Goal: Transaction & Acquisition: Obtain resource

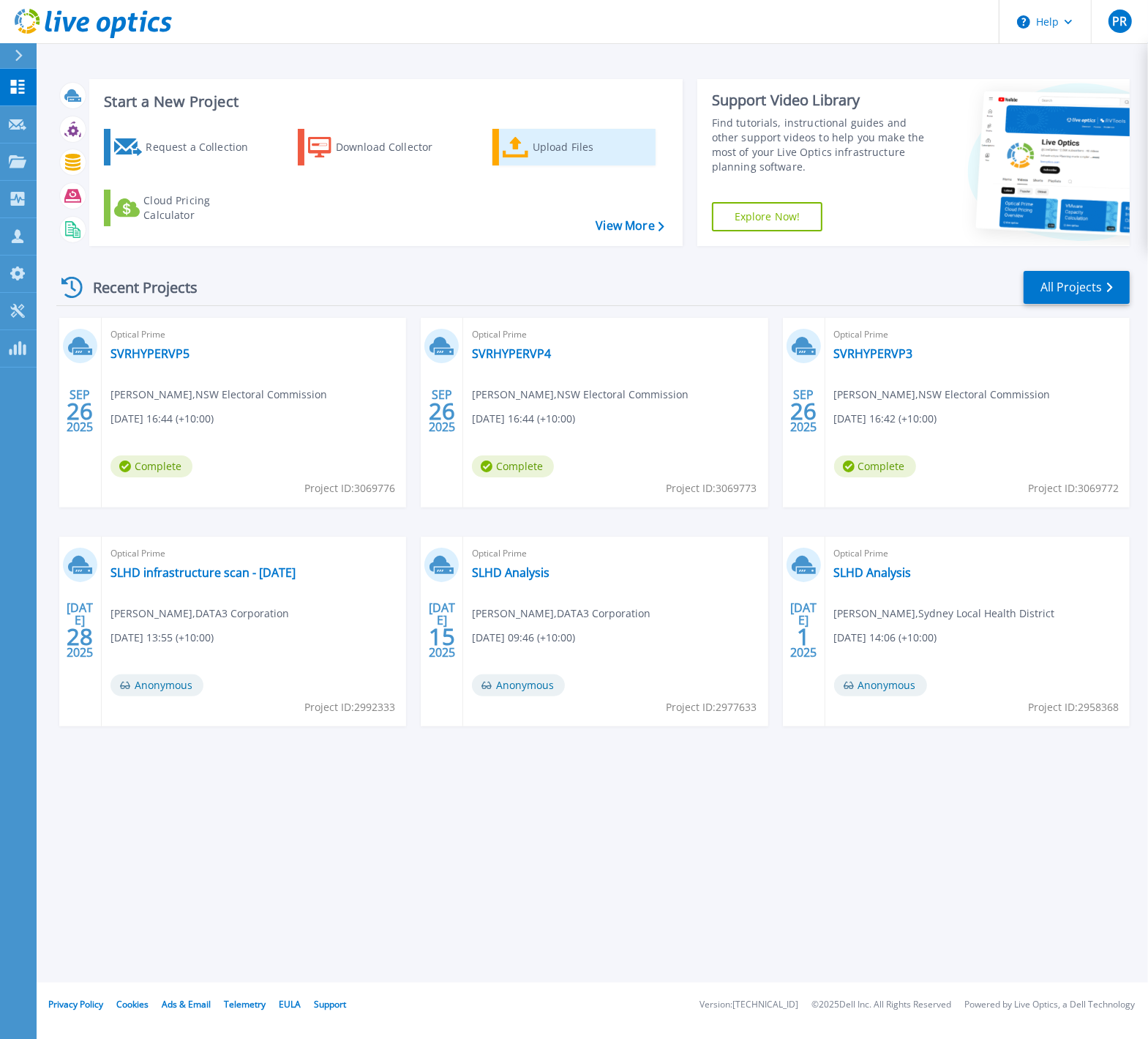
click at [541, 148] on div "Upload Files" at bounding box center [591, 147] width 117 height 29
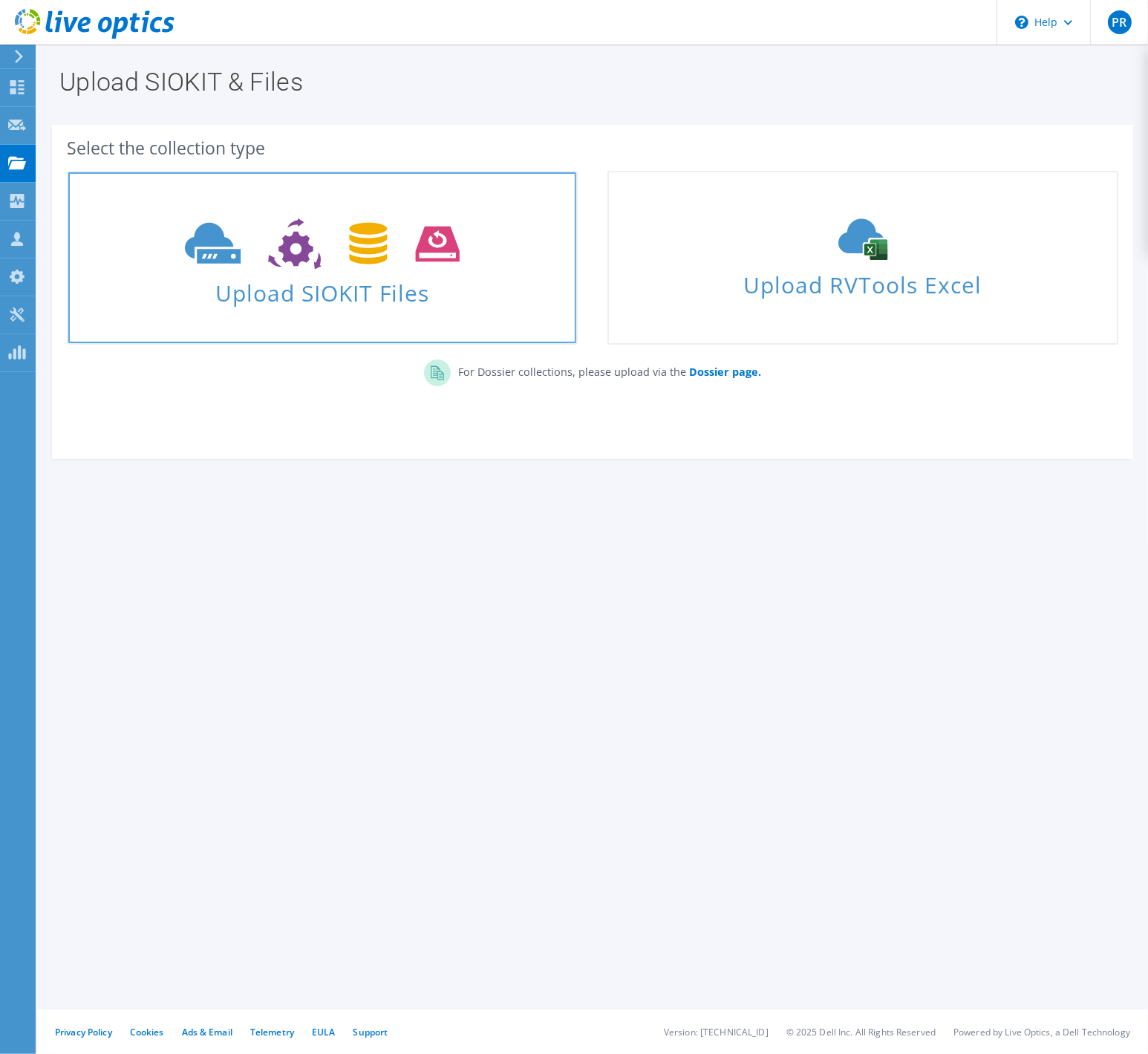
click at [301, 254] on use at bounding box center [322, 244] width 274 height 51
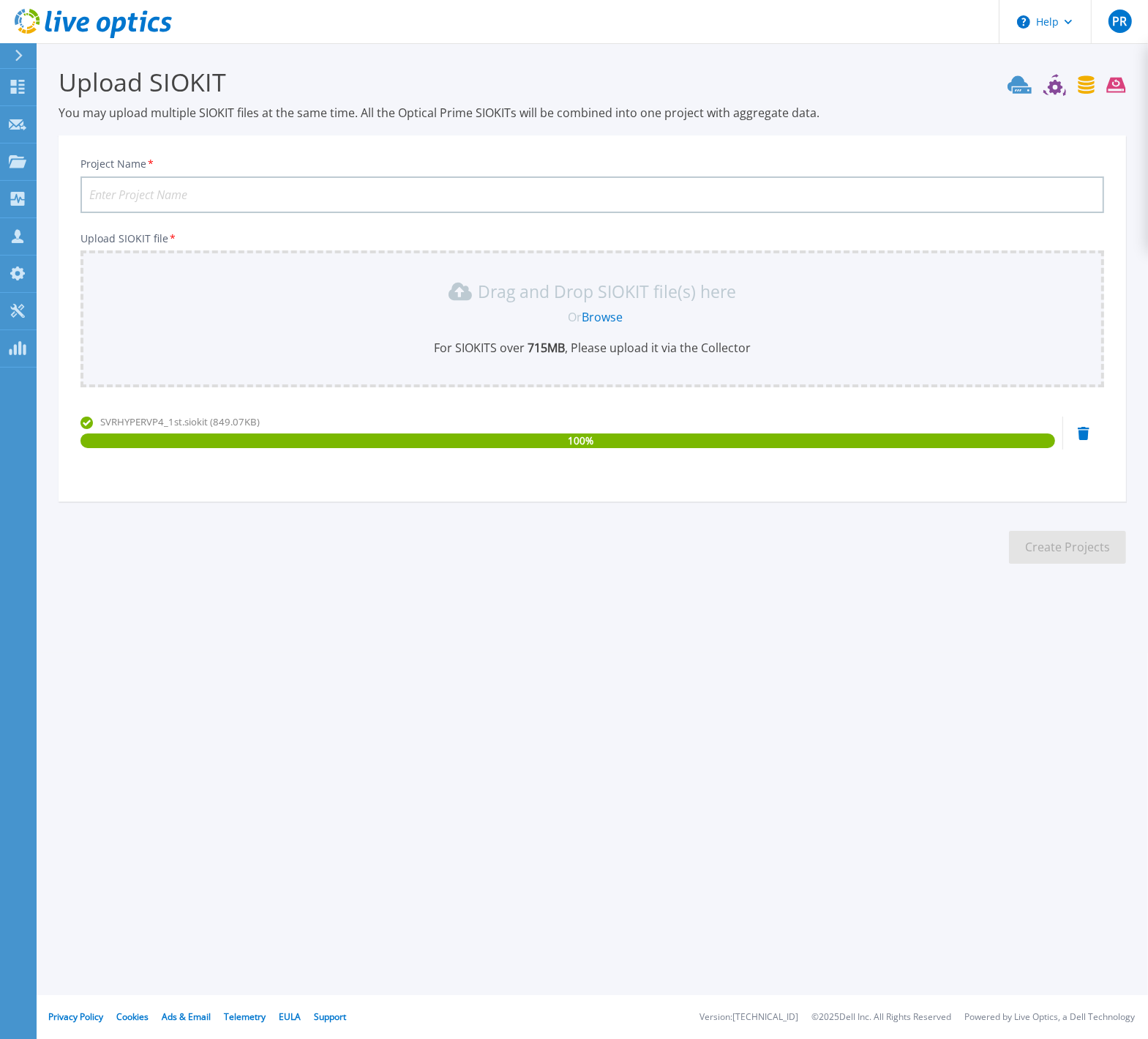
click at [112, 195] on input "Project Name *" at bounding box center [593, 195] width 1024 height 37
click at [236, 199] on input "Electoral Commission" at bounding box center [593, 195] width 1024 height 37
type input "ElectComm 202509-01"
click at [1057, 549] on button "Create Projects" at bounding box center [1068, 547] width 117 height 33
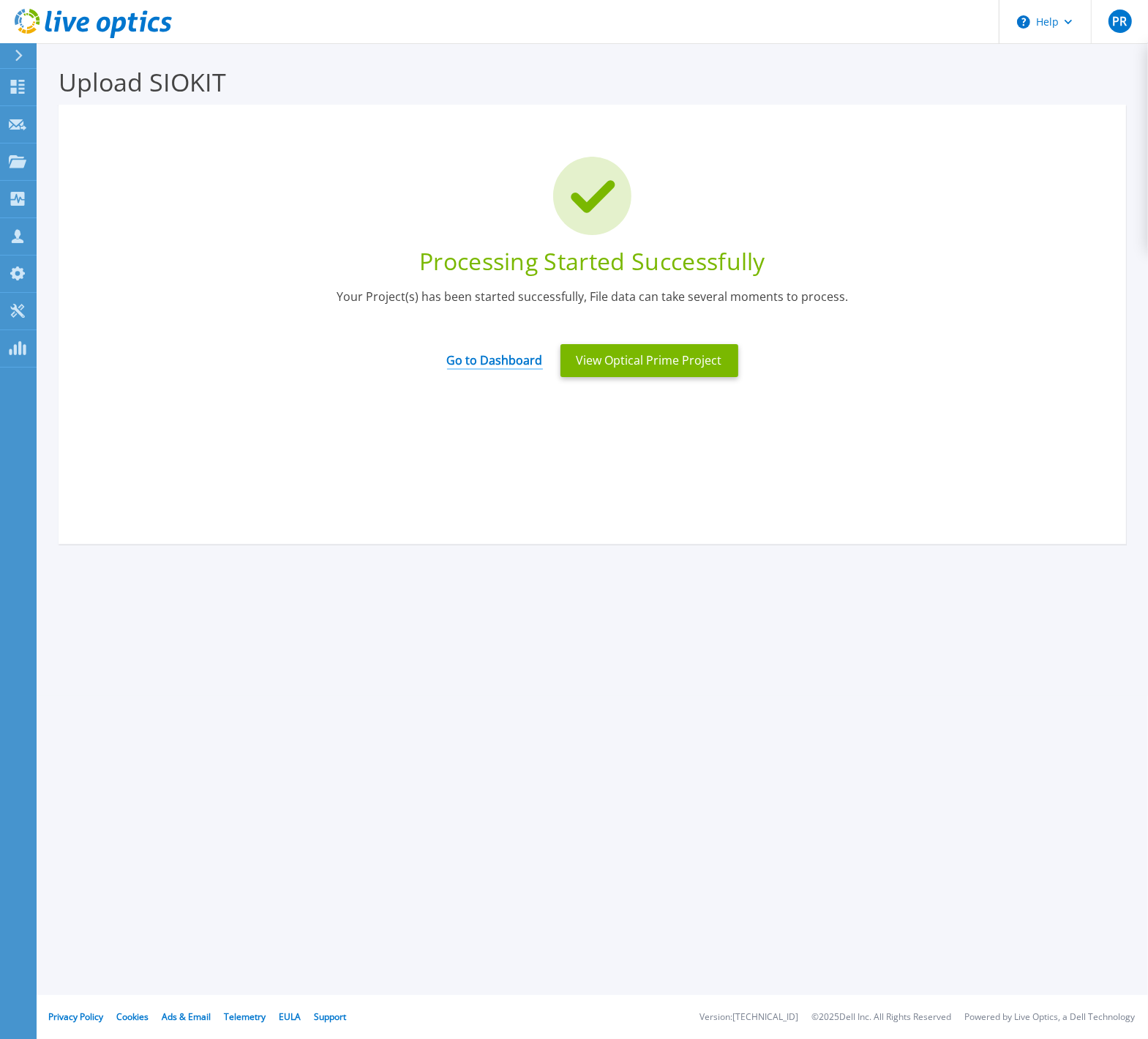
click at [506, 358] on link "Go to Dashboard" at bounding box center [495, 355] width 96 height 28
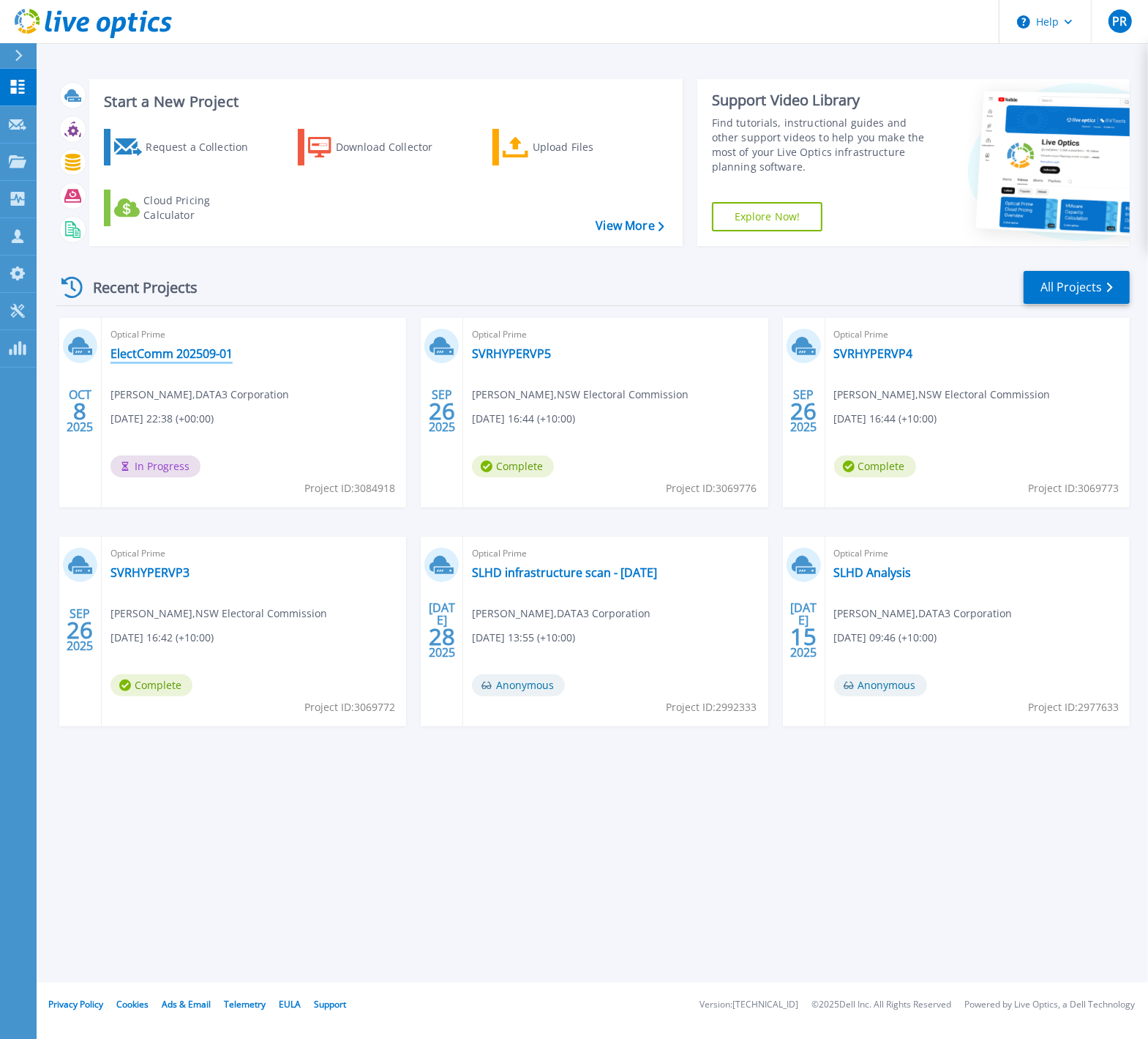
click at [148, 357] on link "ElectComm 202509-01" at bounding box center [172, 353] width 122 height 15
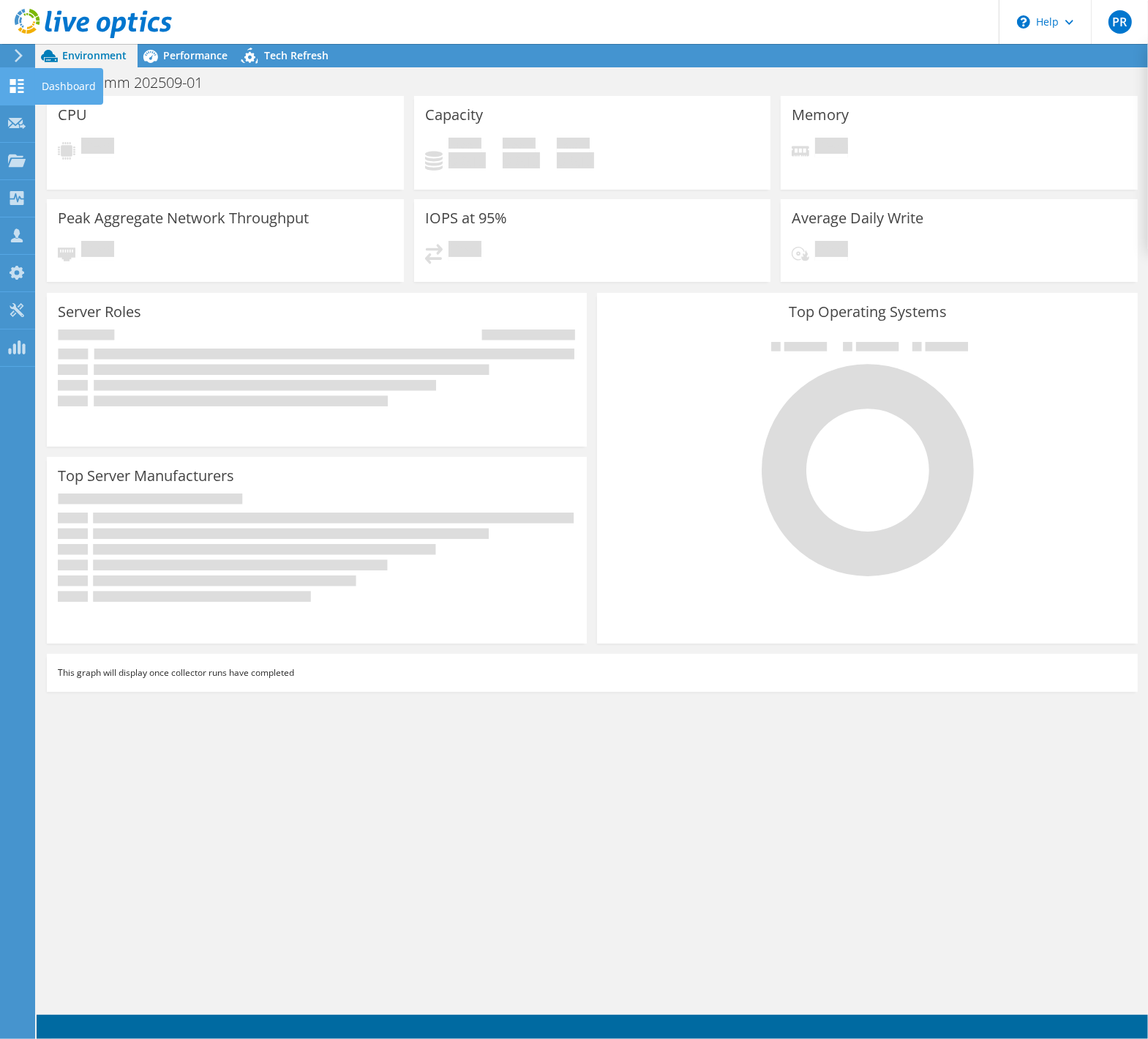
click at [34, 86] on div "Dashboard" at bounding box center [68, 86] width 68 height 37
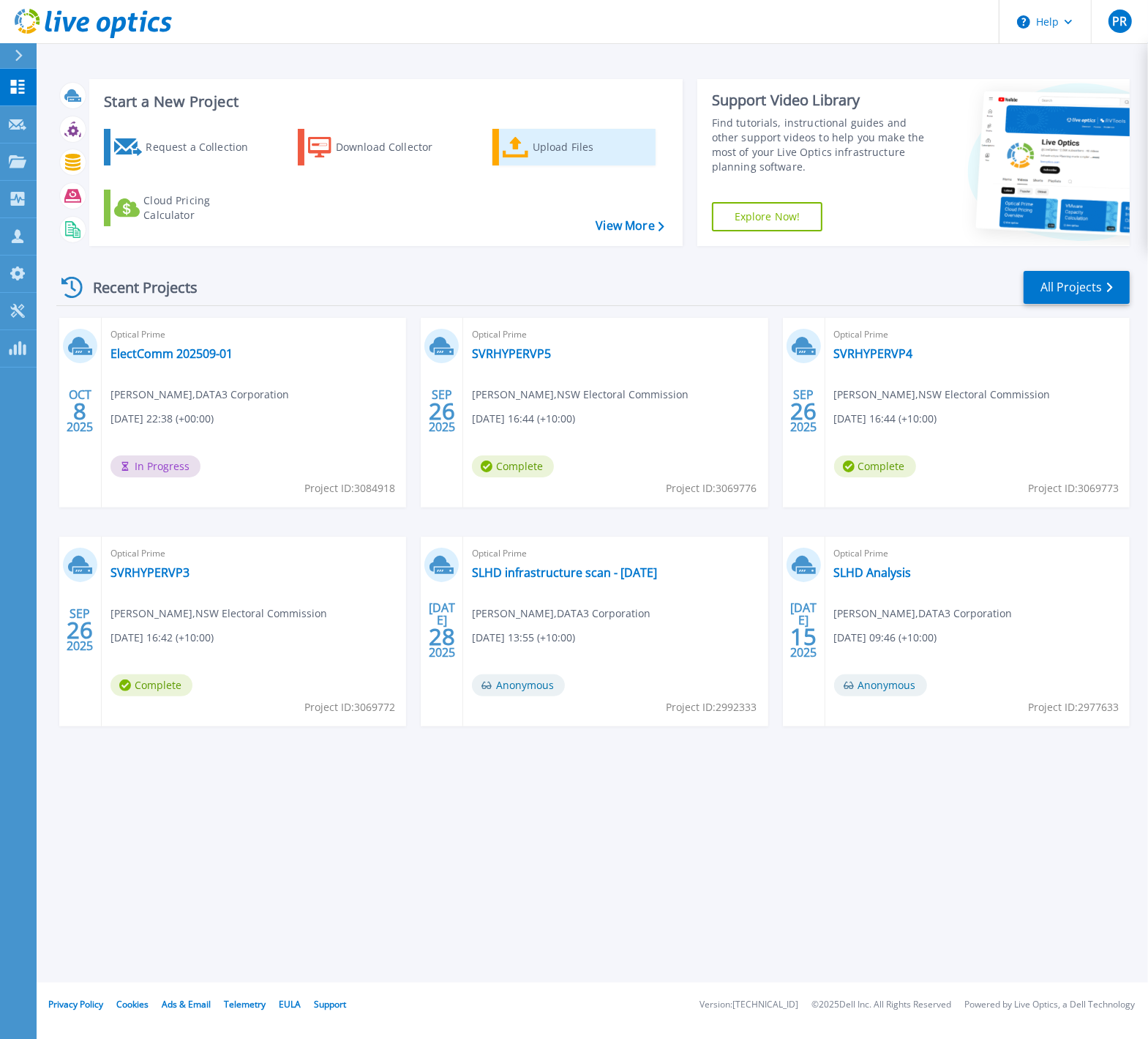
click at [541, 135] on div "Upload Files" at bounding box center [591, 147] width 117 height 29
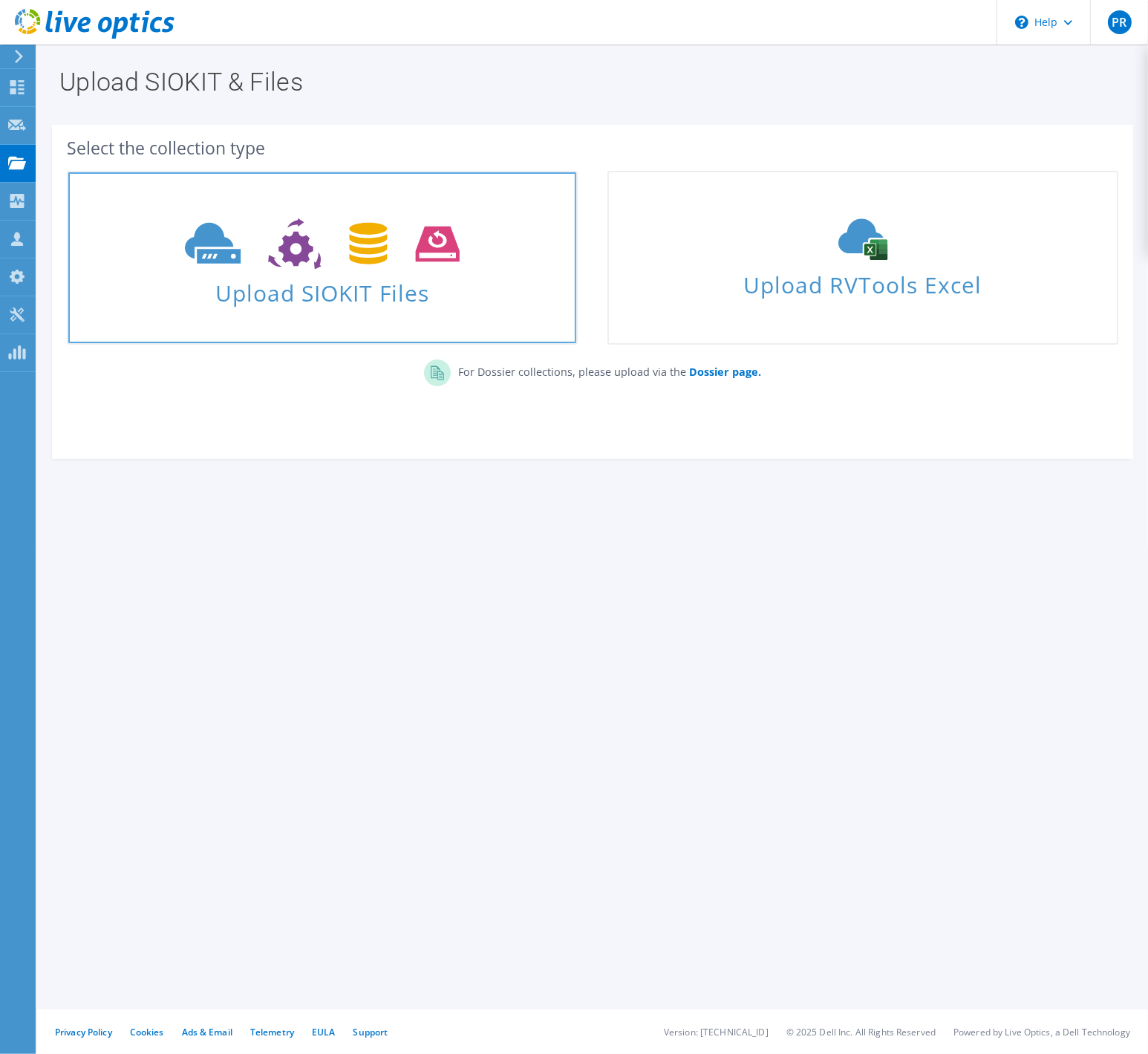
click at [284, 278] on span "Upload SIOKIT Files" at bounding box center [322, 288] width 508 height 32
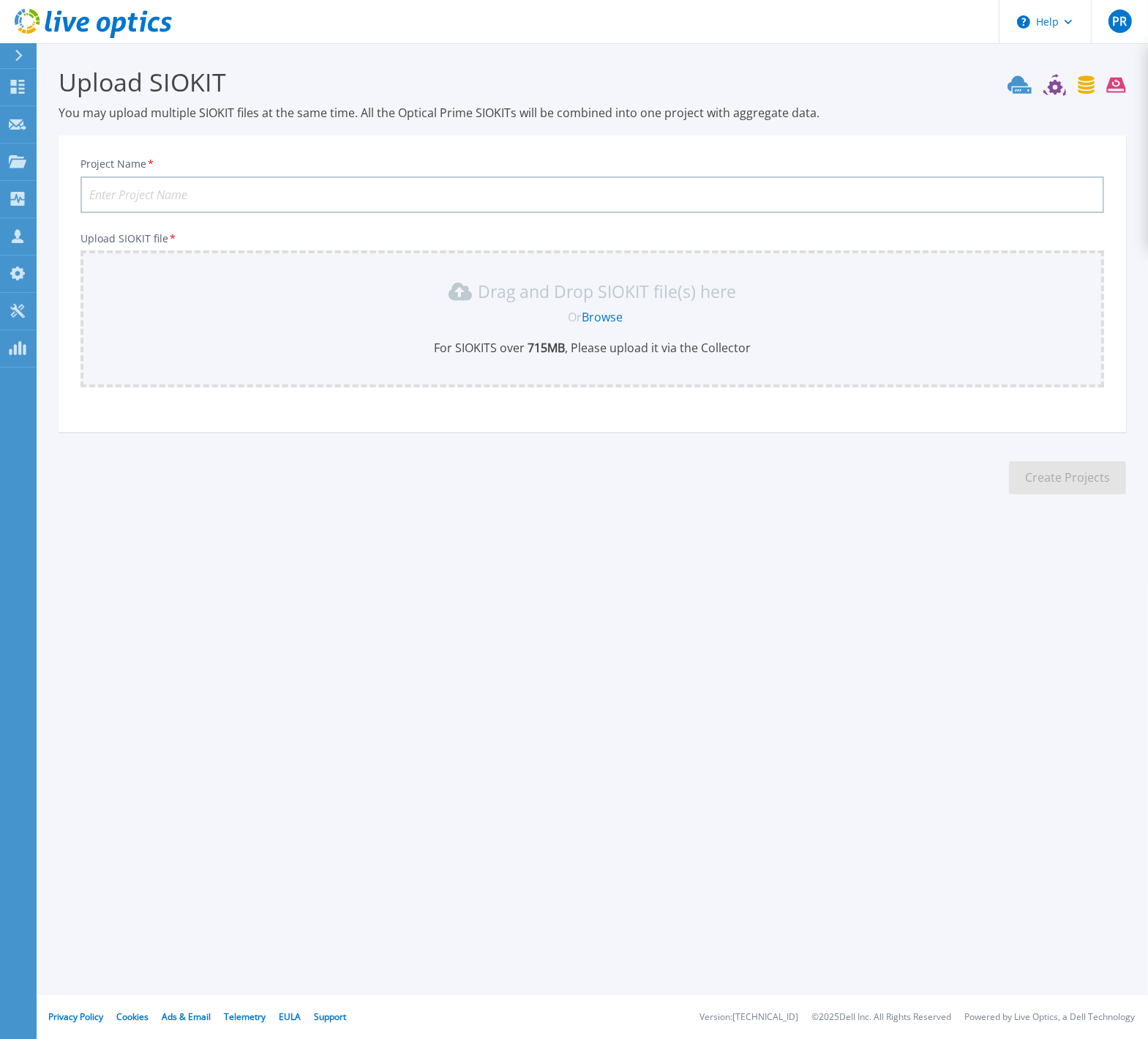
click at [133, 192] on input "Project Name *" at bounding box center [593, 195] width 1024 height 37
type input "ElectComm 202509-02"
click at [602, 317] on link "Browse" at bounding box center [602, 317] width 41 height 16
click at [252, 190] on input "ElectComm 202509-02" at bounding box center [593, 195] width 1024 height 37
click at [272, 319] on div "Or Browse" at bounding box center [595, 317] width 1001 height 16
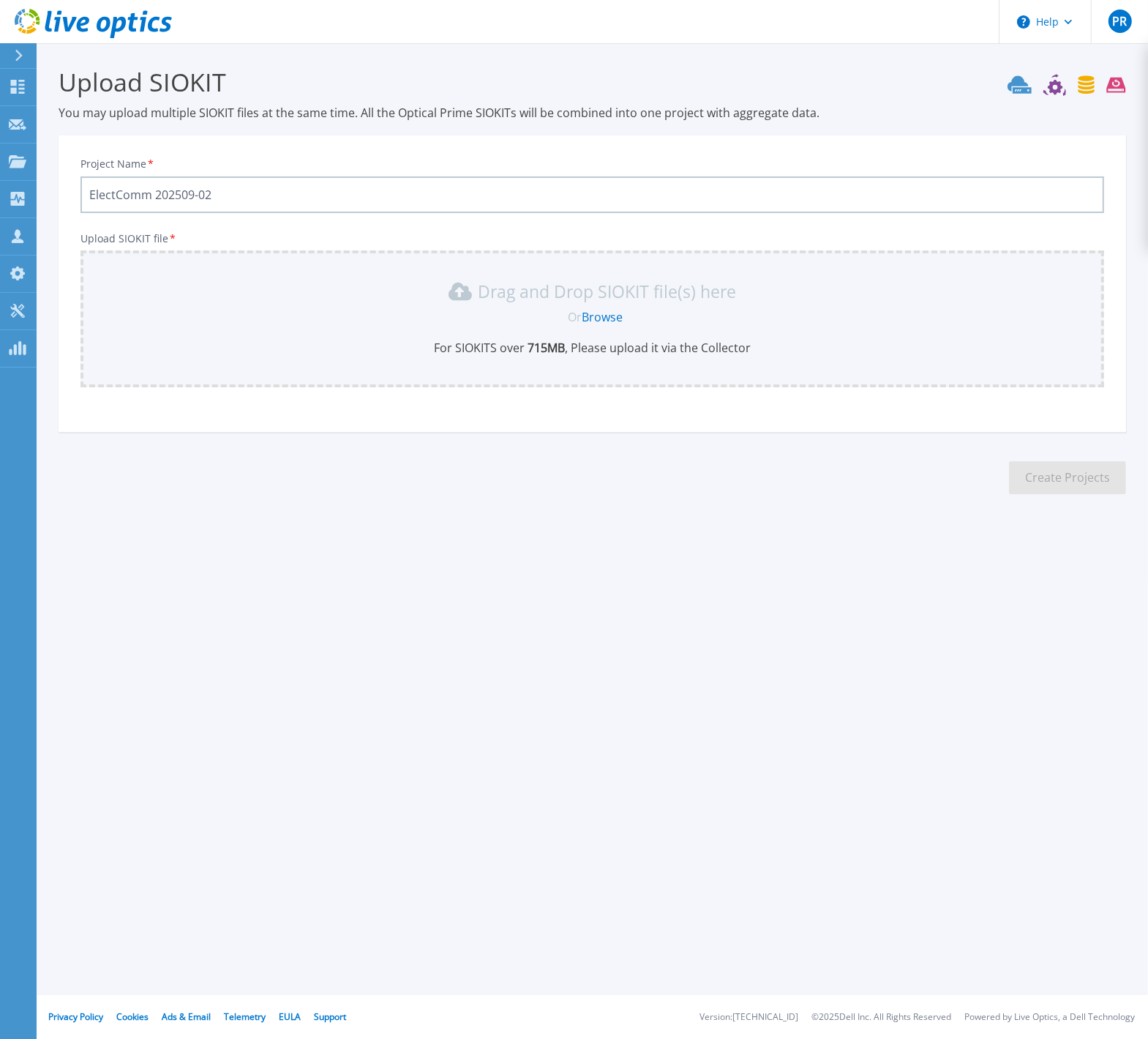
click at [423, 317] on div "Or Browse" at bounding box center [595, 317] width 1001 height 16
click at [265, 345] on p "For SIOKITS over 715 MB , Please upload it via the Collector" at bounding box center [593, 348] width 1006 height 16
click at [18, 92] on icon at bounding box center [18, 86] width 18 height 14
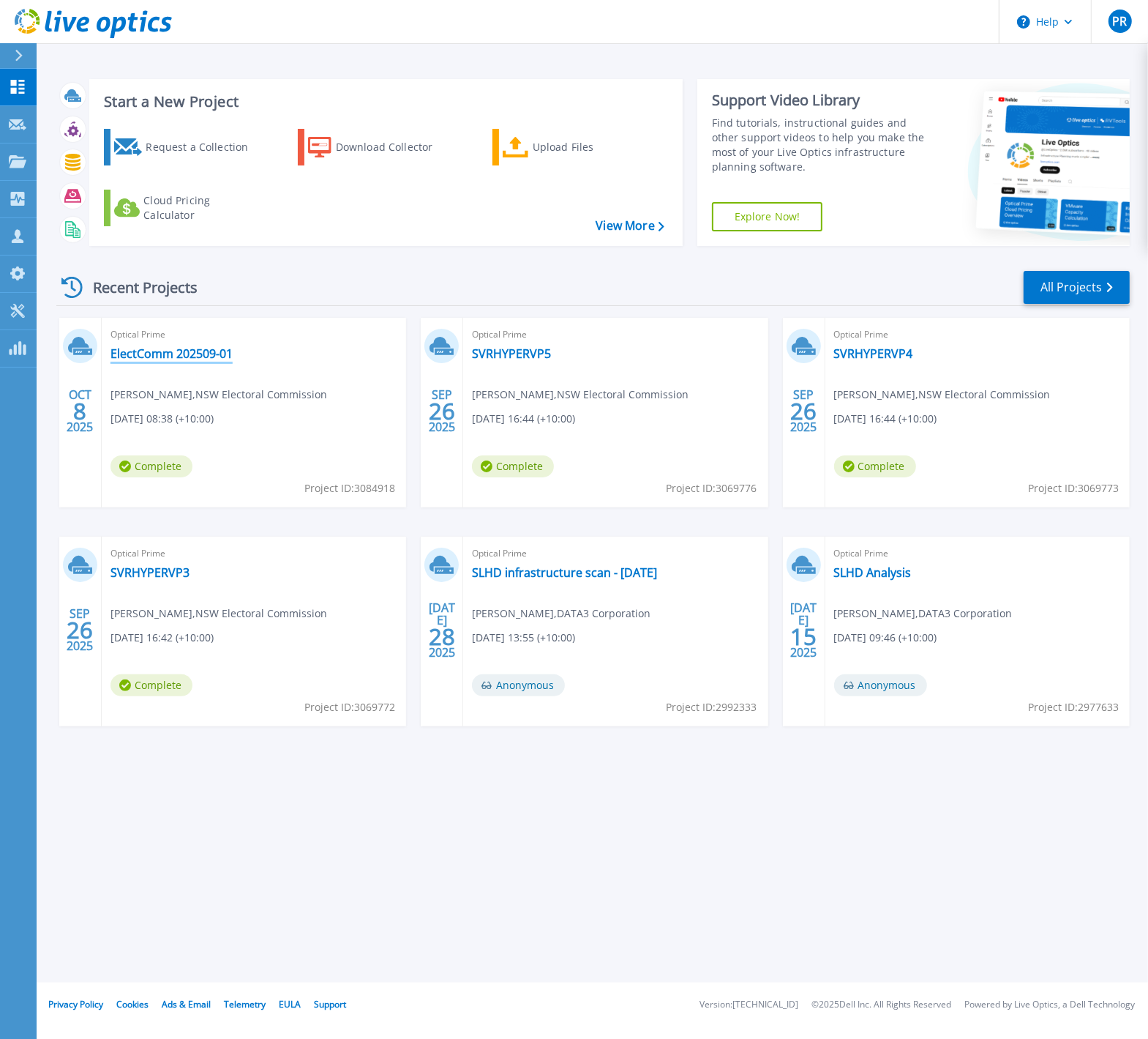
click at [154, 355] on link "ElectComm 202509-01" at bounding box center [172, 353] width 122 height 15
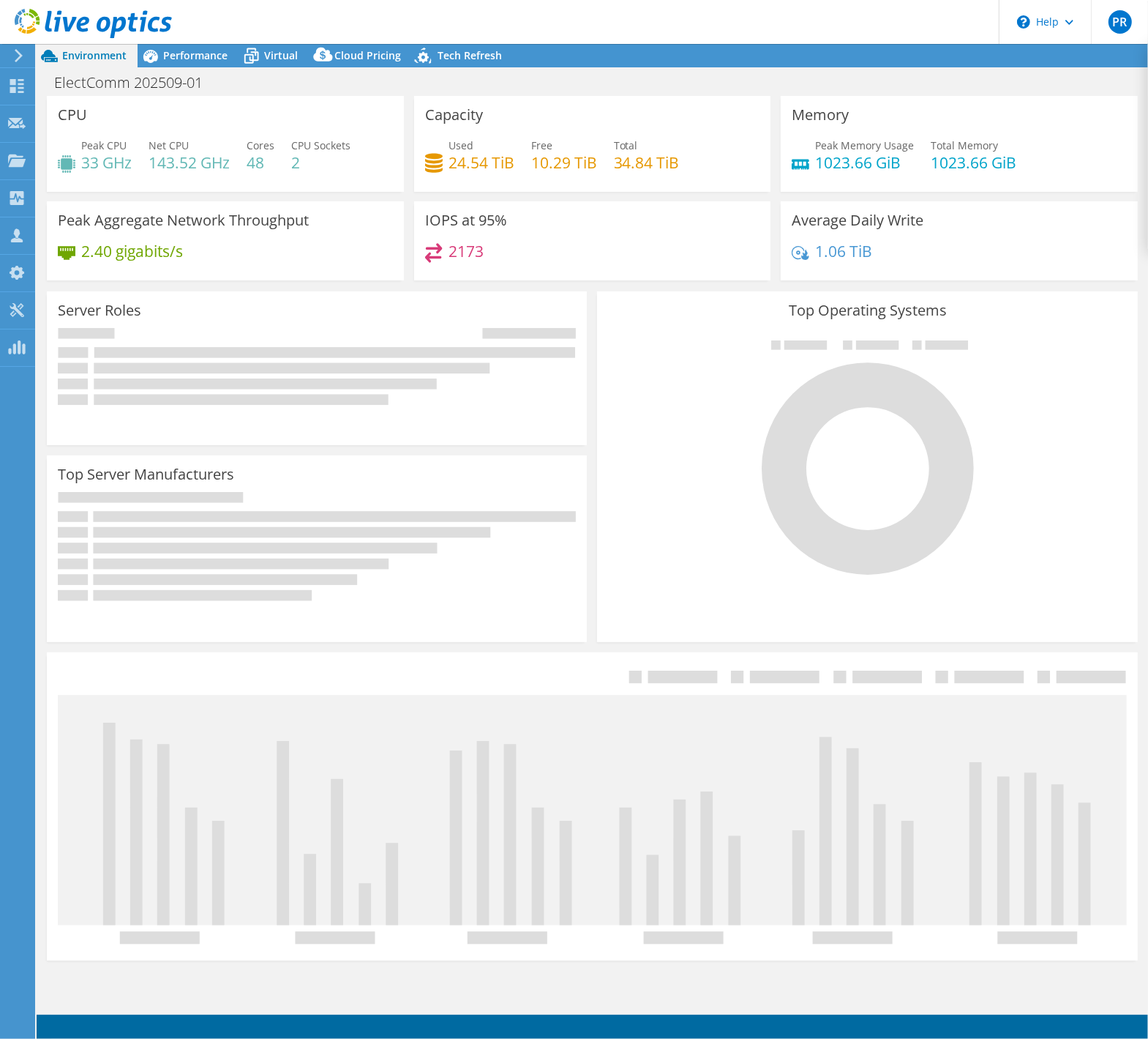
select select "USD"
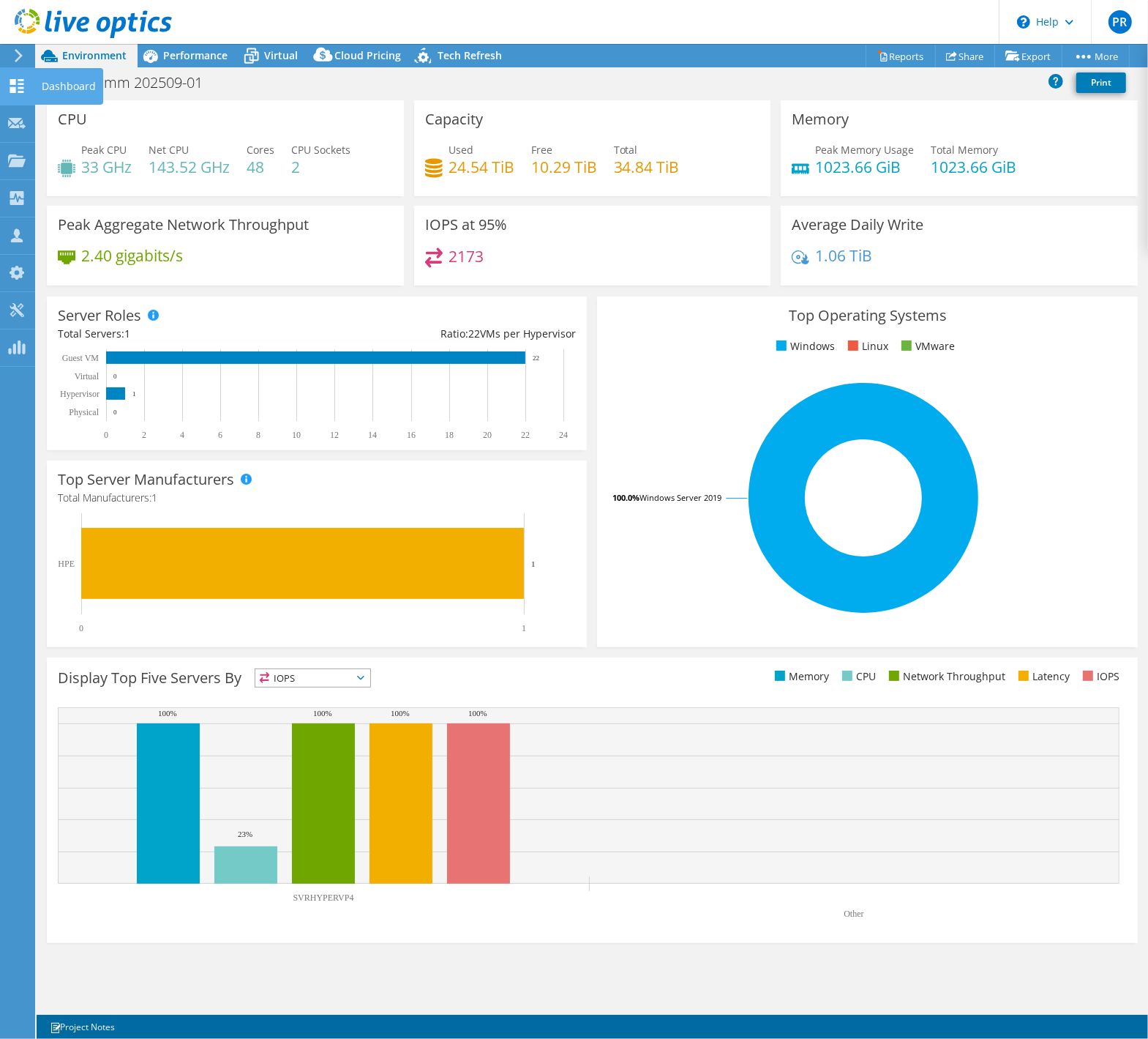
click at [63, 87] on div "Dashboard" at bounding box center [68, 86] width 68 height 37
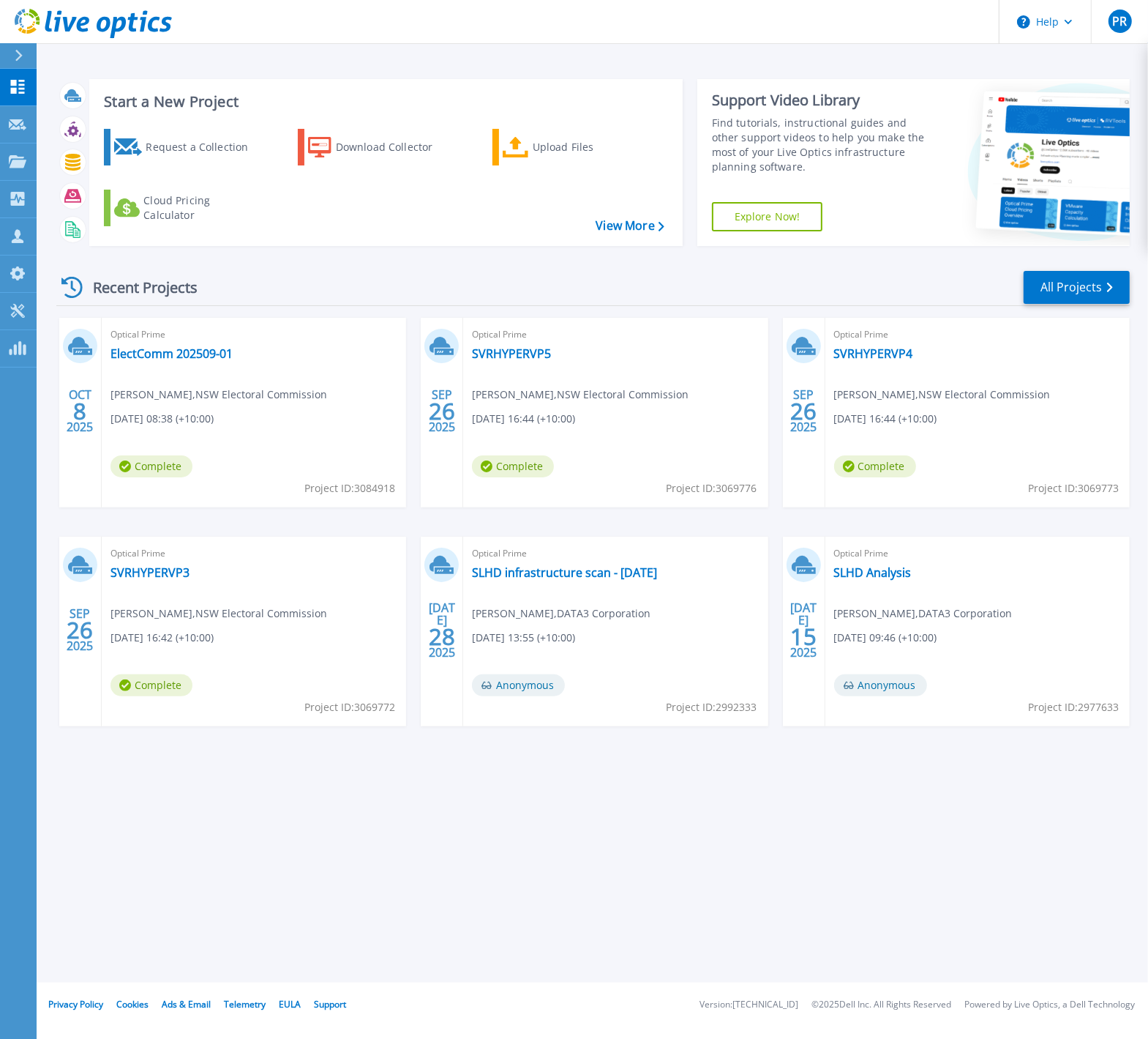
click at [265, 356] on div "Optical Prime ElectComm 202509-01 Stuart Szeto , NSW Electoral Commission 10/09…" at bounding box center [254, 412] width 305 height 190
click at [150, 467] on span "Complete" at bounding box center [151, 466] width 82 height 22
click at [380, 485] on span "Project ID: 3084918" at bounding box center [349, 489] width 90 height 16
click at [74, 406] on span "8" at bounding box center [80, 410] width 13 height 12
click at [83, 345] on icon at bounding box center [79, 344] width 21 height 16
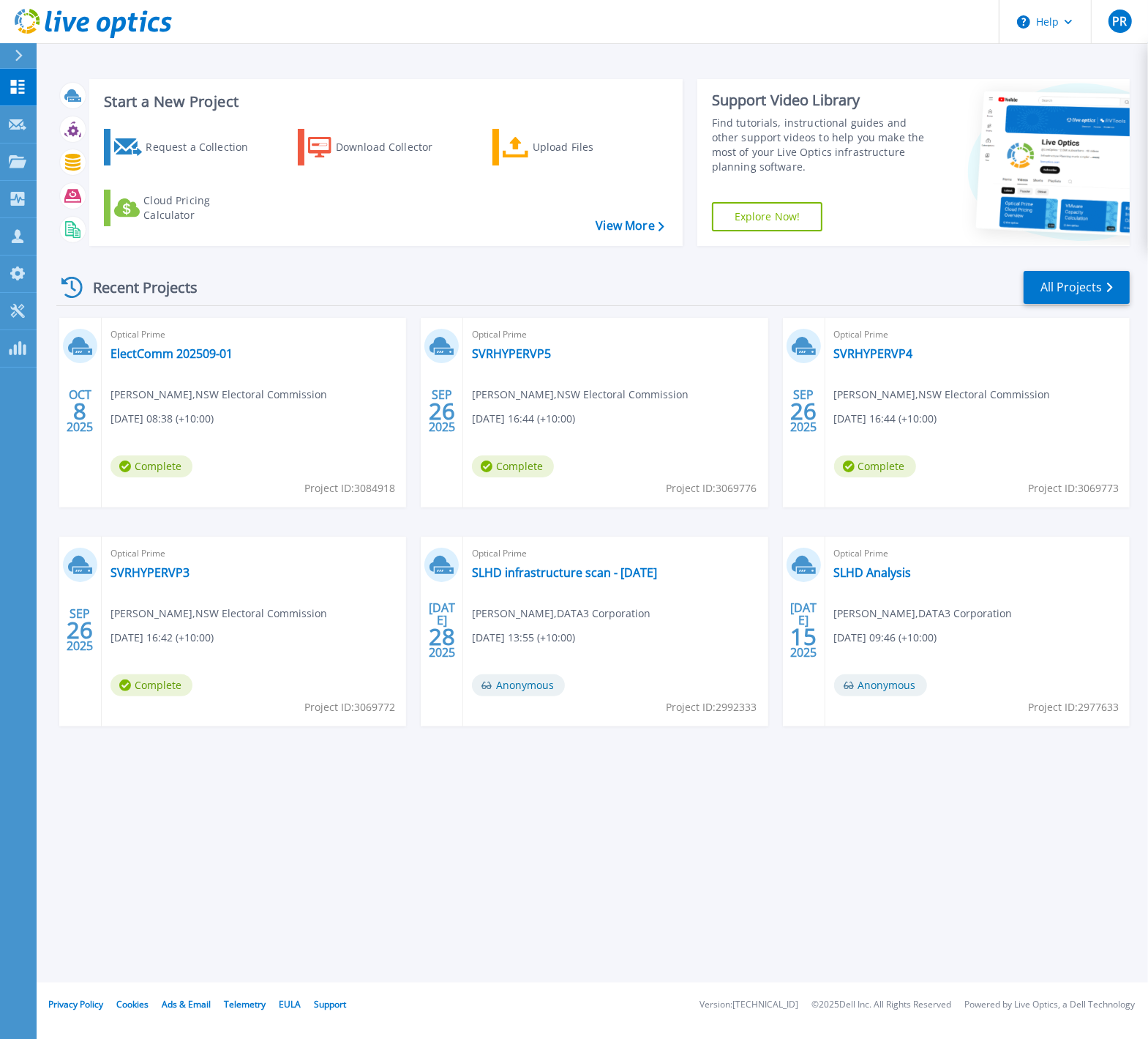
click at [149, 330] on span "Optical Prime" at bounding box center [254, 335] width 287 height 16
drag, startPoint x: 199, startPoint y: 414, endPoint x: 157, endPoint y: 414, distance: 42.0
click at [157, 414] on span "[DATE] 08:38 (+10:00)" at bounding box center [162, 419] width 103 height 16
click at [59, 160] on p "Projects" at bounding box center [58, 162] width 39 height 38
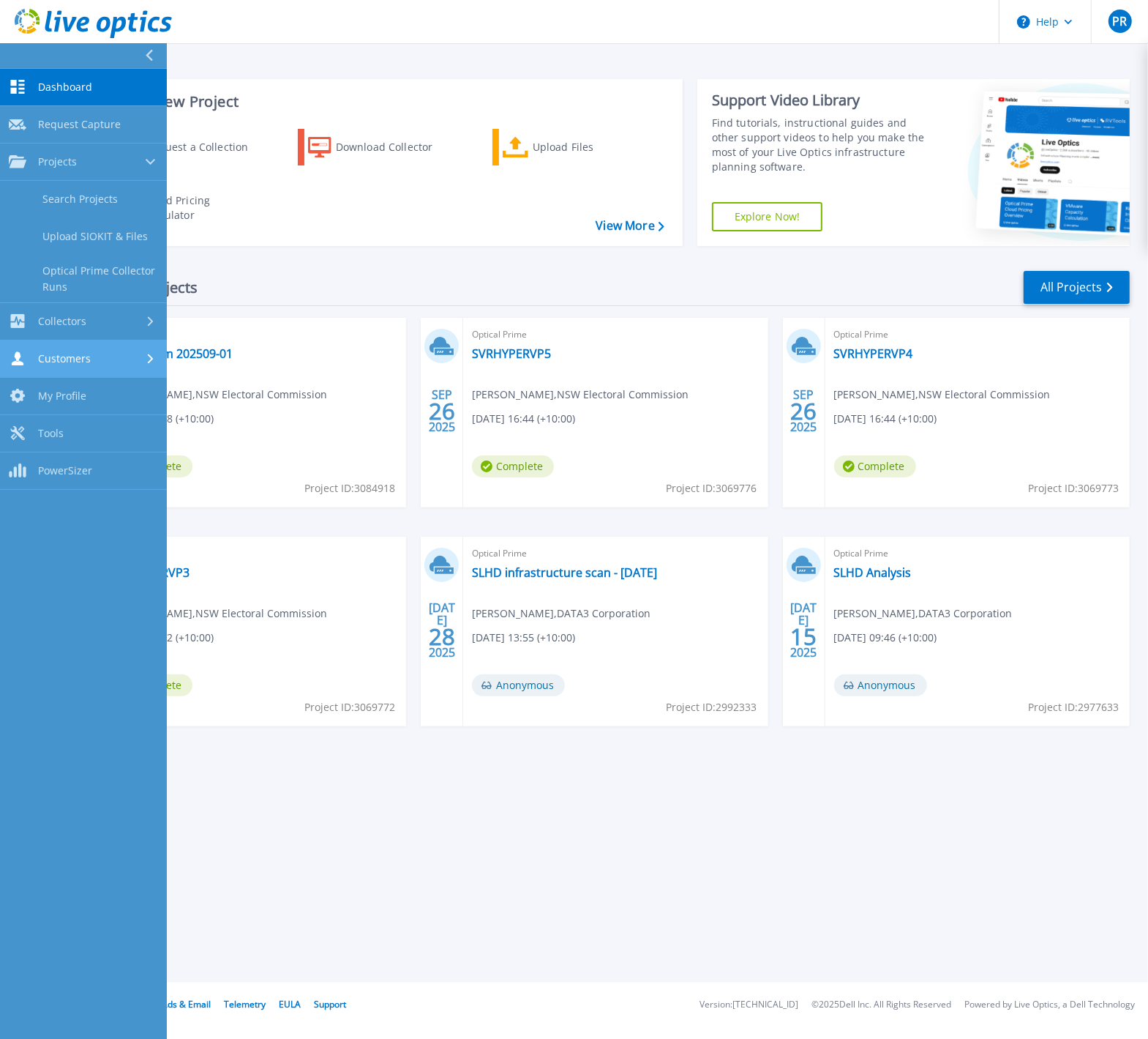
click at [68, 357] on span "Customers" at bounding box center [64, 358] width 53 height 13
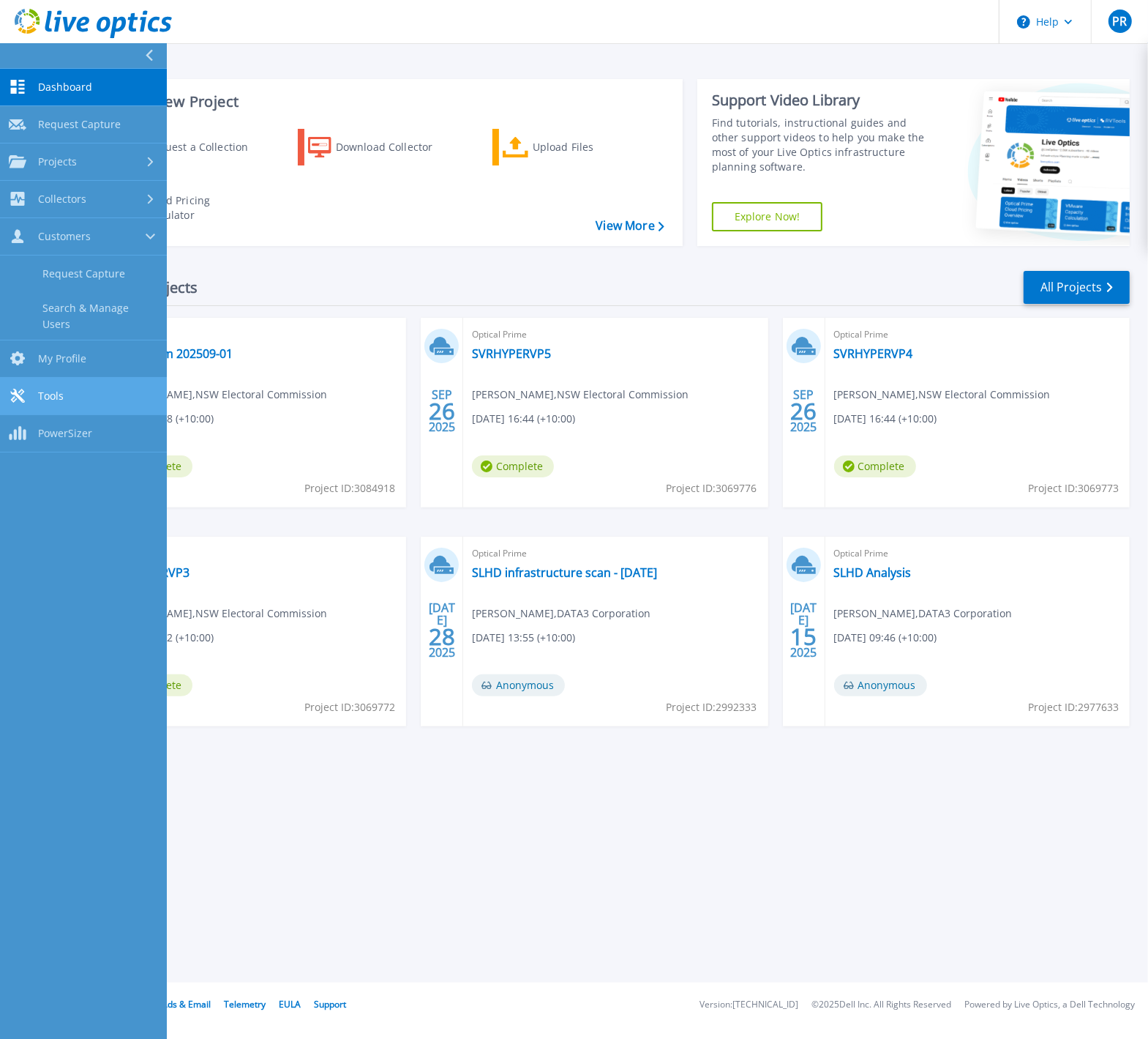
click at [50, 389] on span "Tools" at bounding box center [50, 396] width 25 height 13
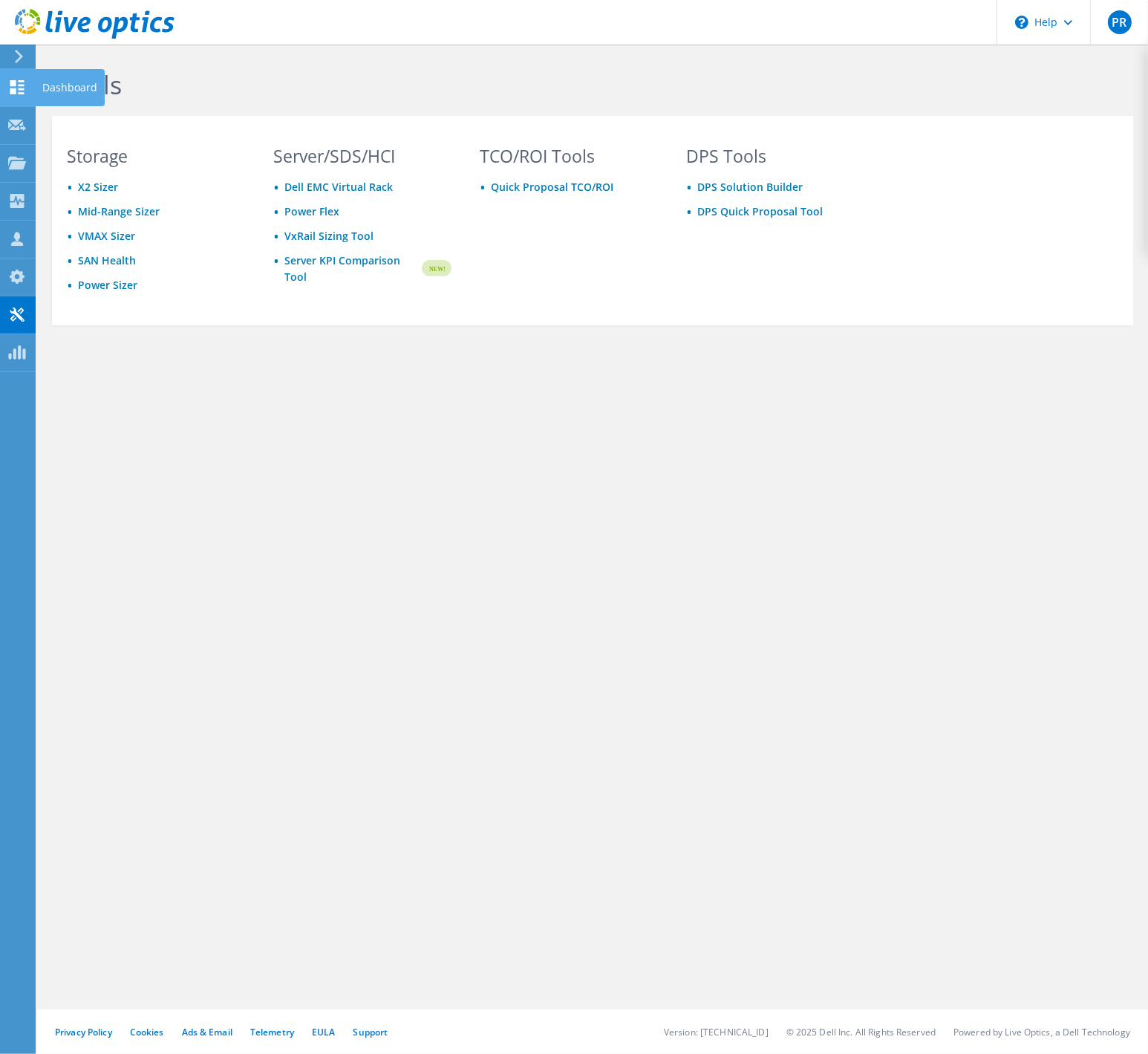
click at [21, 87] on icon at bounding box center [17, 87] width 18 height 14
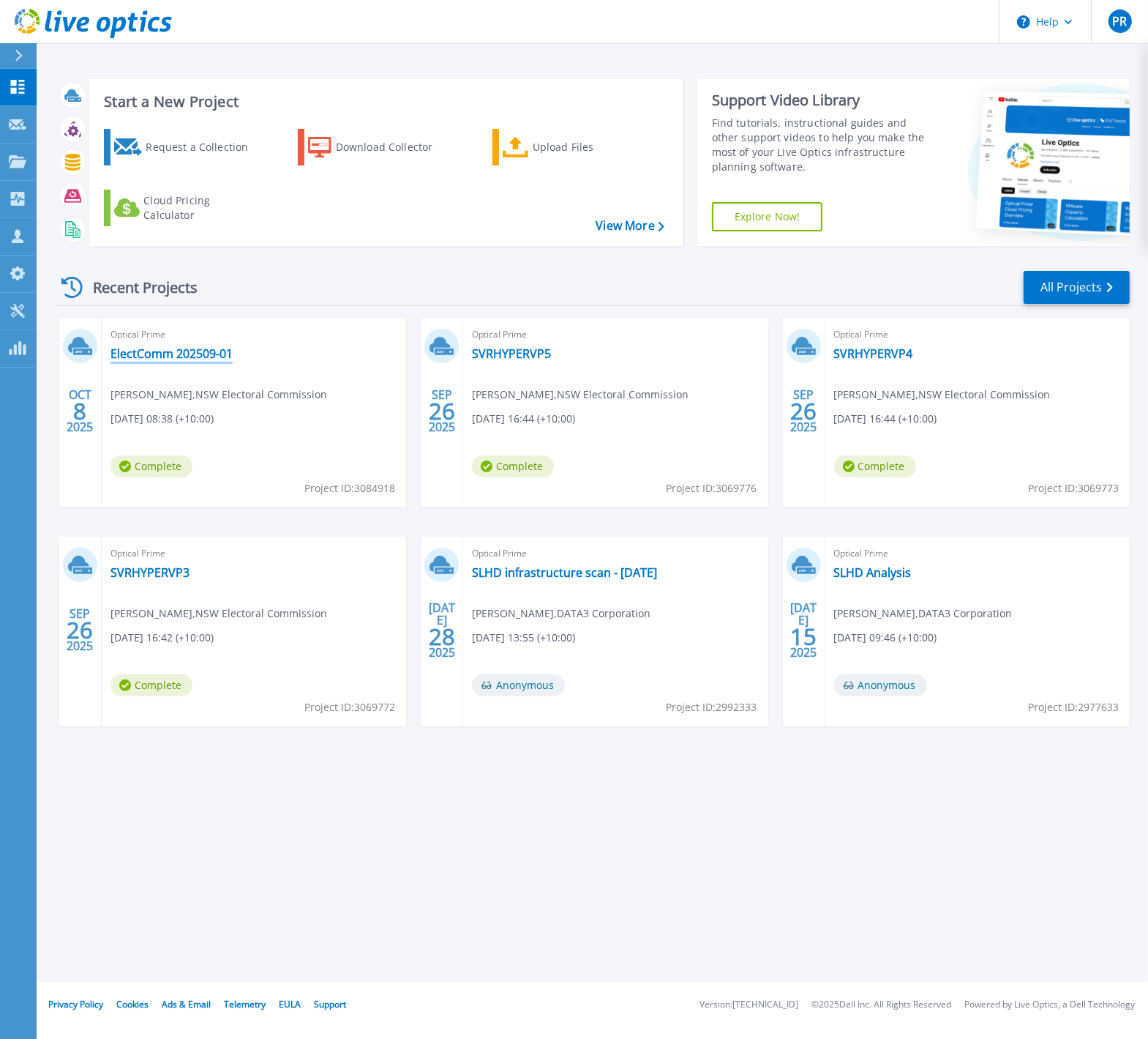
click at [167, 351] on link "ElectComm 202509-01" at bounding box center [172, 353] width 122 height 15
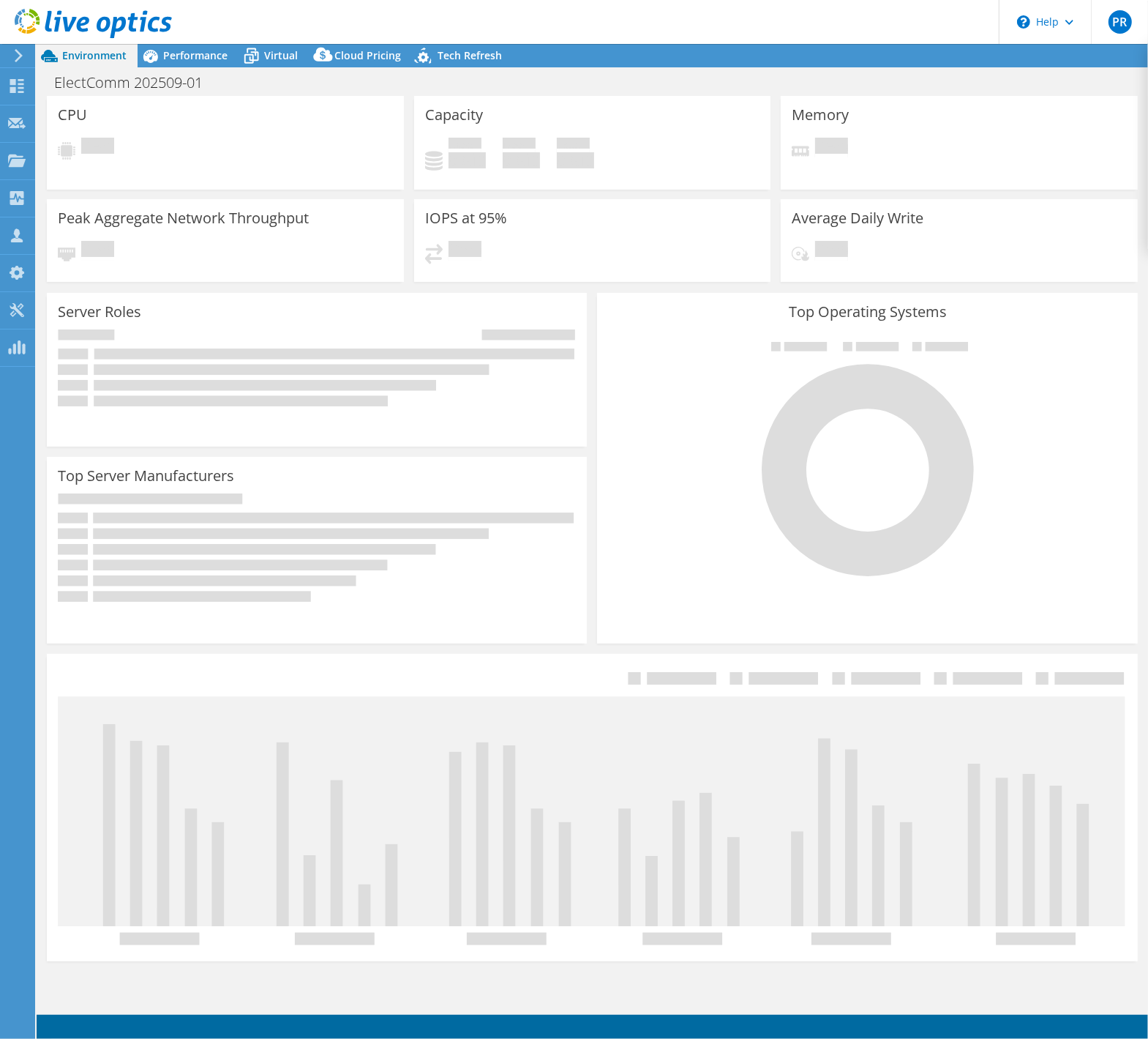
select select "USD"
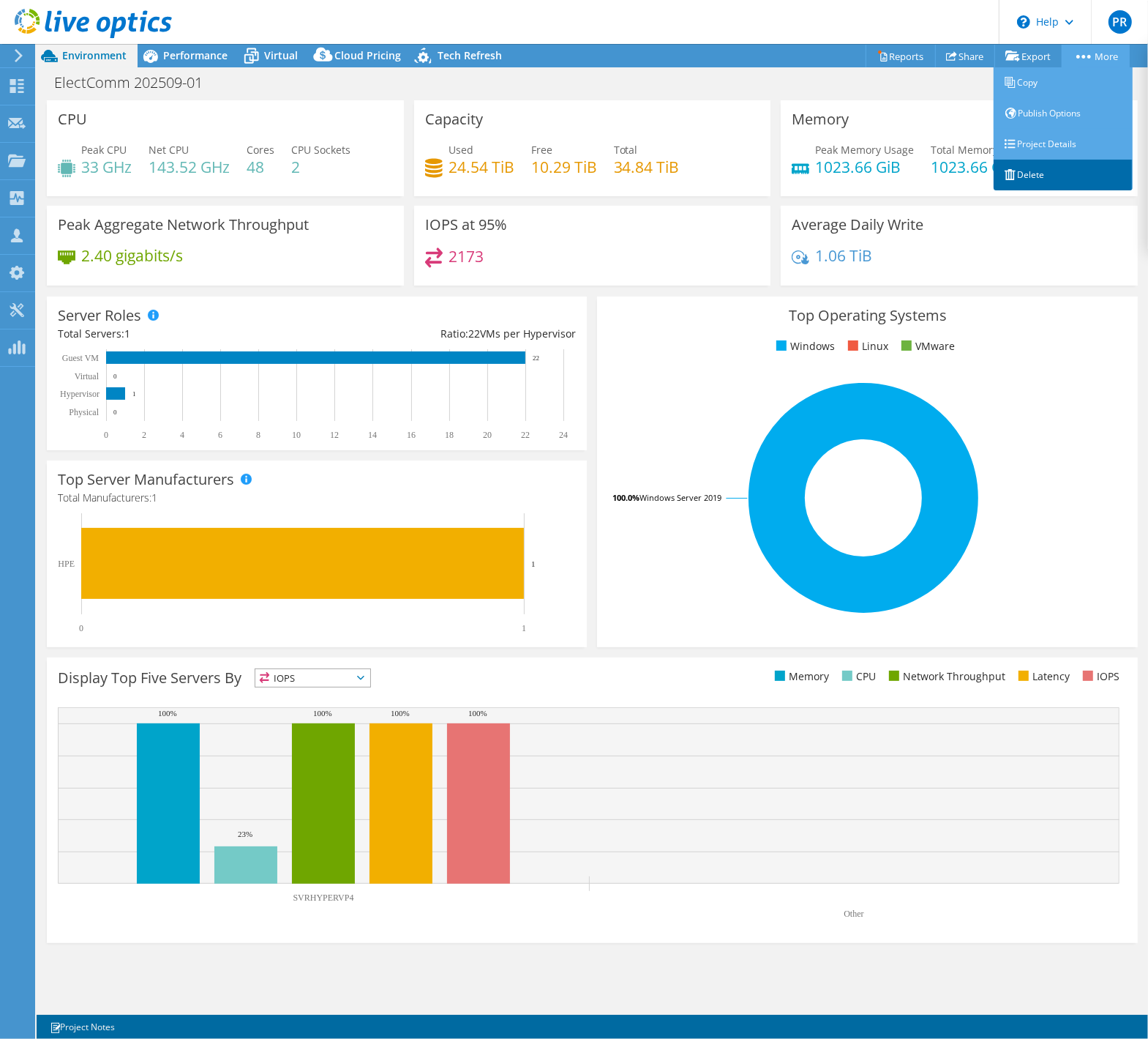
click at [1032, 173] on link "Delete" at bounding box center [1063, 175] width 139 height 31
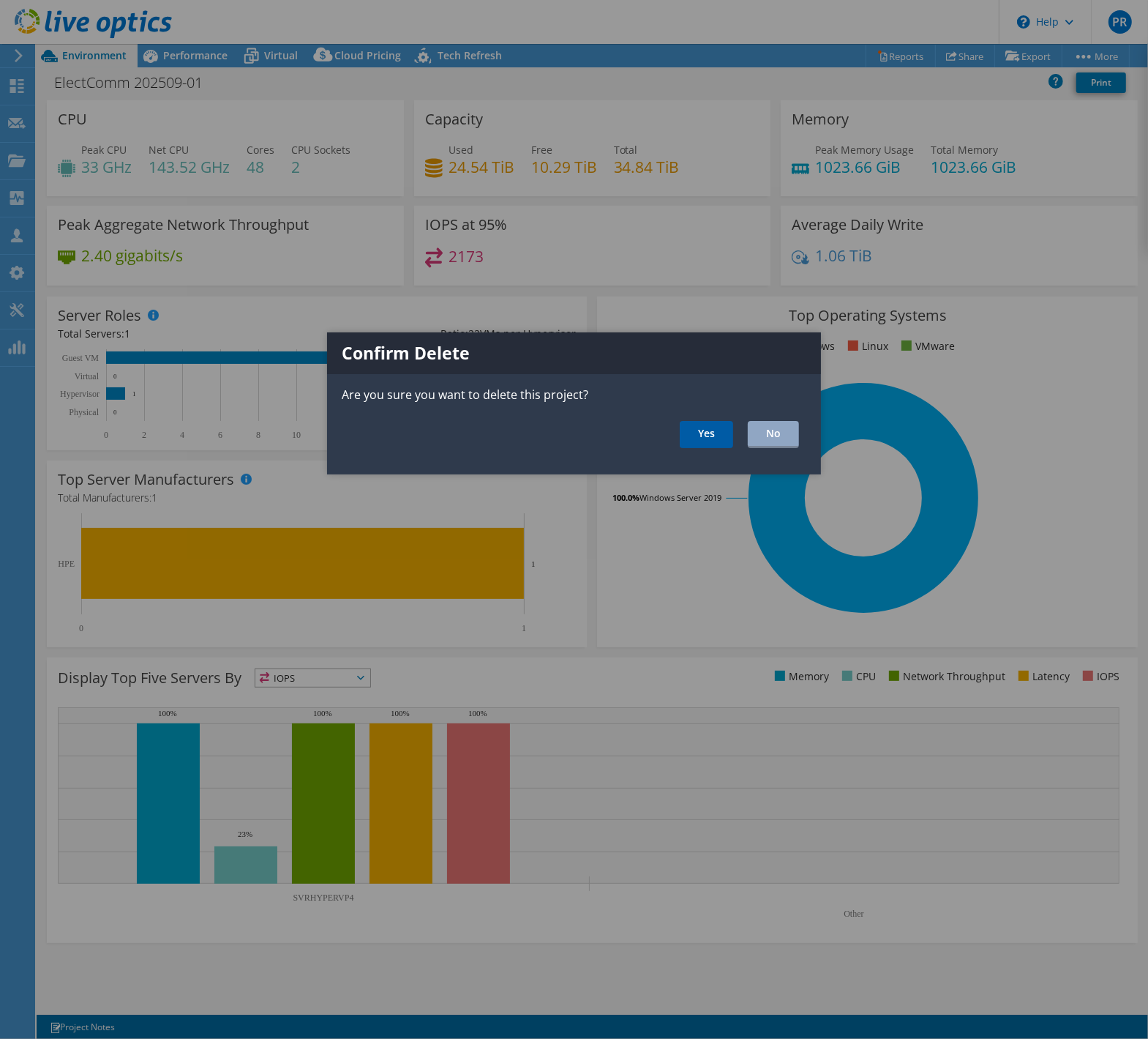
click at [700, 432] on link "Yes" at bounding box center [707, 434] width 54 height 27
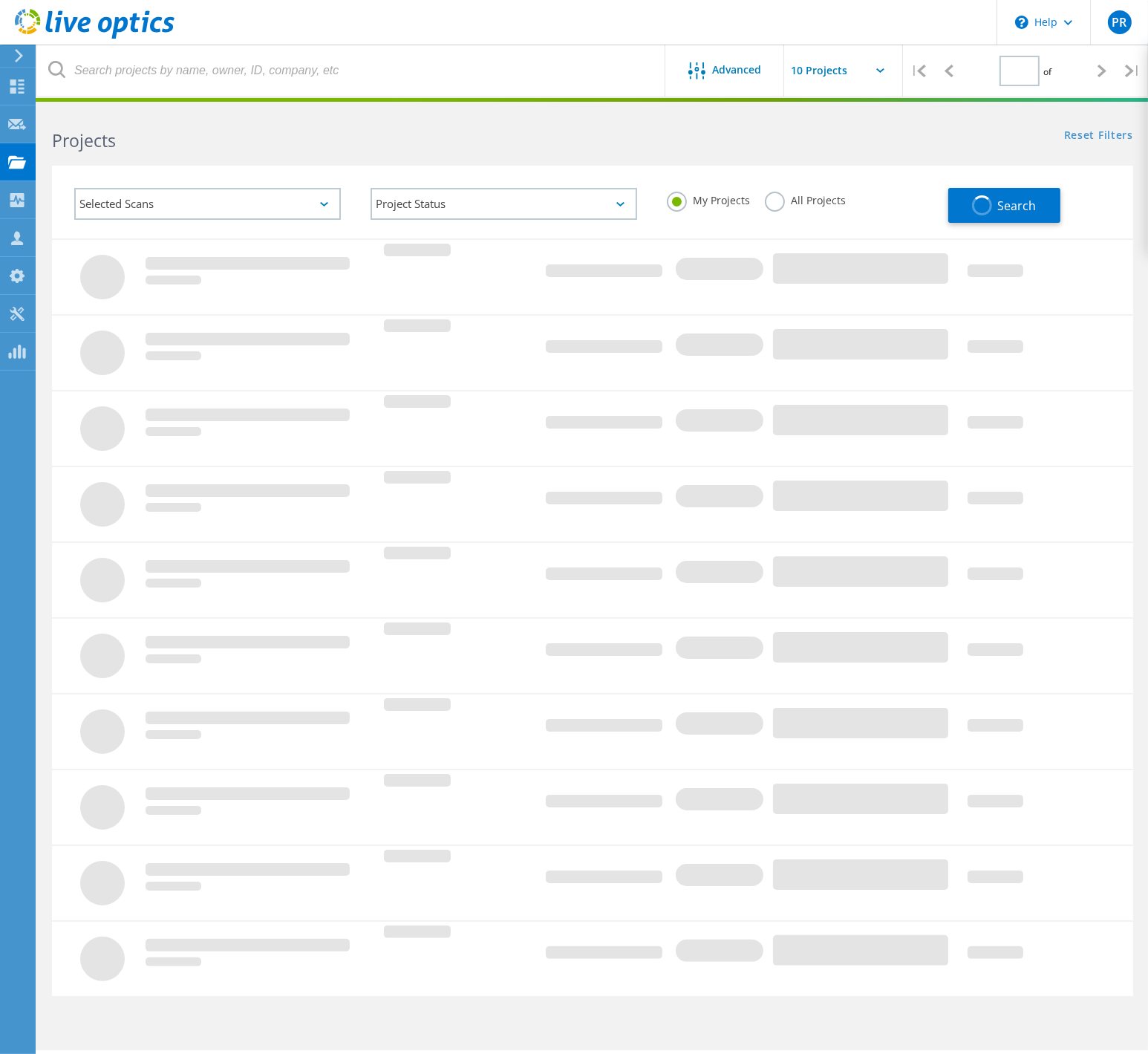
type input "1"
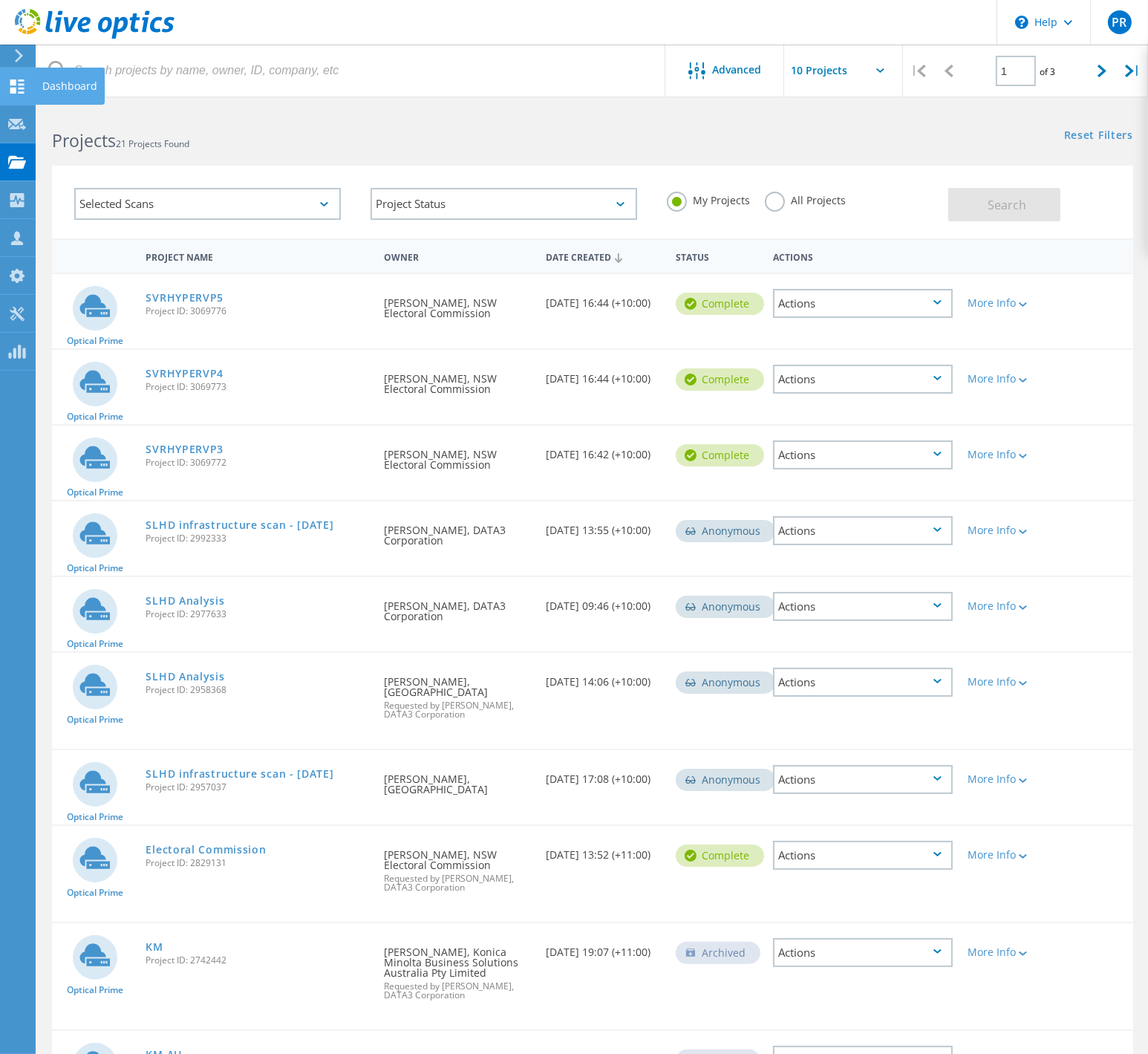
click at [48, 83] on div "Dashboard" at bounding box center [69, 86] width 55 height 11
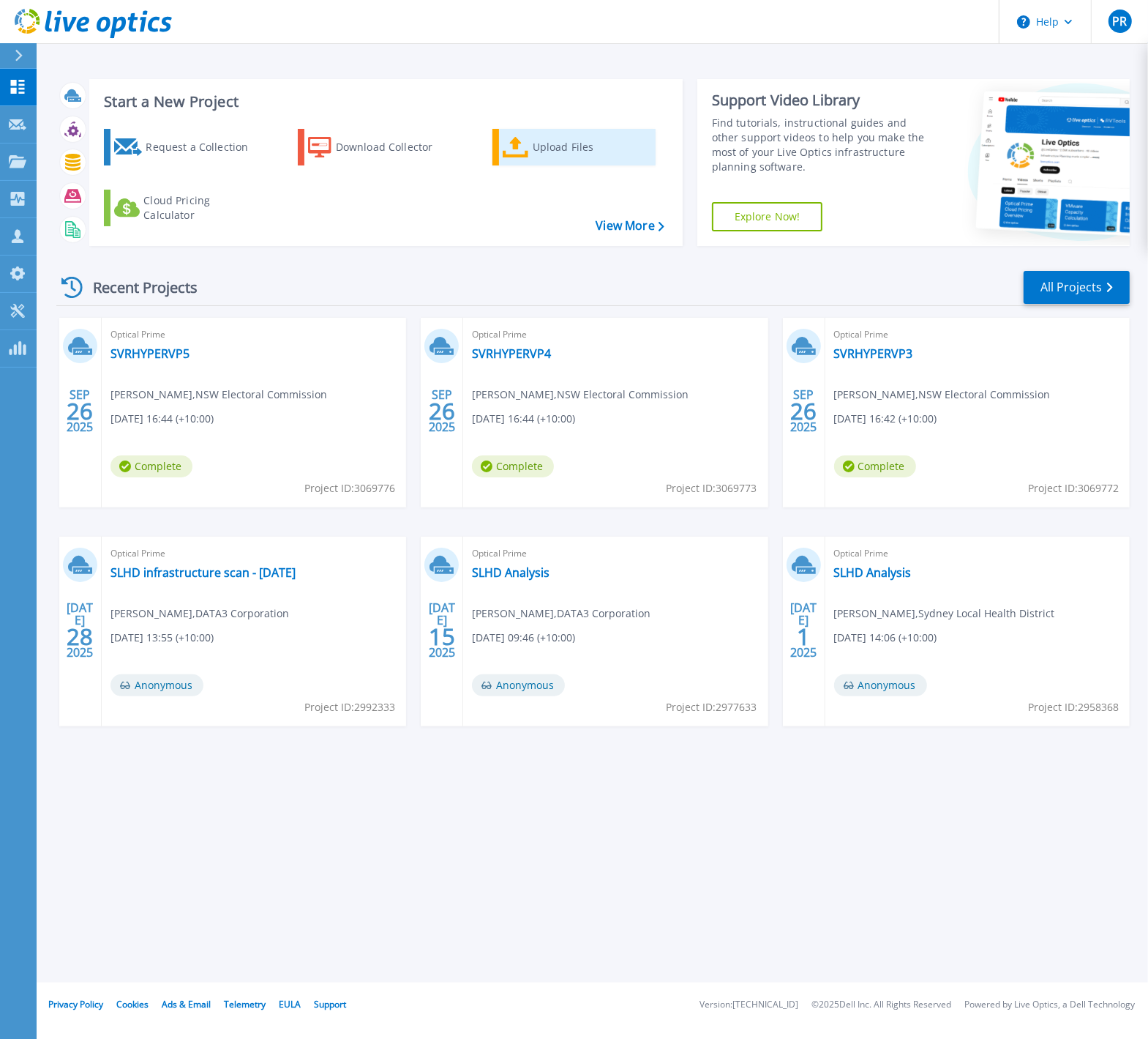
click at [528, 148] on link "Upload Files" at bounding box center [574, 147] width 163 height 37
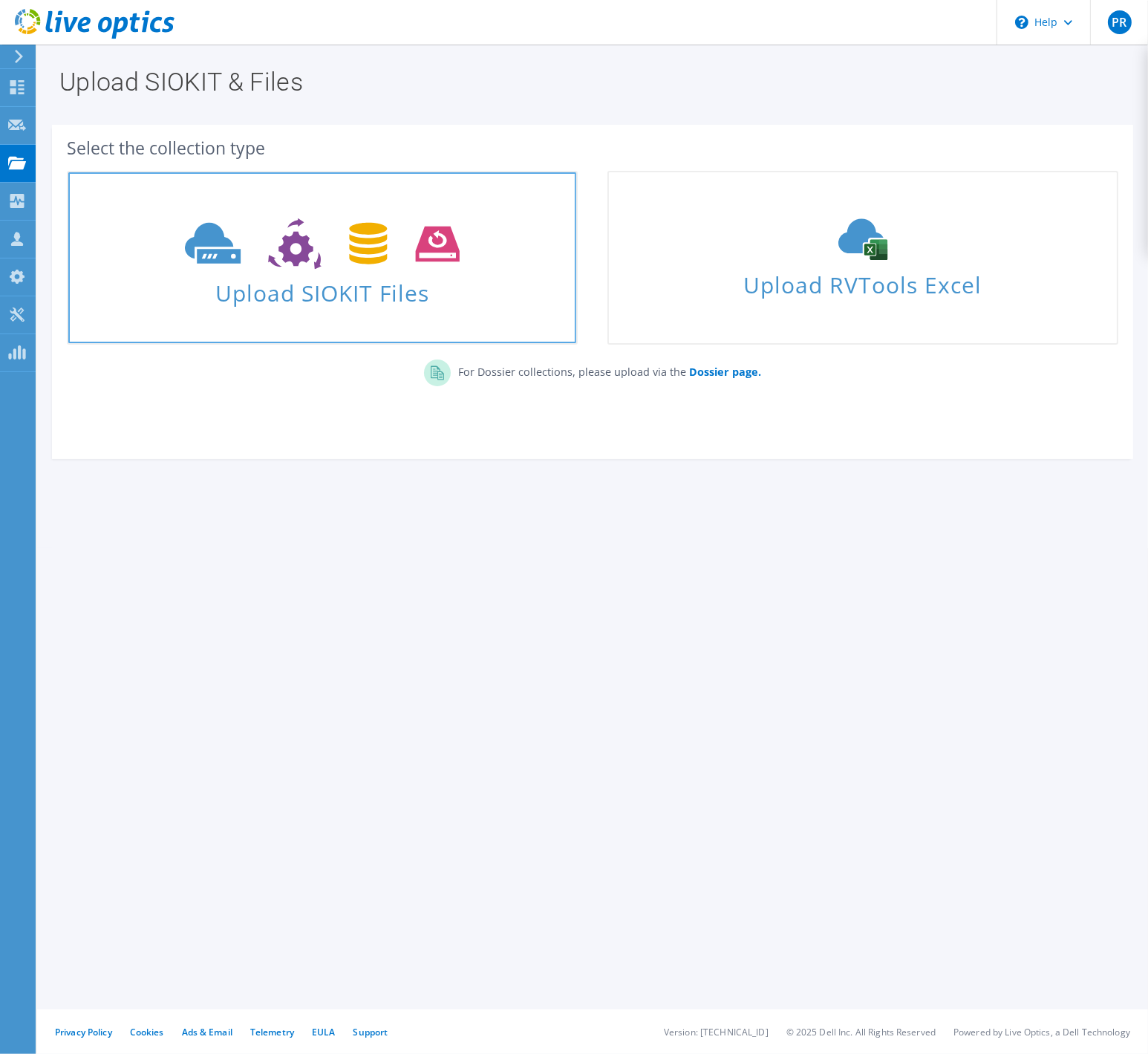
click at [348, 271] on span at bounding box center [322, 242] width 508 height 63
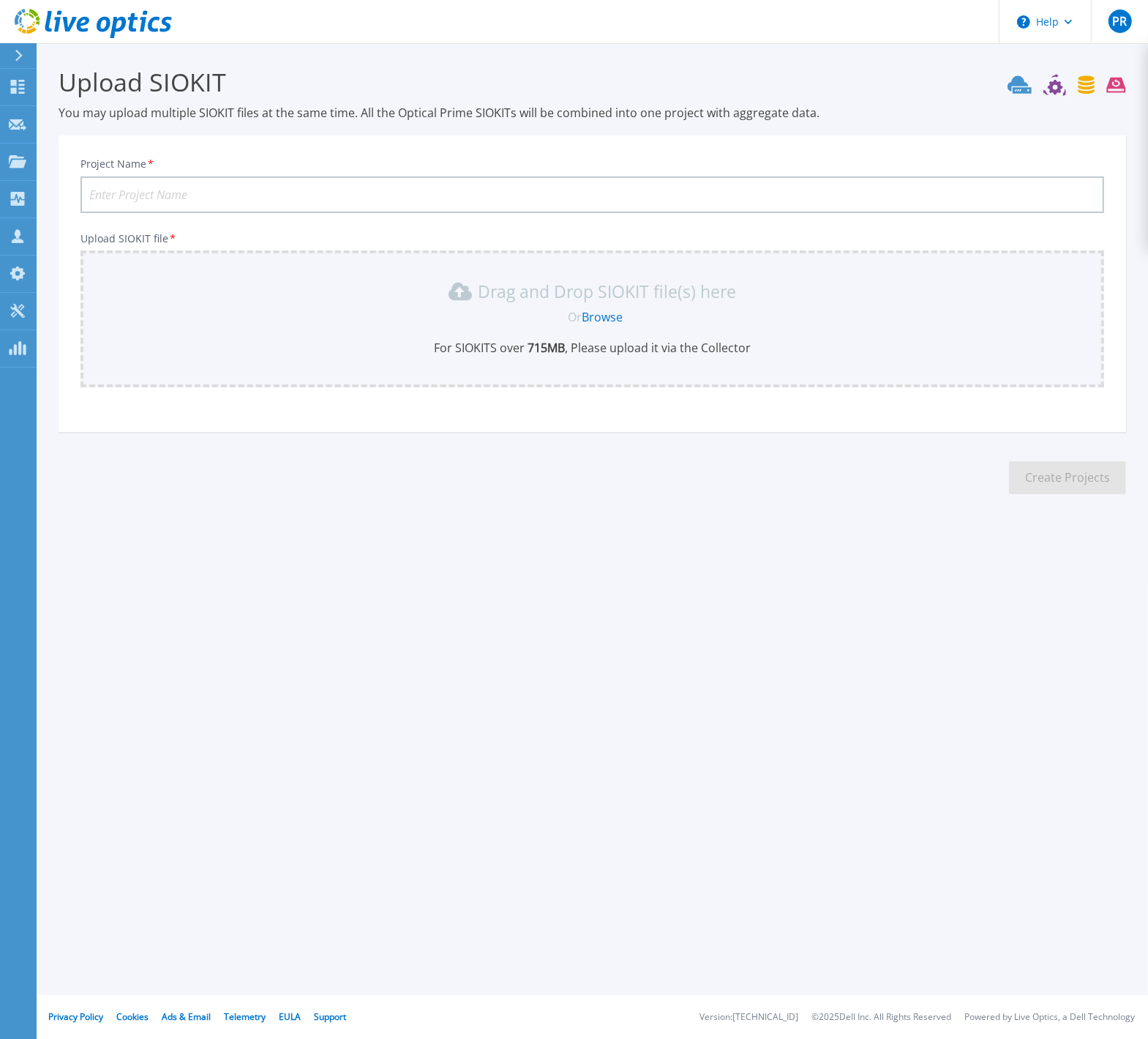
click at [589, 315] on link "Browse" at bounding box center [602, 317] width 41 height 16
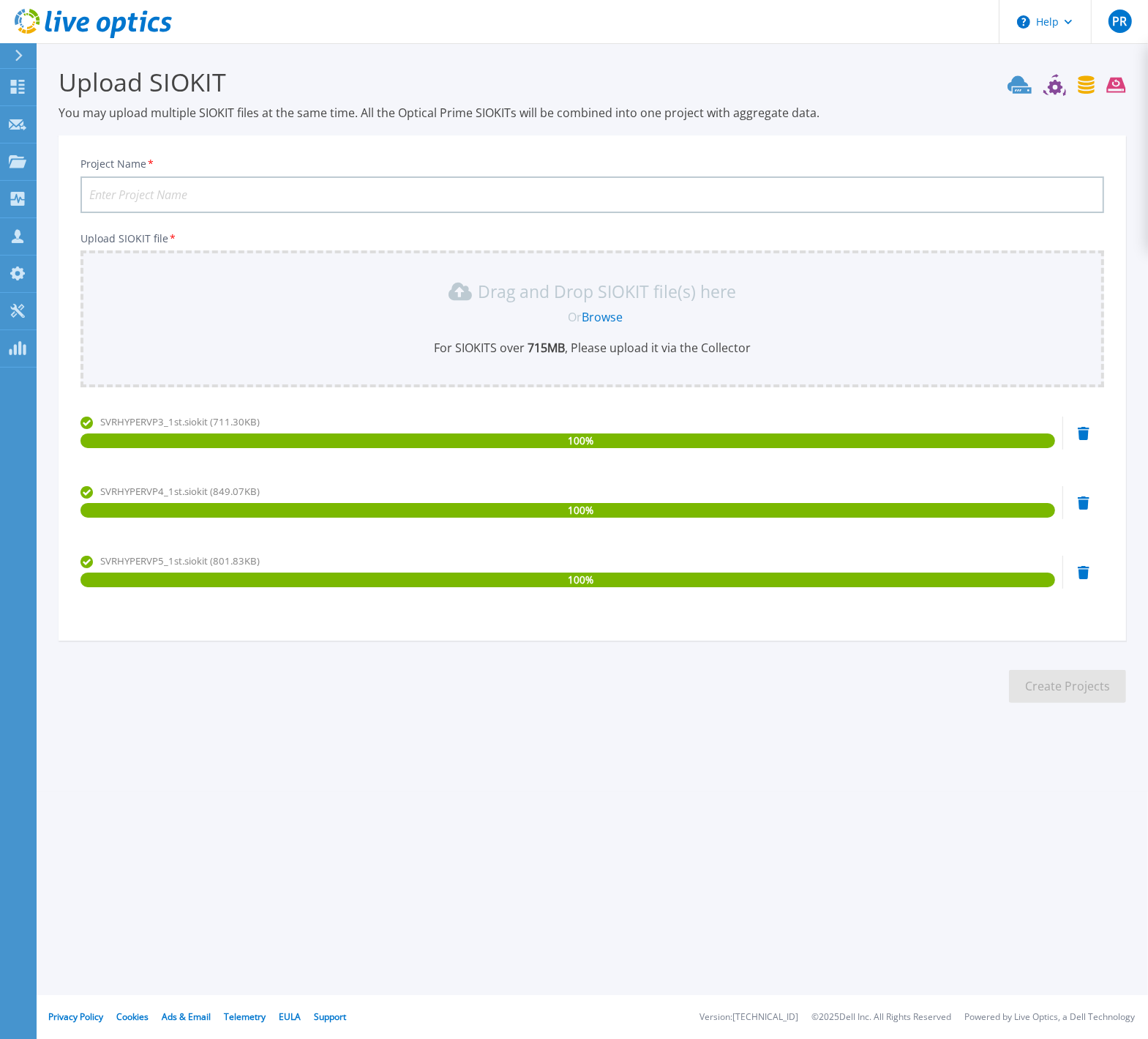
click at [147, 190] on input "Project Name *" at bounding box center [593, 195] width 1024 height 37
type input "ElectComm 202509-01"
click at [1045, 681] on button "Create Projects" at bounding box center [1068, 686] width 117 height 33
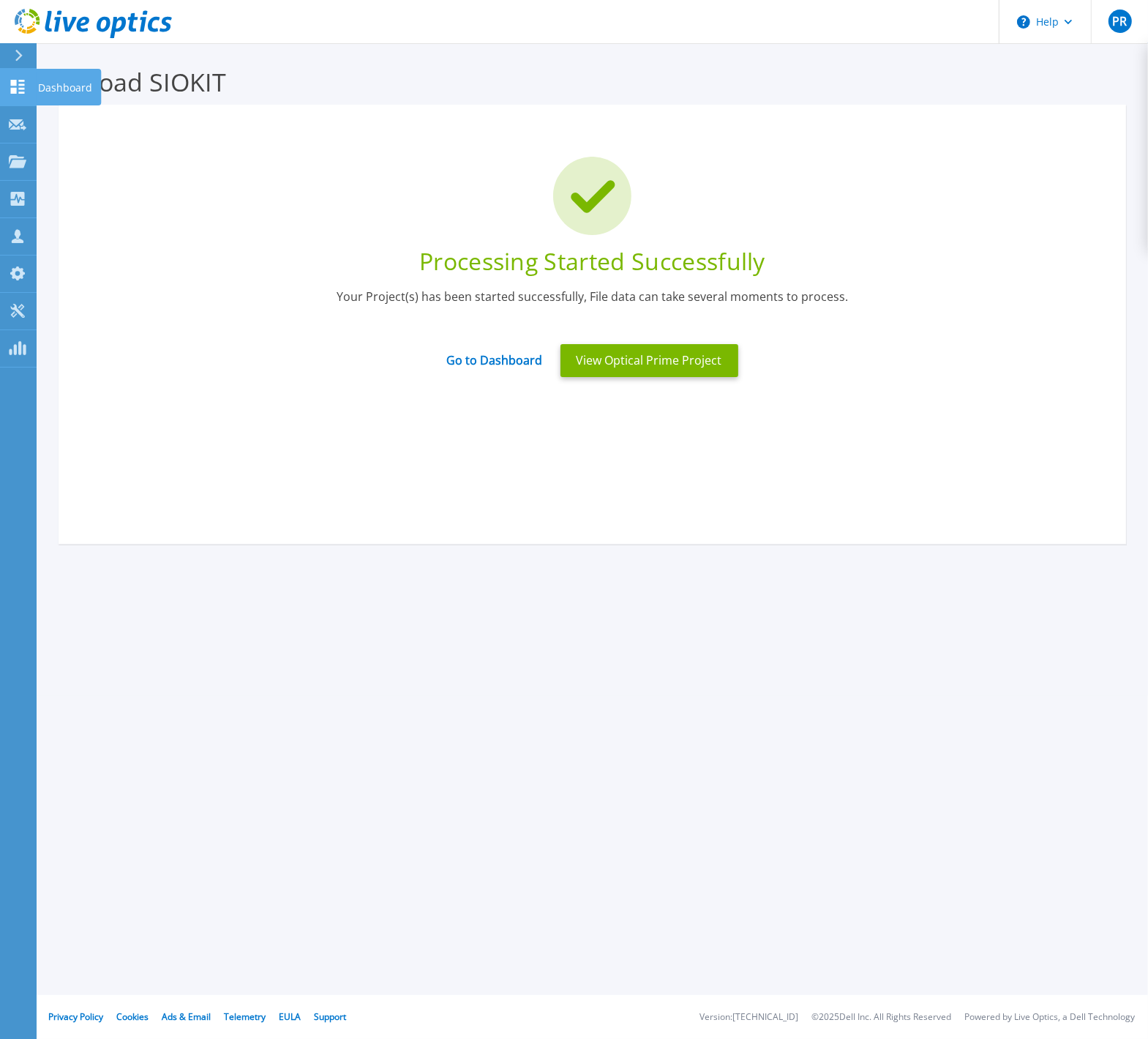
click at [77, 84] on p "Dashboard" at bounding box center [65, 87] width 55 height 38
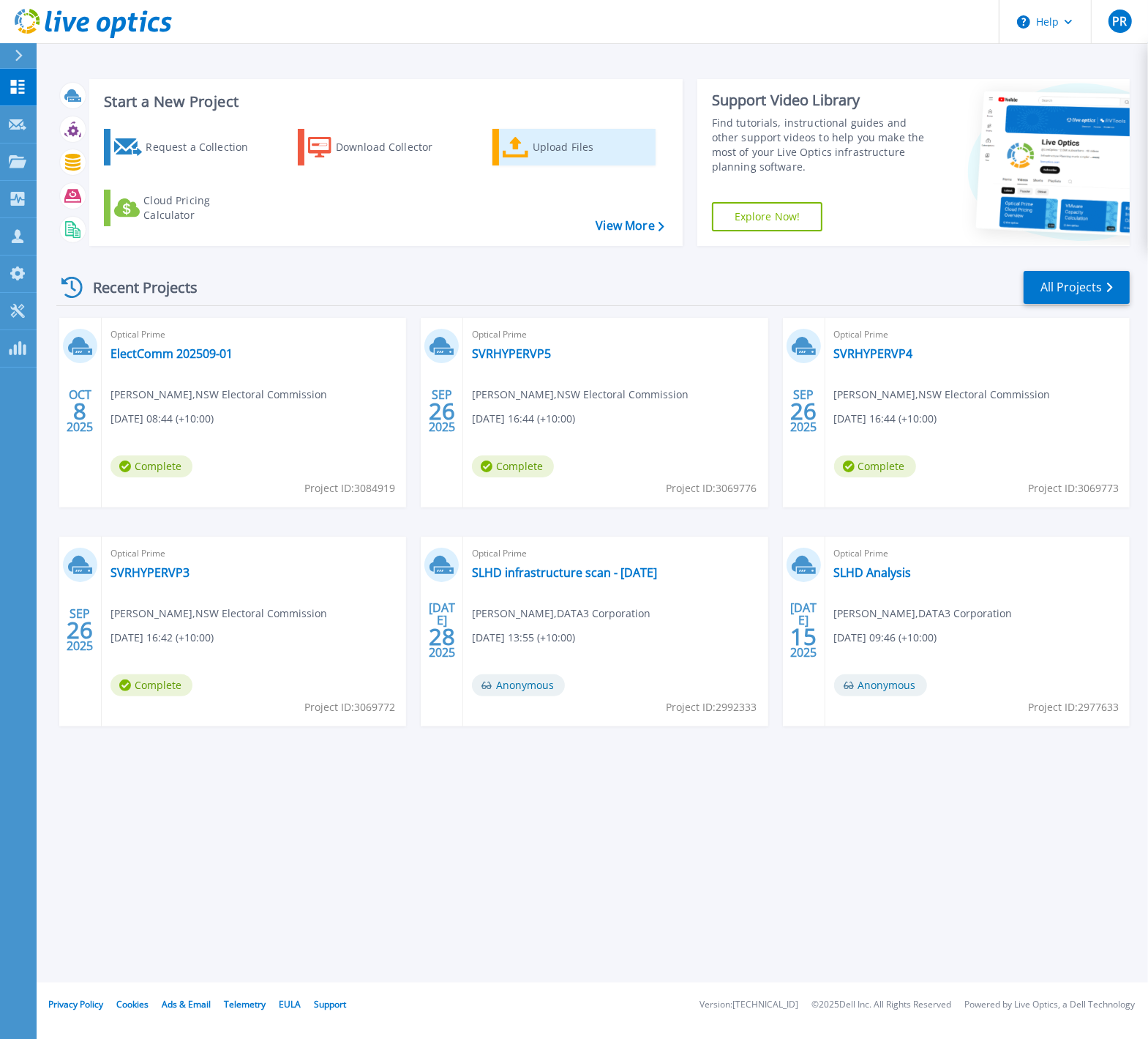
click at [557, 146] on div "Upload Files" at bounding box center [591, 147] width 117 height 29
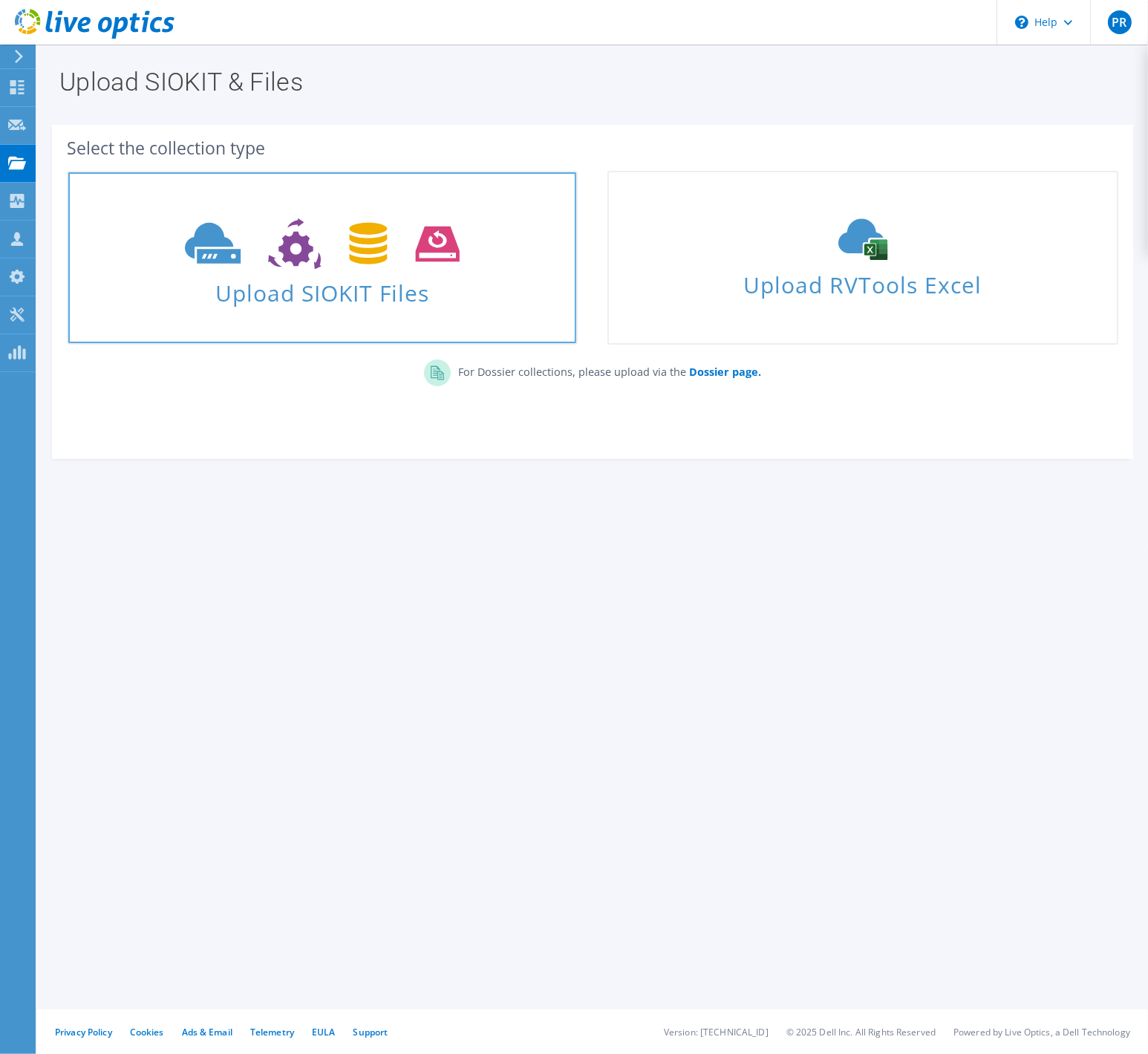
click at [299, 279] on span "Upload SIOKIT Files" at bounding box center [322, 288] width 508 height 32
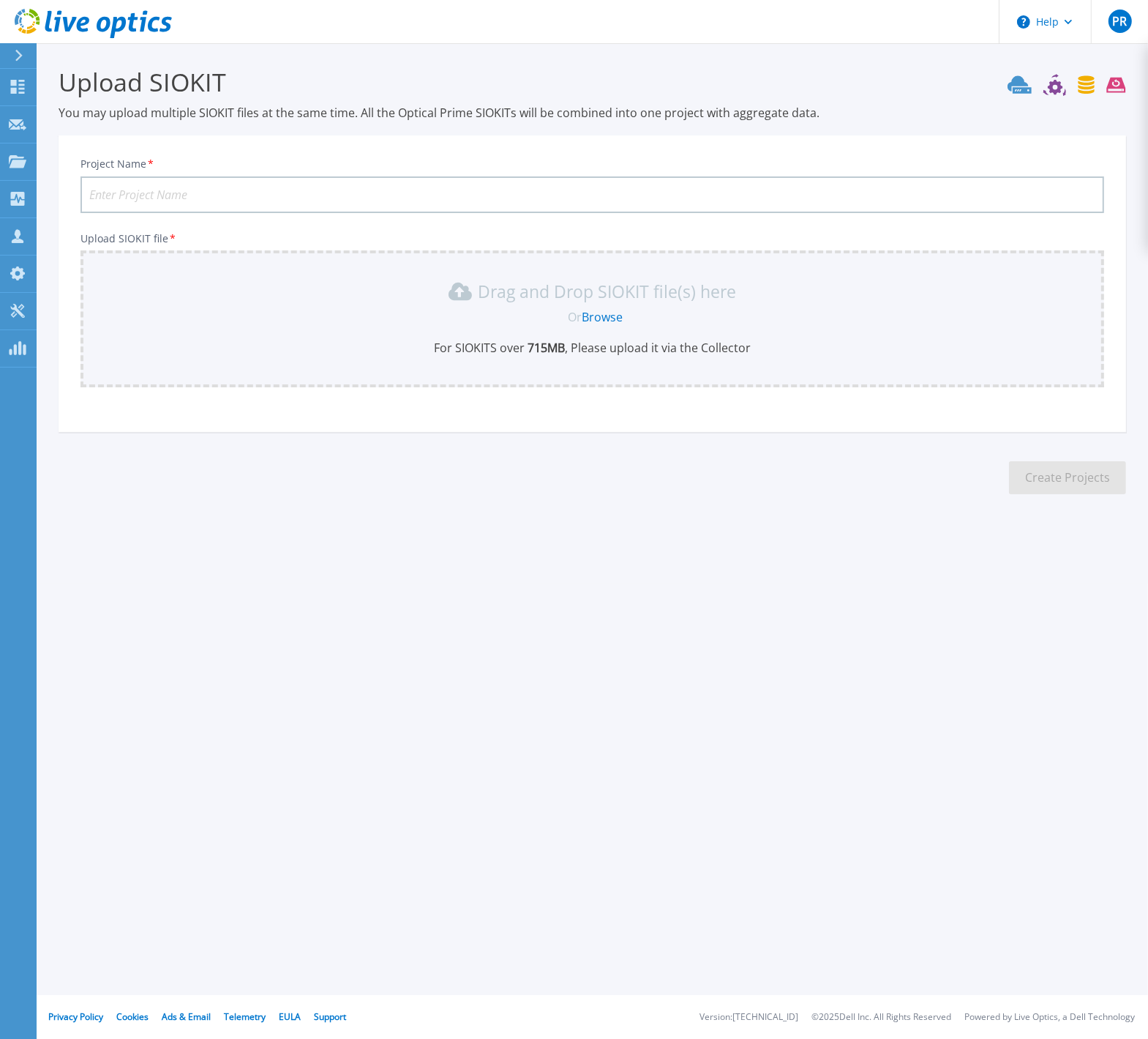
click at [138, 192] on input "Project Name *" at bounding box center [593, 195] width 1024 height 37
type input "ElectComm 202509-02"
click at [591, 309] on link "Browse" at bounding box center [602, 317] width 41 height 16
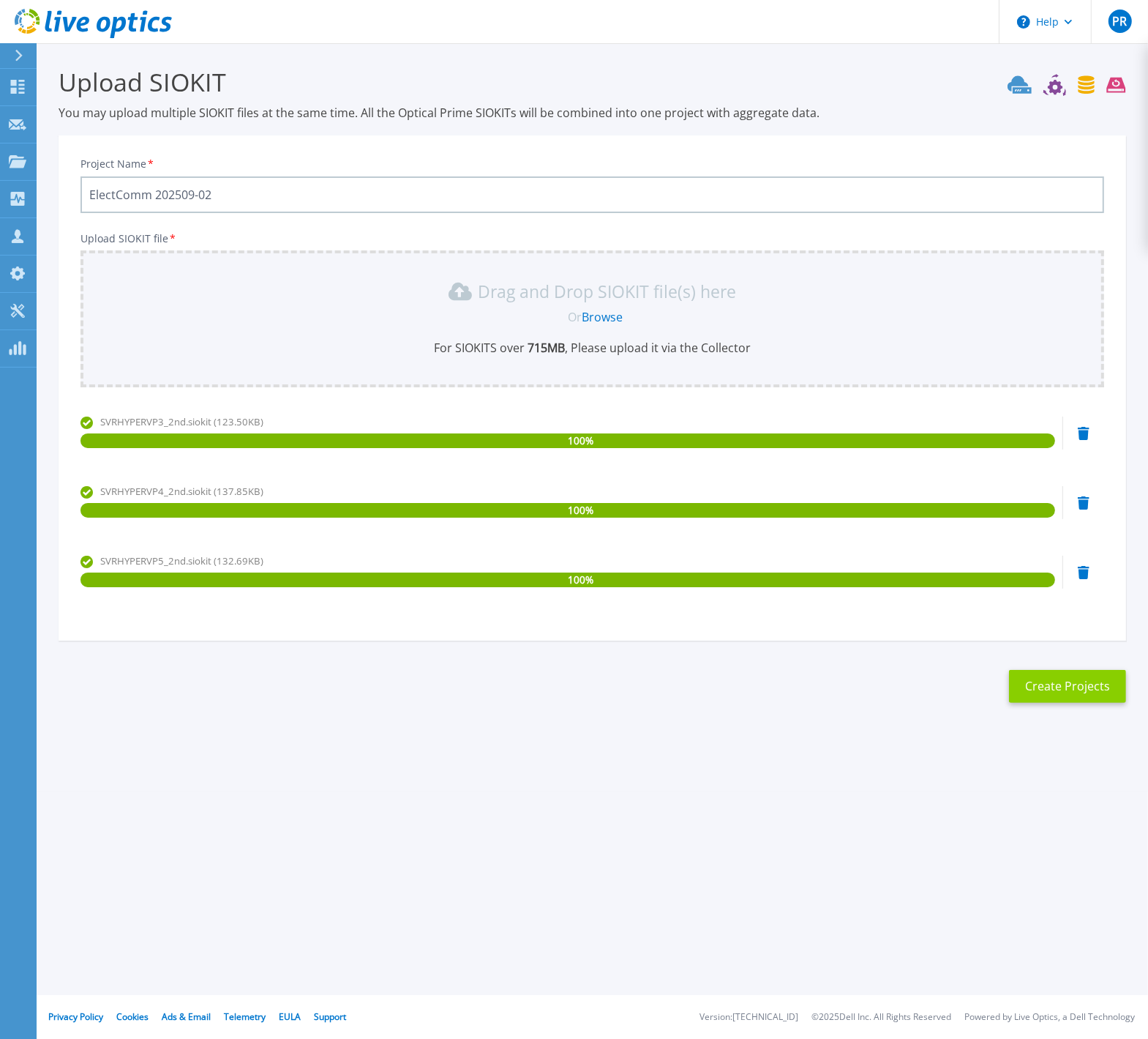
click at [1051, 685] on button "Create Projects" at bounding box center [1068, 686] width 117 height 33
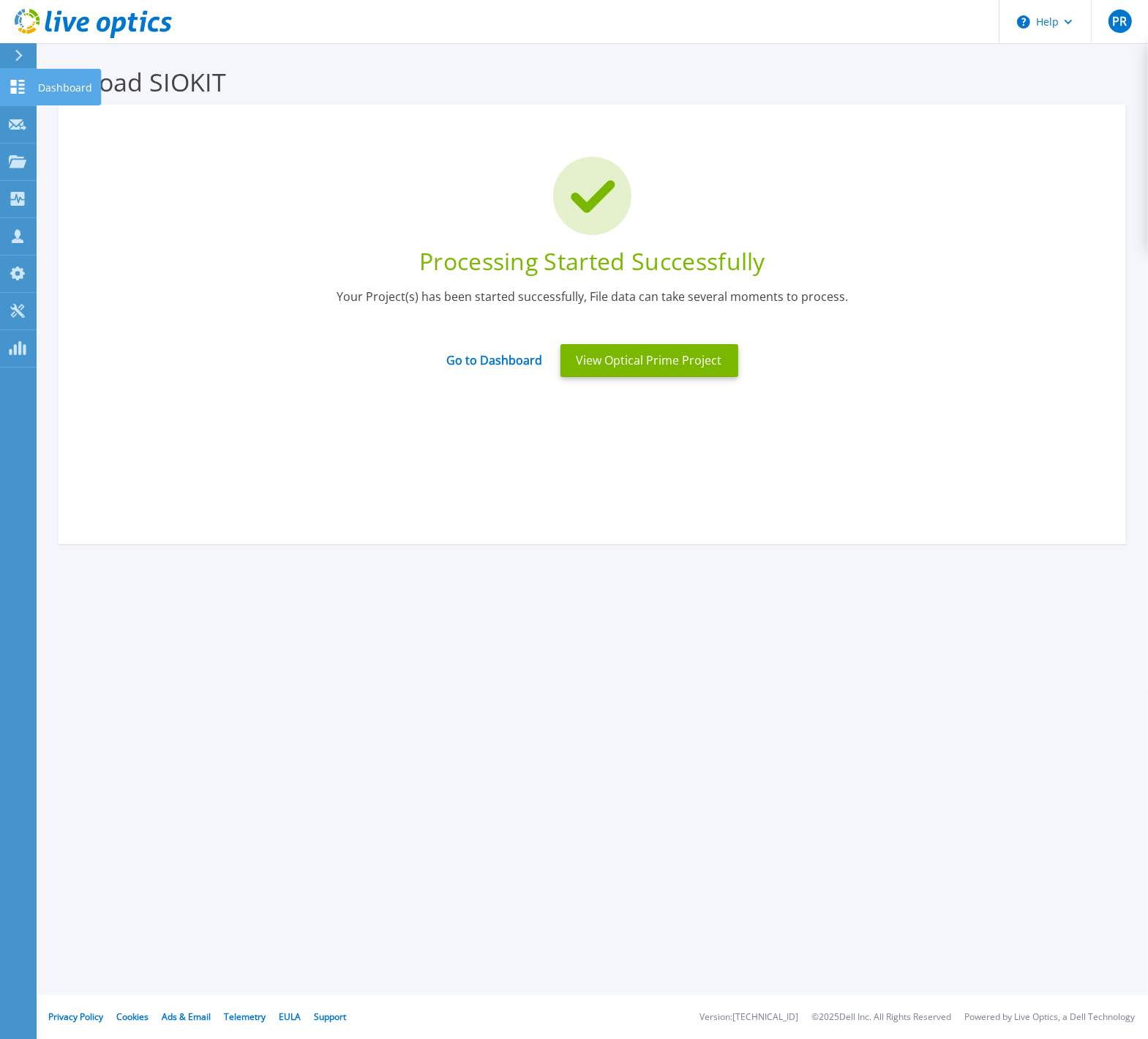
click at [13, 87] on icon at bounding box center [18, 86] width 18 height 14
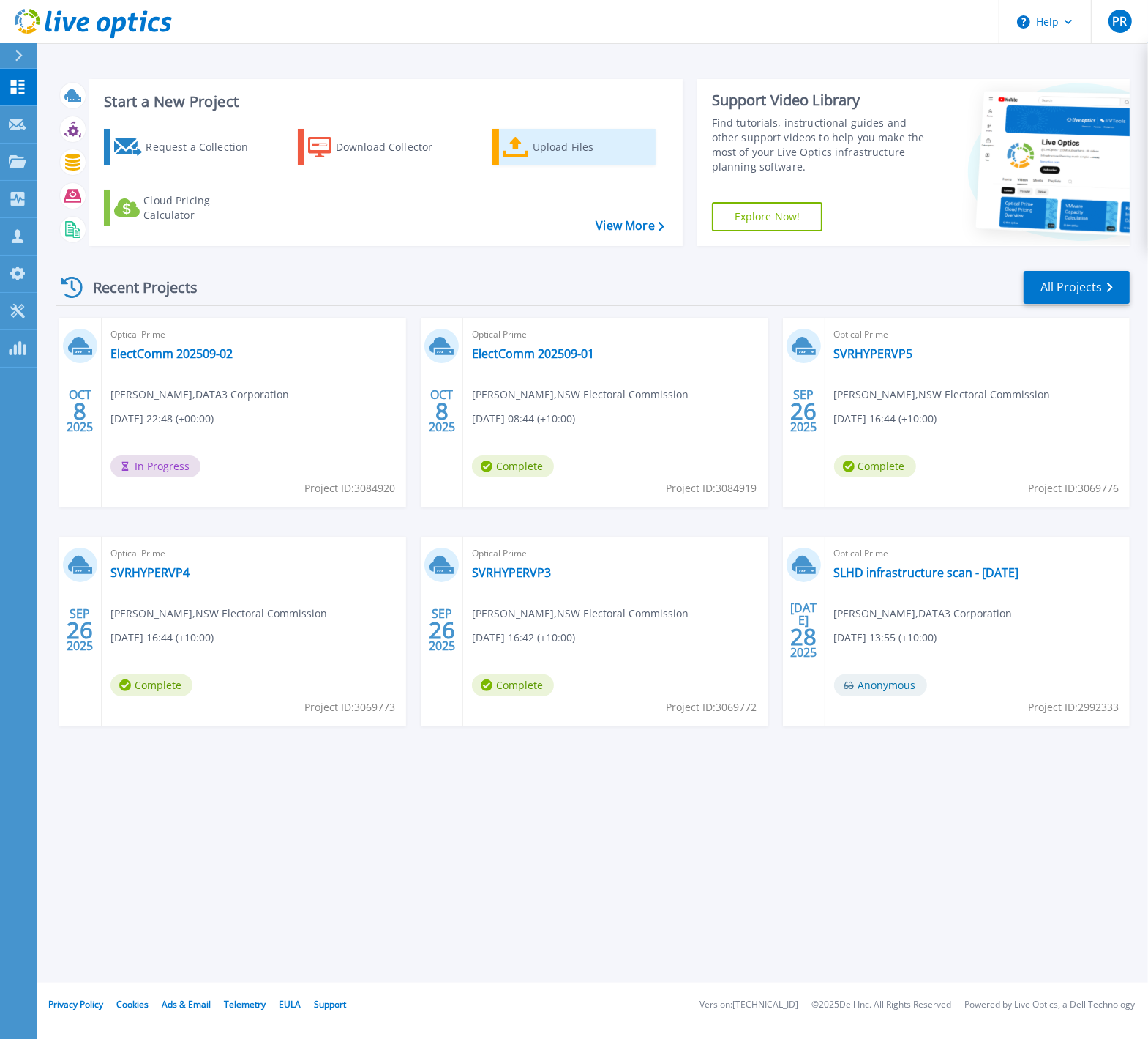
click at [551, 141] on div "Upload Files" at bounding box center [591, 147] width 117 height 29
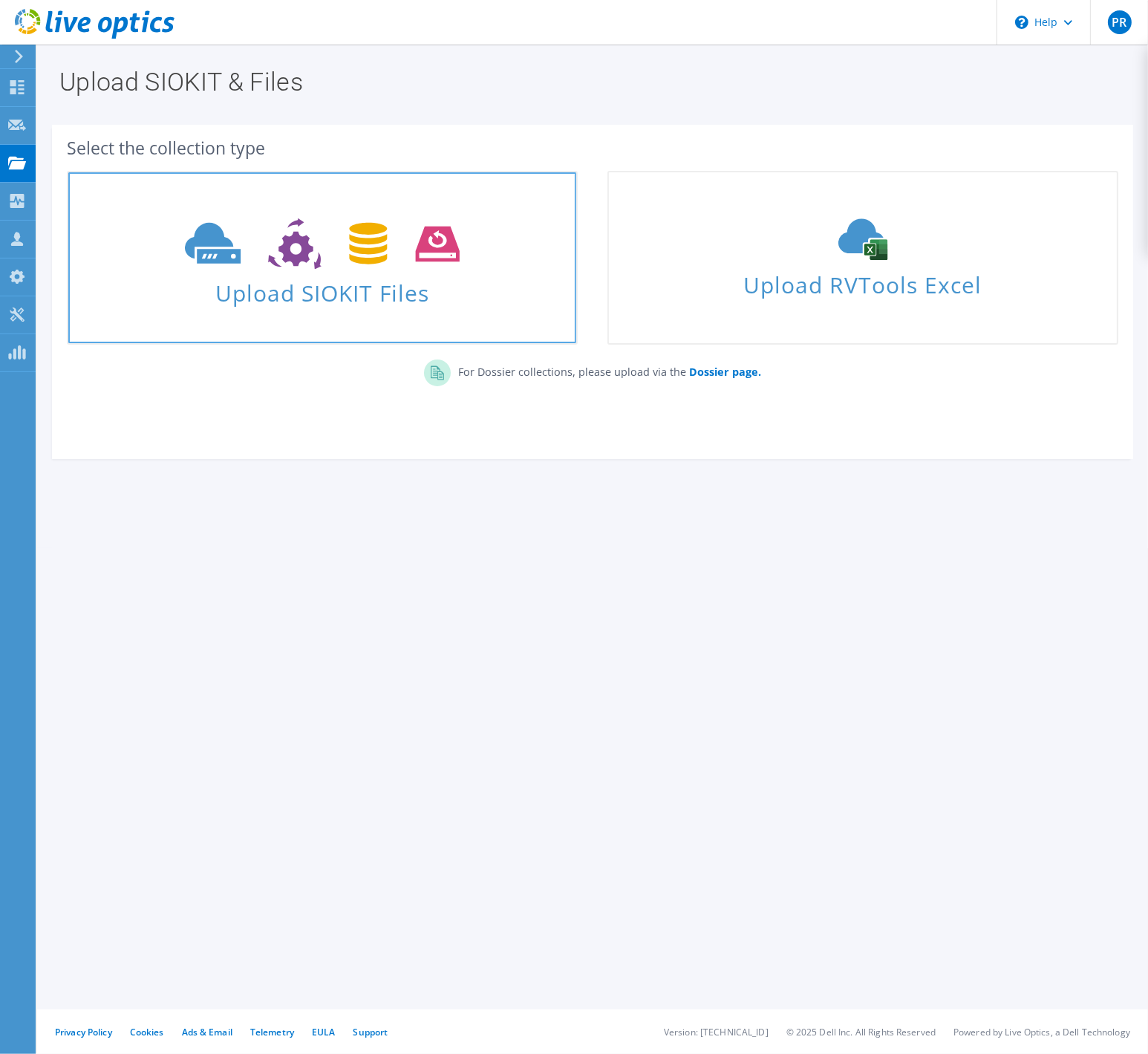
click at [282, 279] on span "Upload SIOKIT Files" at bounding box center [322, 288] width 508 height 32
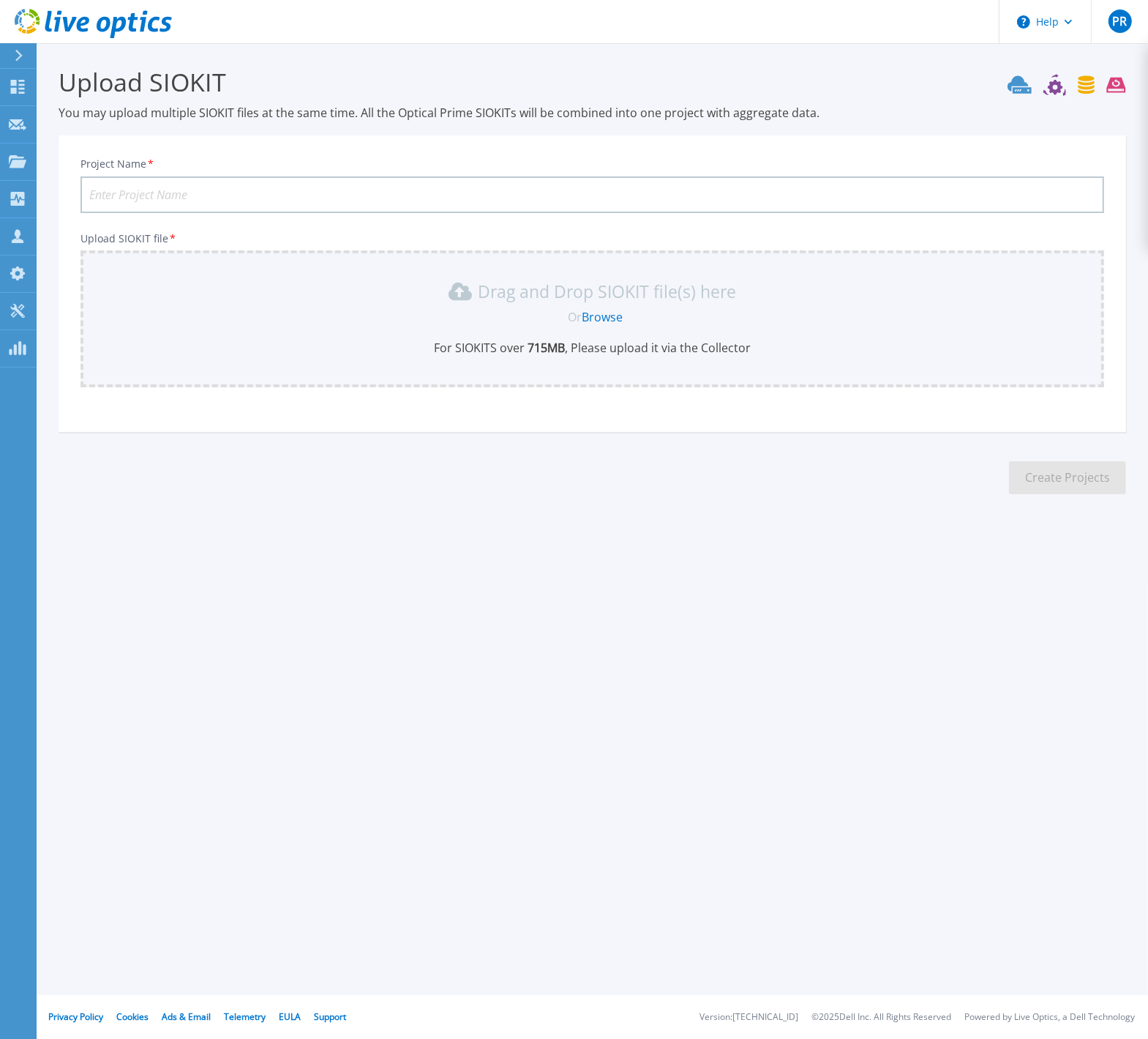
click at [191, 191] on input "Project Name *" at bounding box center [593, 195] width 1024 height 37
type input "ElectComm 202509-03"
click at [456, 300] on icon at bounding box center [460, 291] width 24 height 24
click at [612, 318] on link "Browse" at bounding box center [602, 317] width 41 height 16
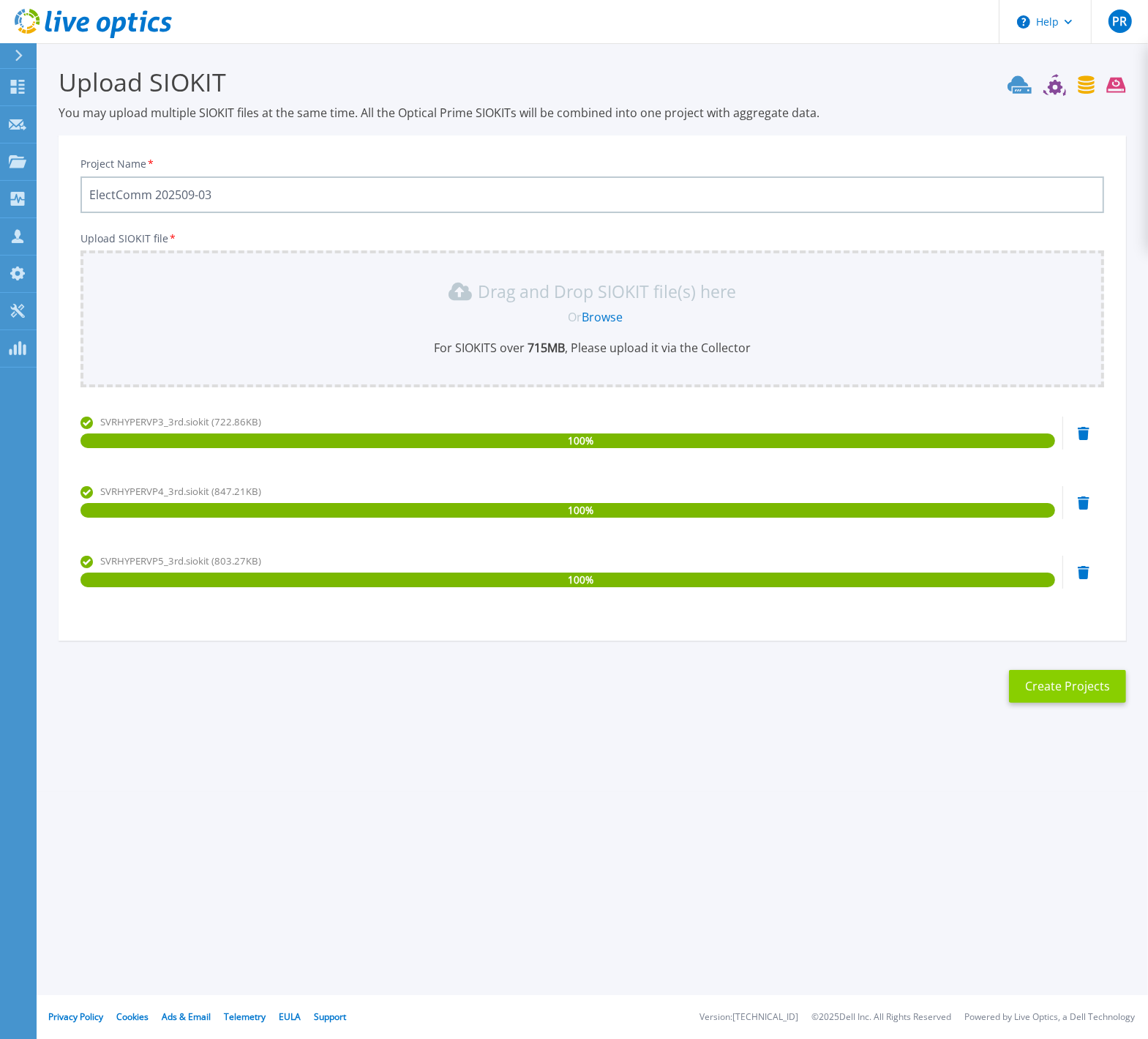
click at [1063, 685] on button "Create Projects" at bounding box center [1068, 686] width 117 height 33
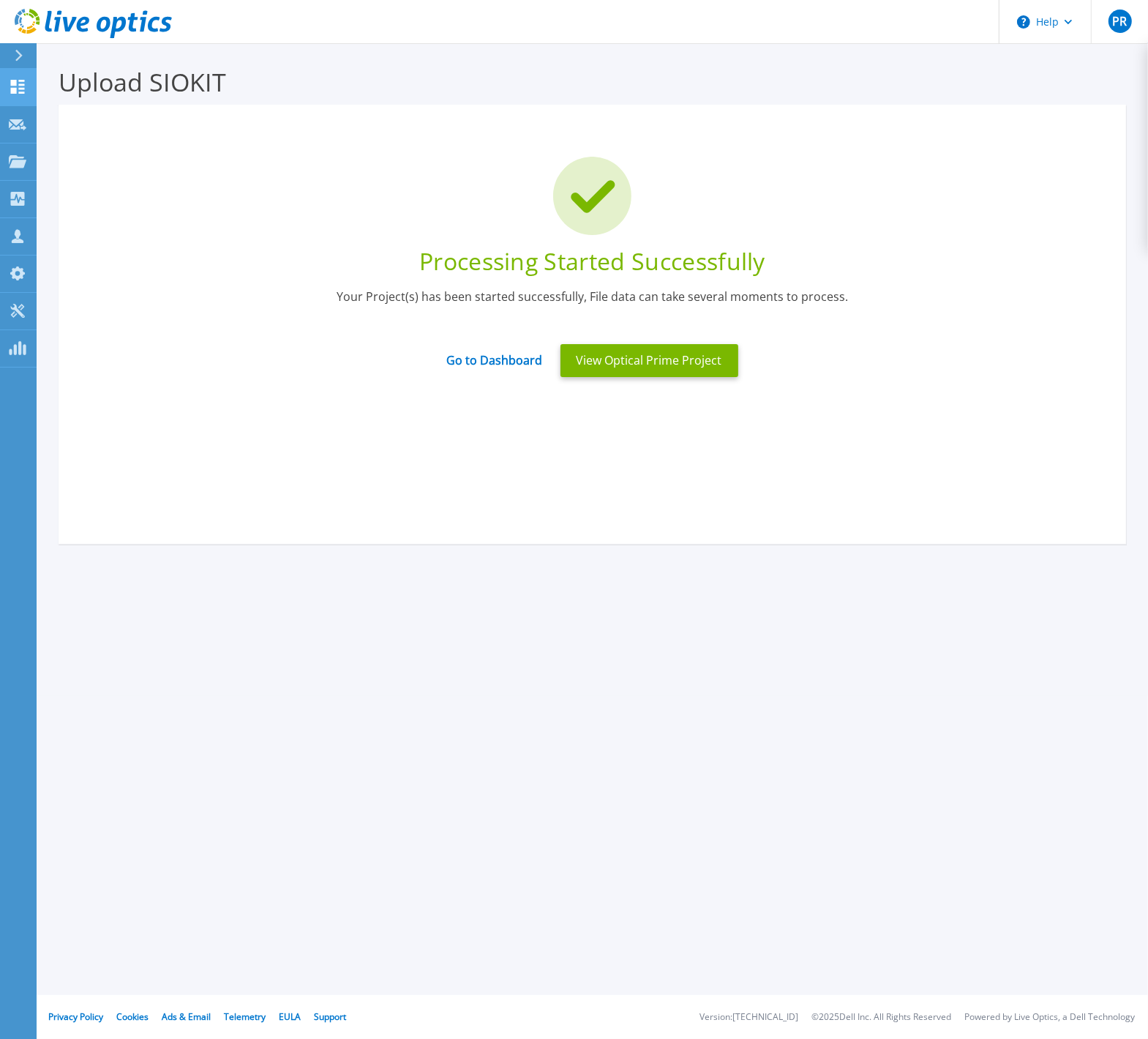
click at [15, 86] on icon at bounding box center [18, 86] width 18 height 14
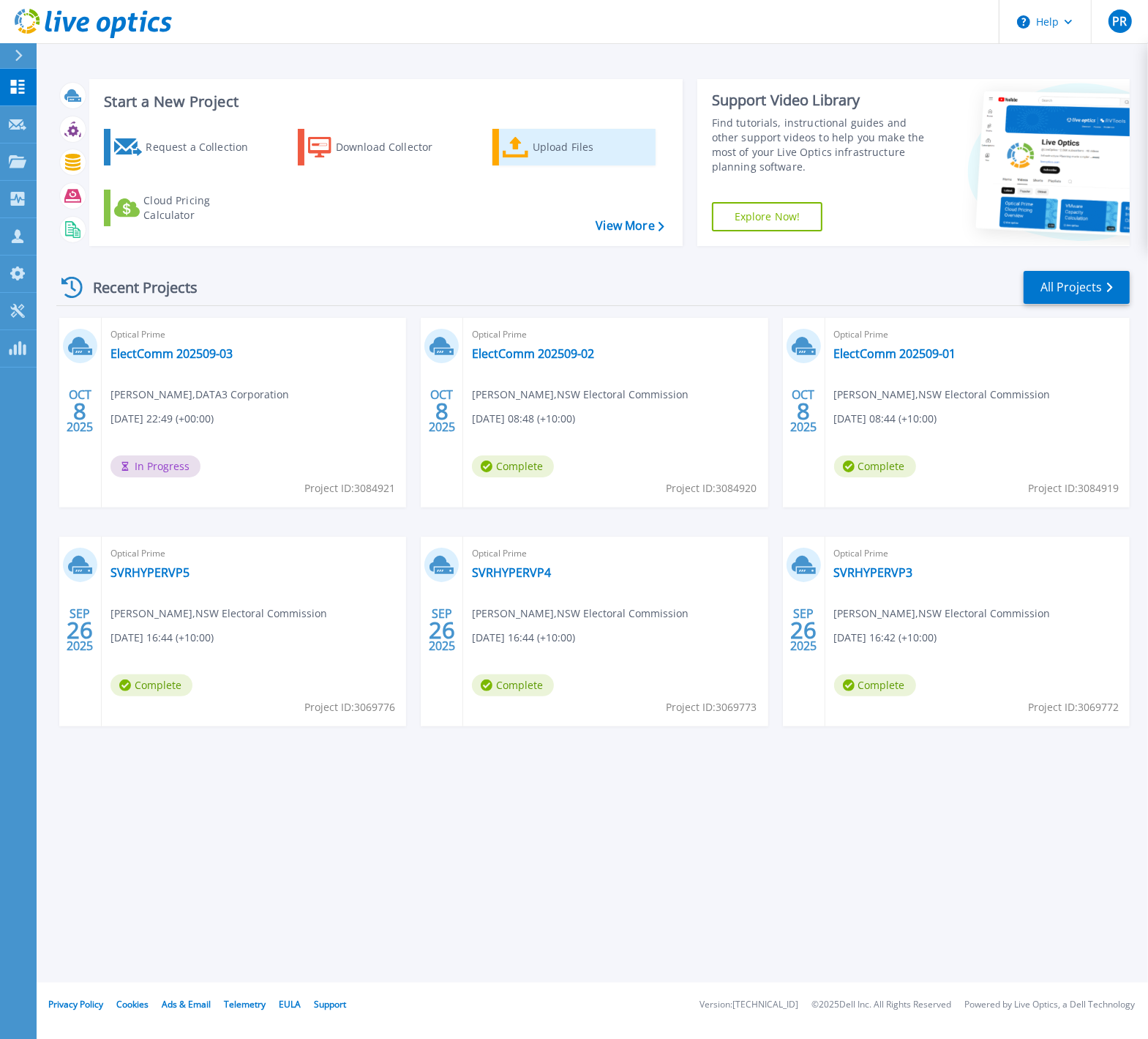
click at [535, 147] on div "Upload Files" at bounding box center [591, 147] width 117 height 29
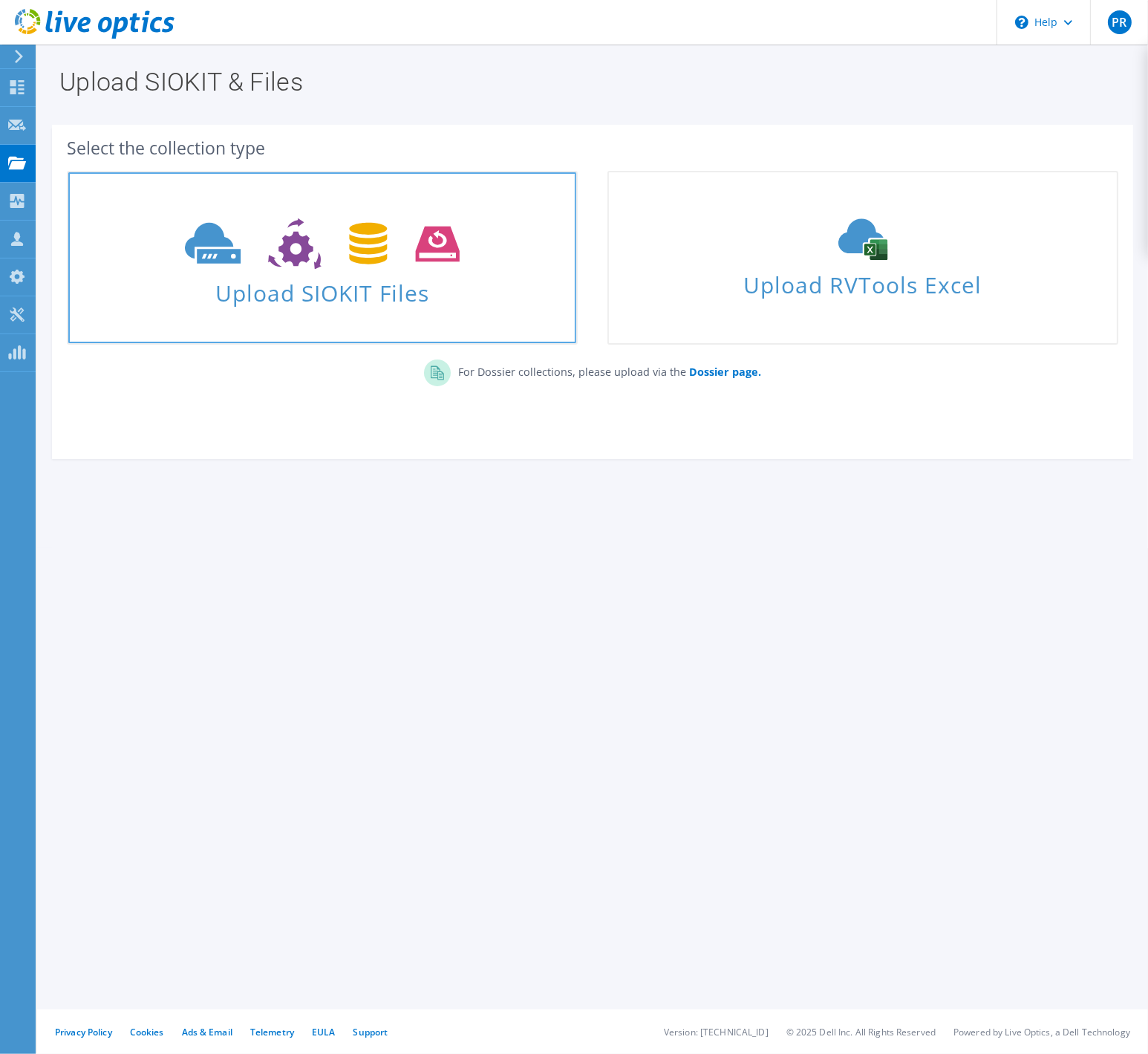
click at [313, 268] on span at bounding box center [322, 242] width 508 height 63
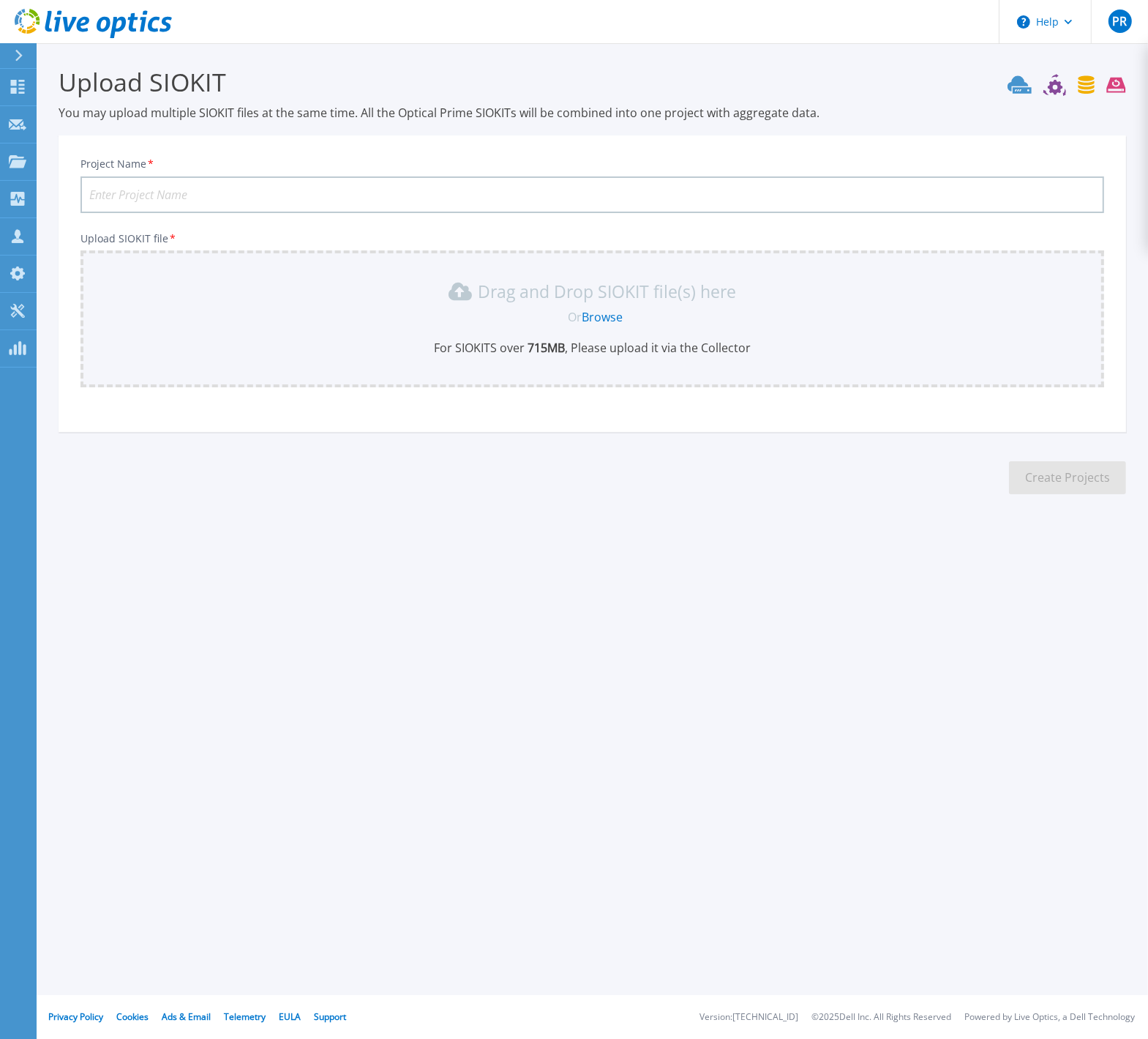
click at [150, 191] on input "Project Name *" at bounding box center [593, 195] width 1024 height 37
type input "ElectComm 202509-04"
click at [601, 316] on link "Browse" at bounding box center [602, 317] width 41 height 16
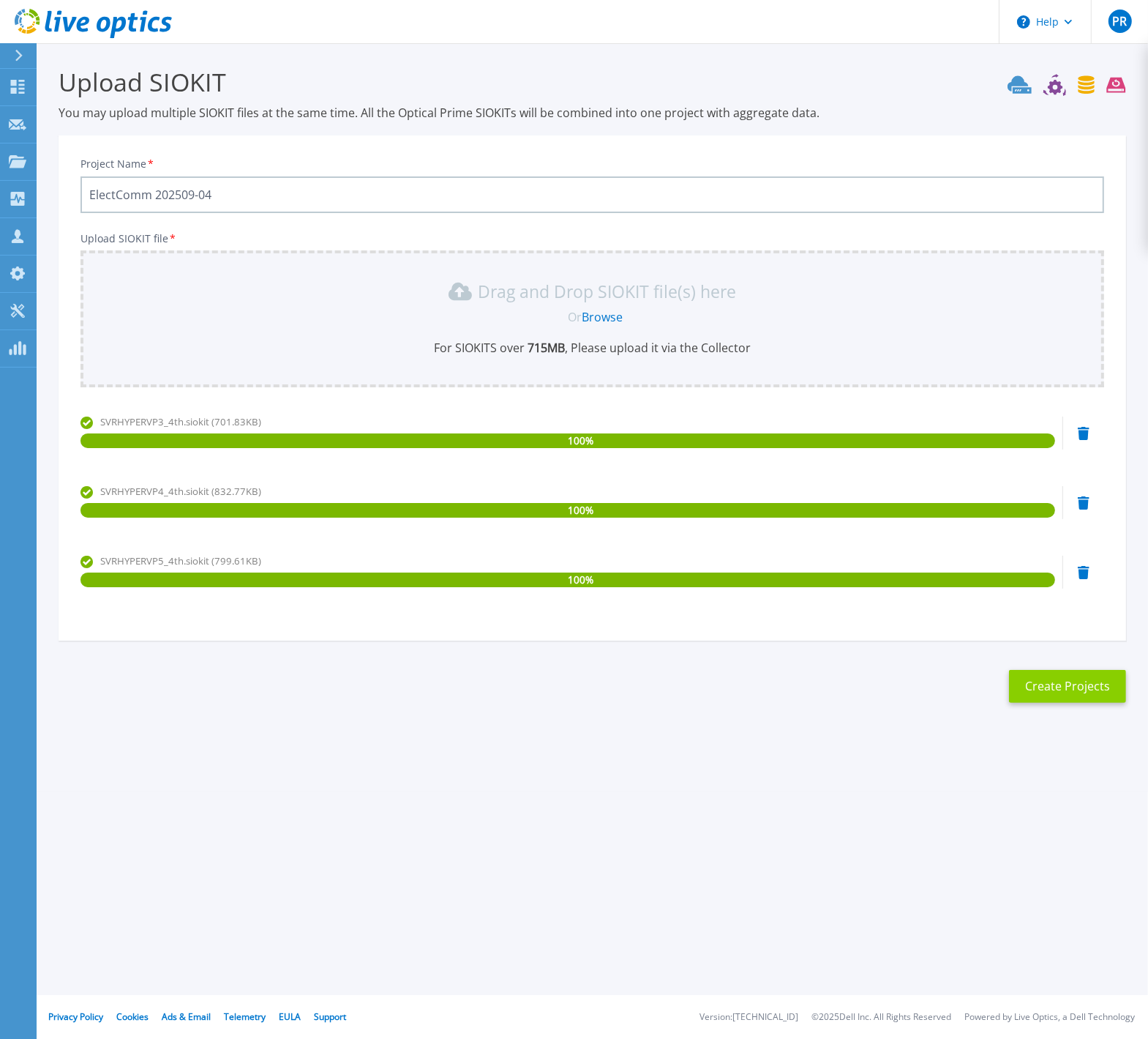
click at [1061, 690] on button "Create Projects" at bounding box center [1068, 686] width 117 height 33
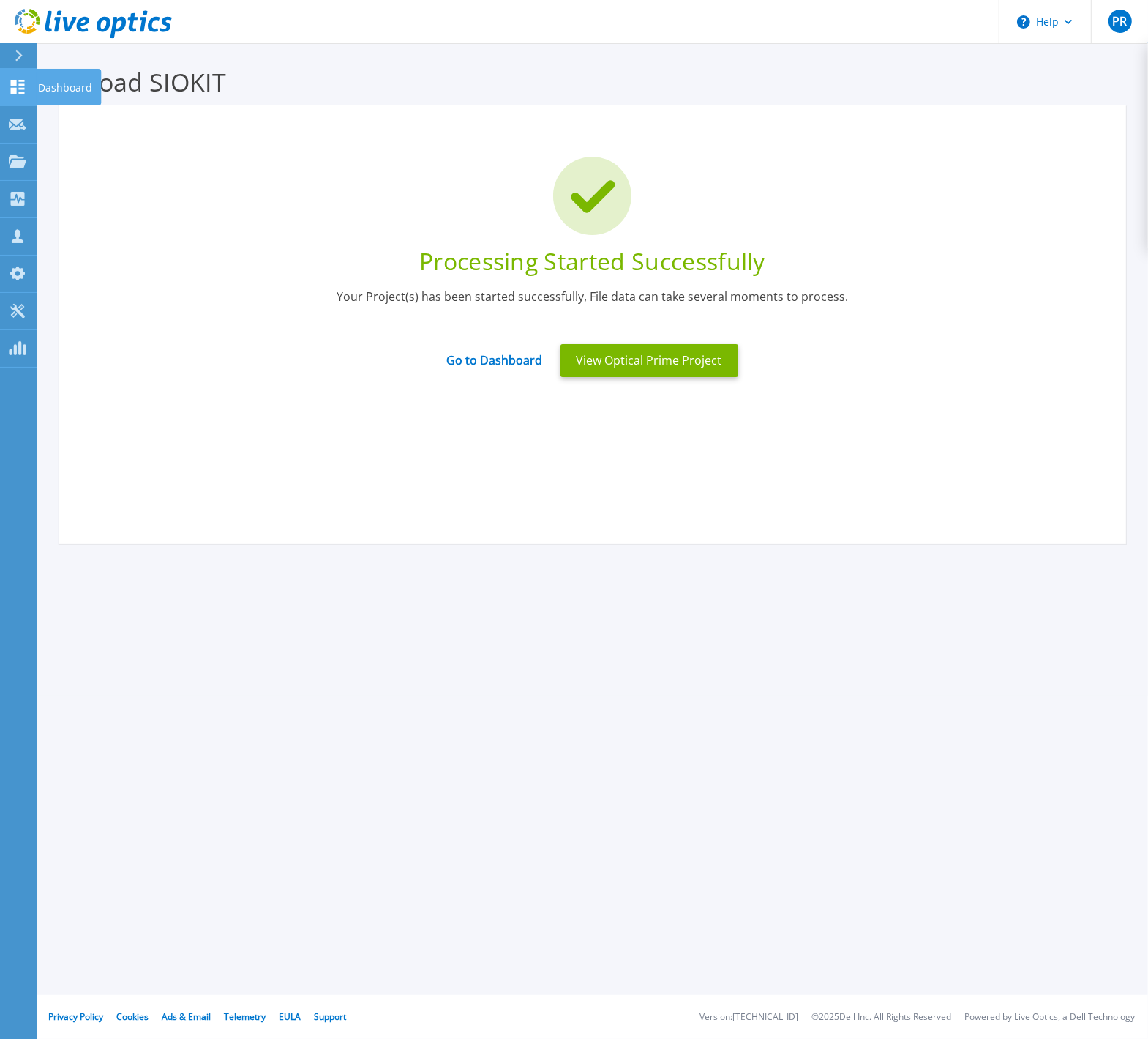
click at [46, 82] on p "Dashboard" at bounding box center [65, 87] width 55 height 38
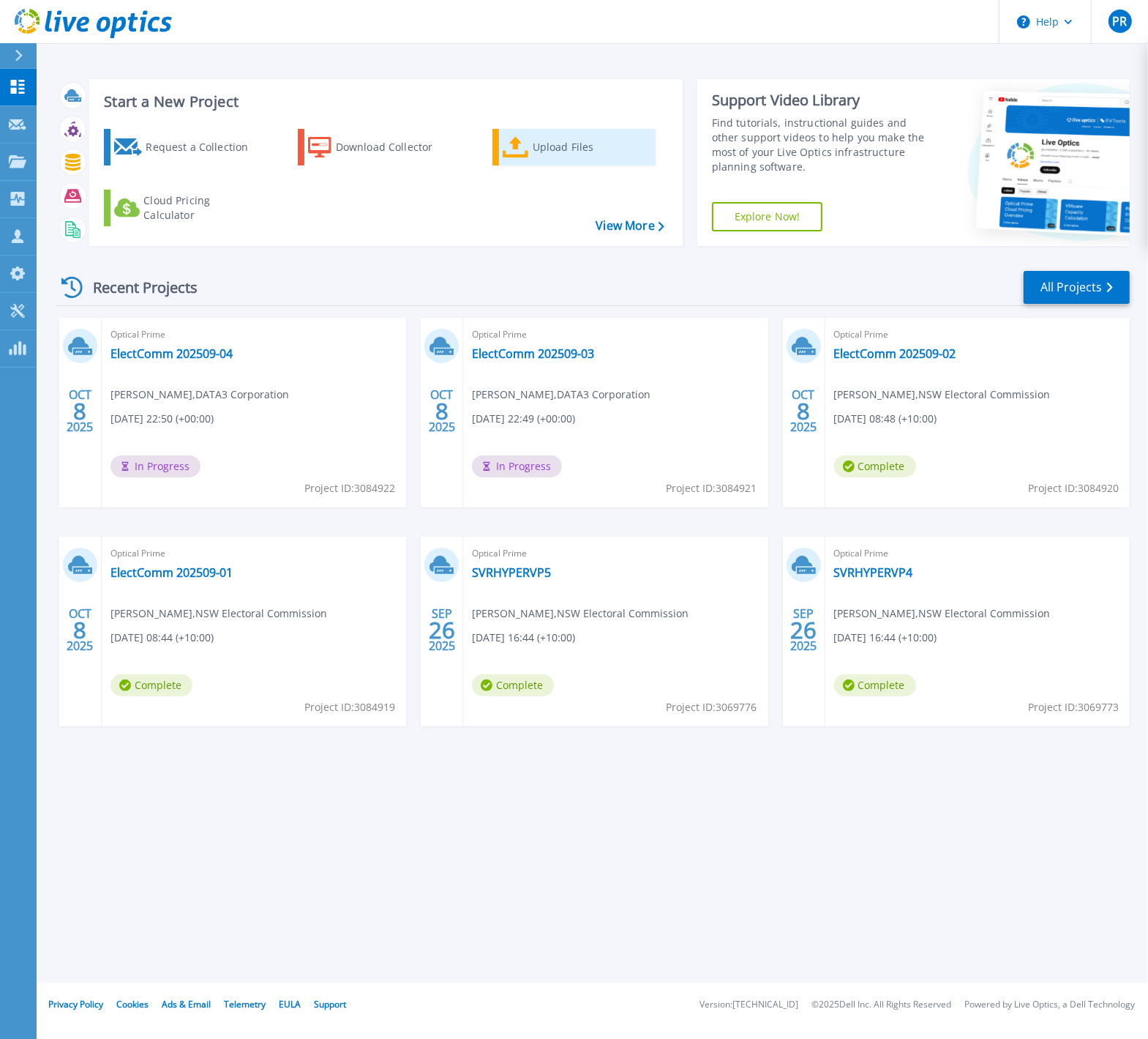
click at [552, 151] on div "Upload Files" at bounding box center [591, 147] width 117 height 29
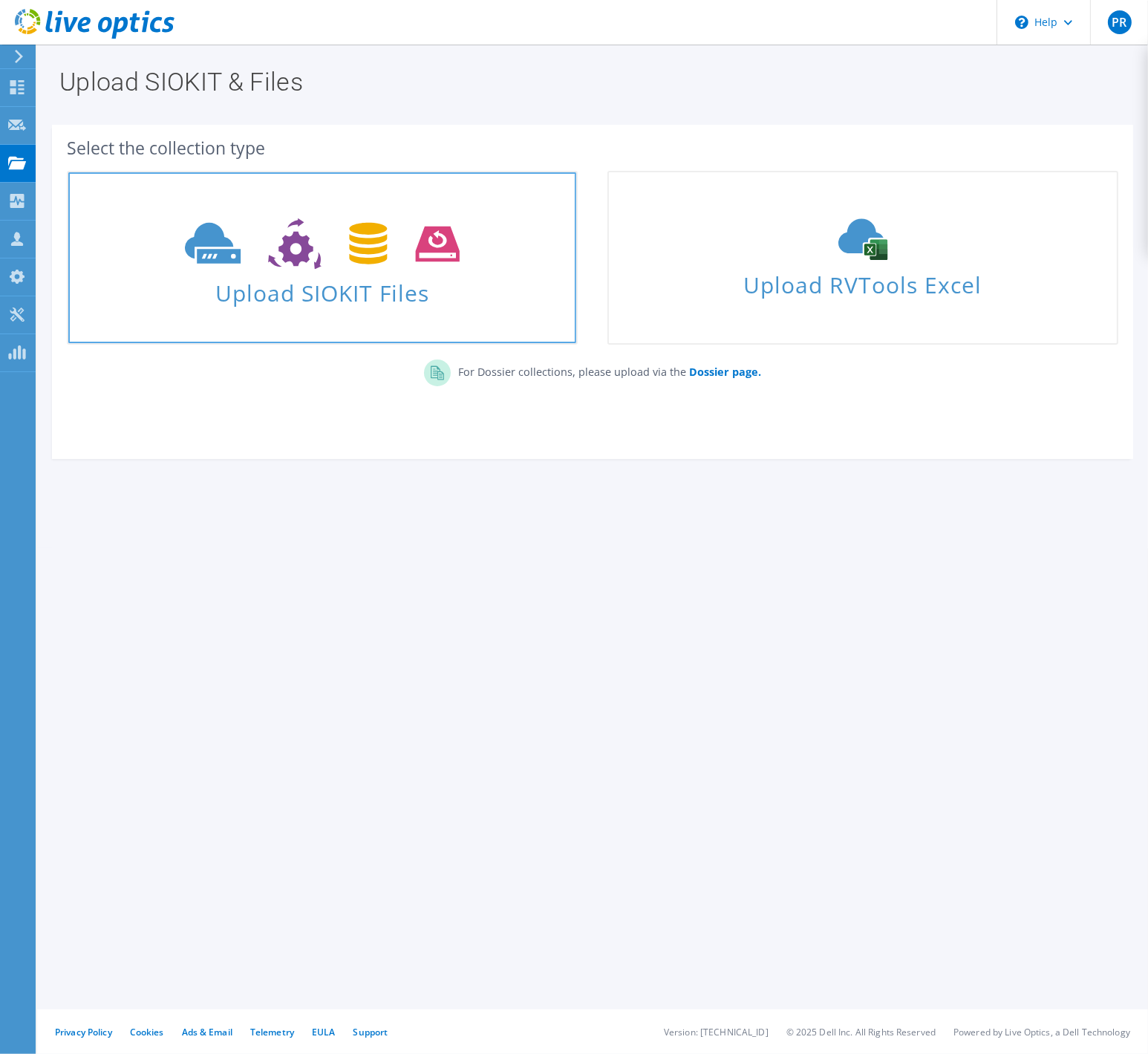
click at [291, 247] on icon at bounding box center [322, 244] width 274 height 51
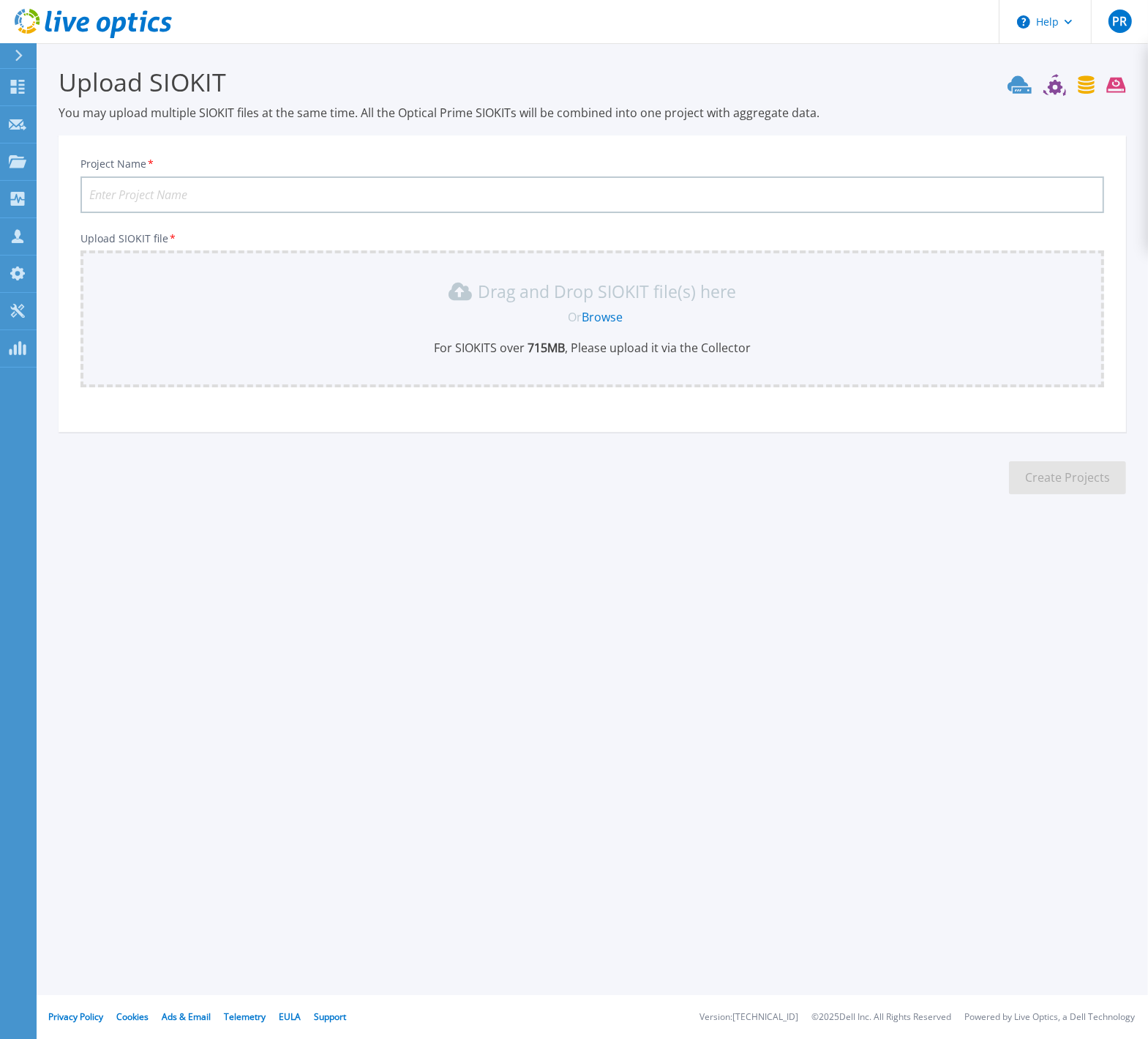
click at [177, 191] on input "Project Name *" at bounding box center [593, 195] width 1024 height 37
type input "ElectComm 202509-05"
click at [604, 316] on link "Browse" at bounding box center [602, 317] width 41 height 16
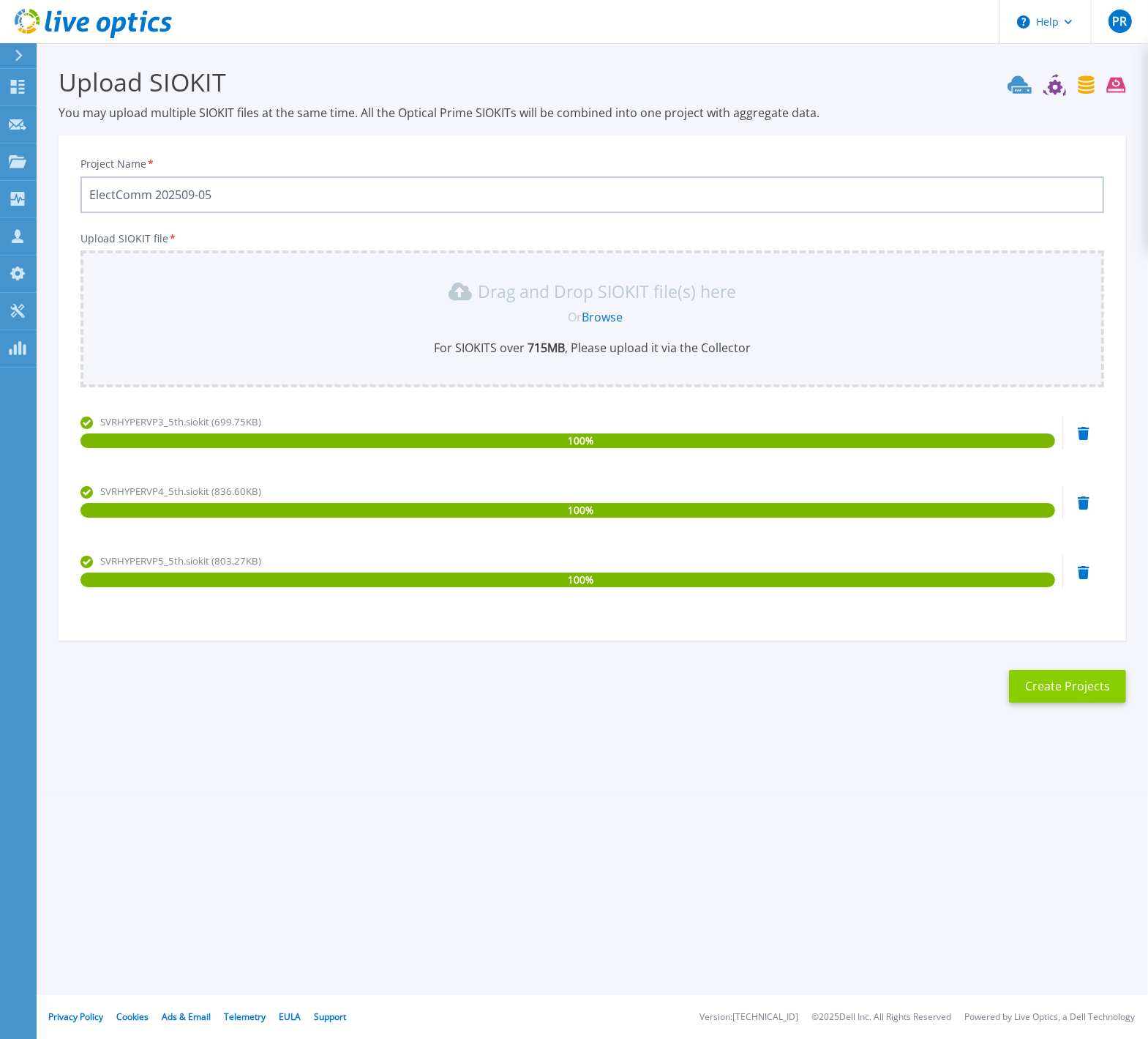
click at [1049, 688] on button "Create Projects" at bounding box center [1068, 686] width 117 height 33
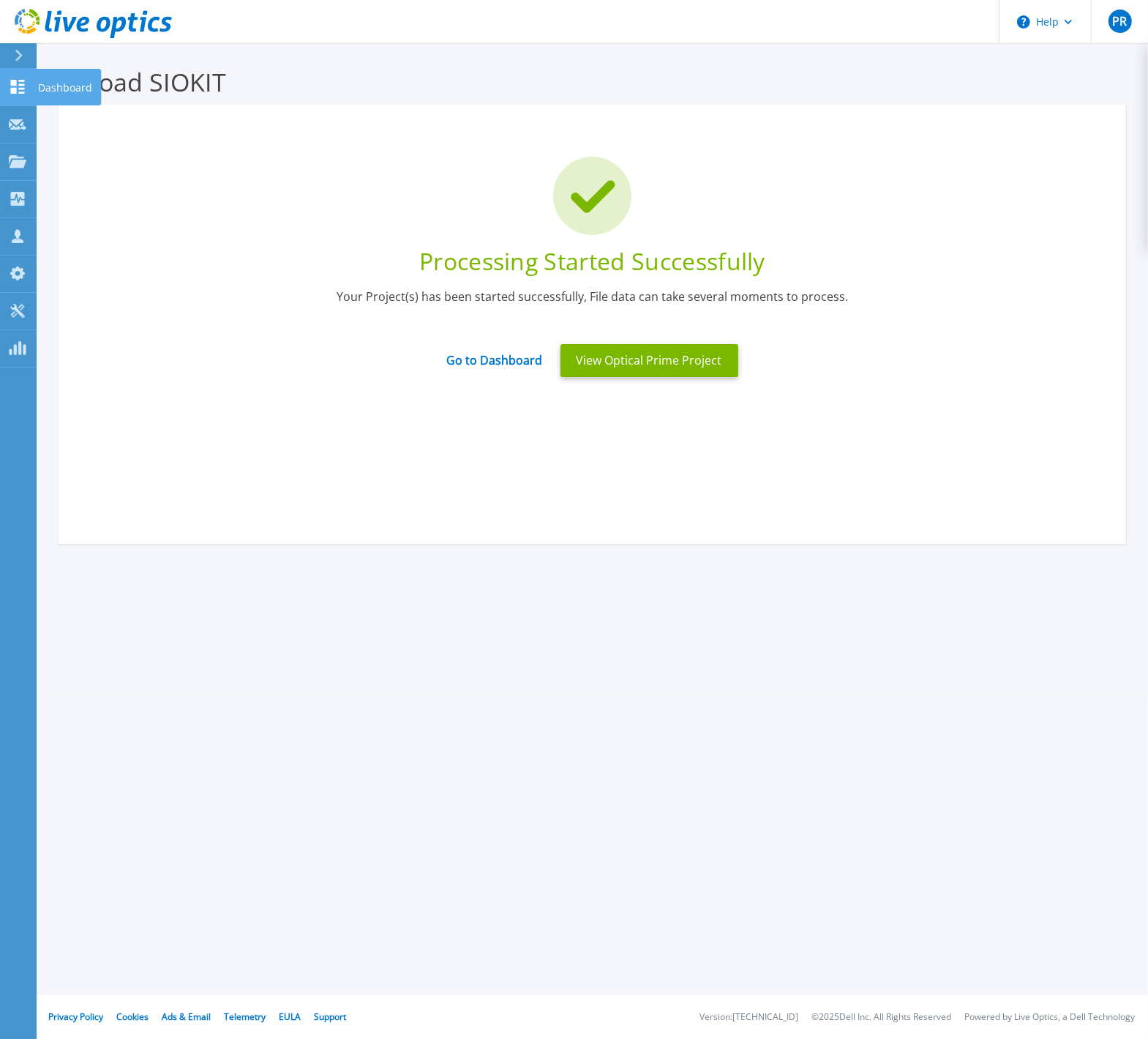
click at [64, 86] on p "Dashboard" at bounding box center [65, 87] width 55 height 38
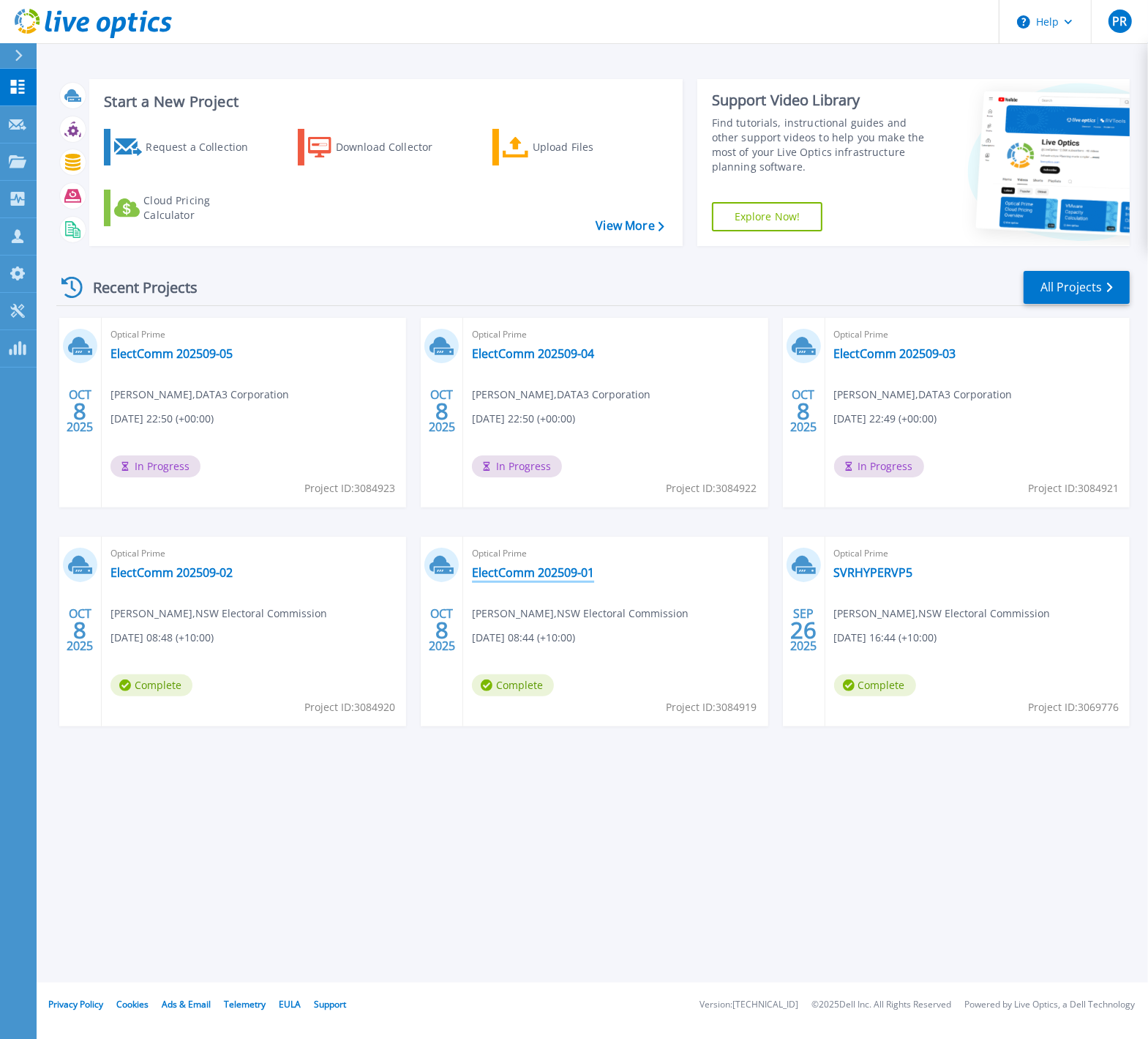
click at [519, 576] on link "ElectComm 202509-01" at bounding box center [533, 572] width 122 height 15
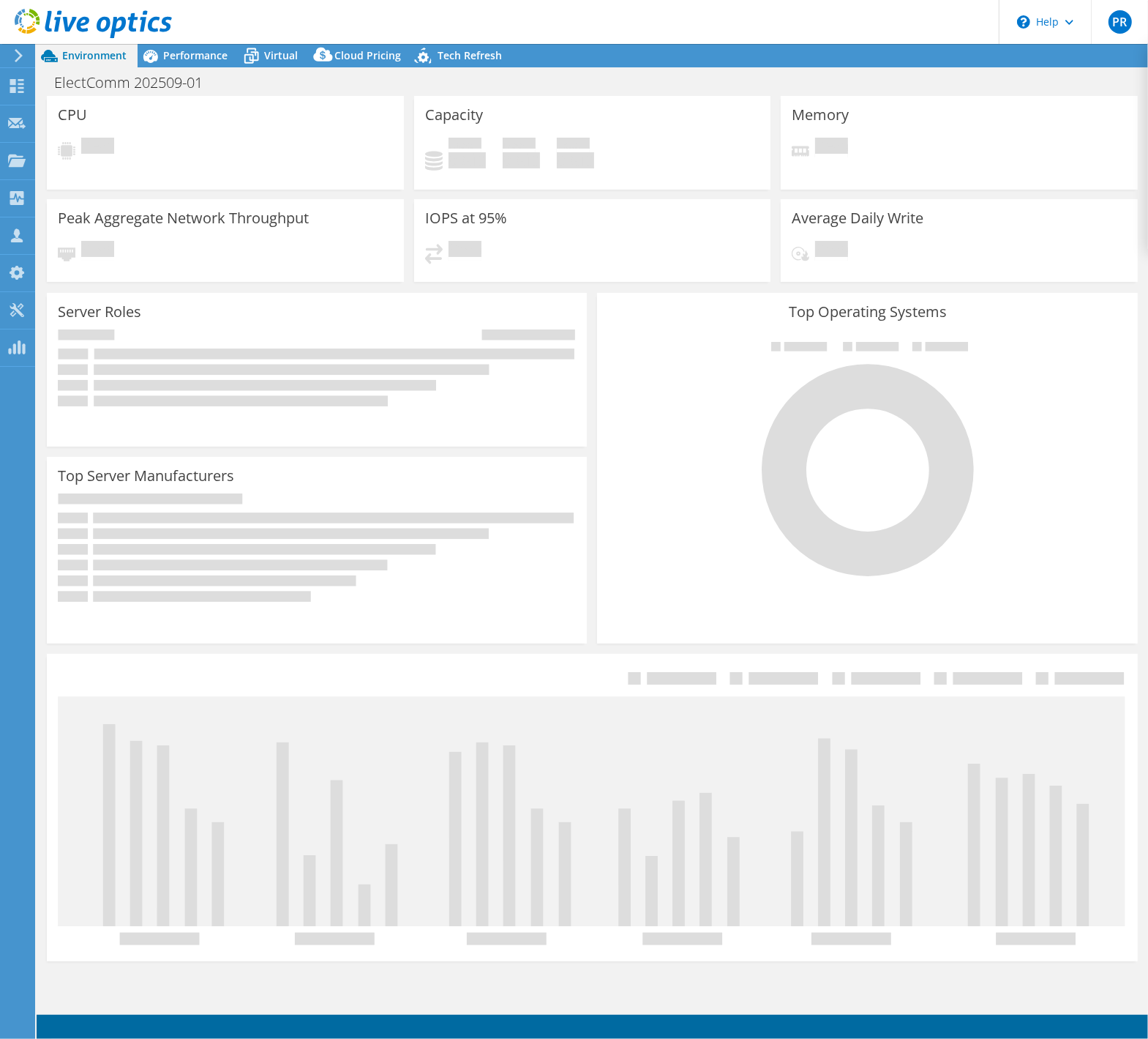
select select "USD"
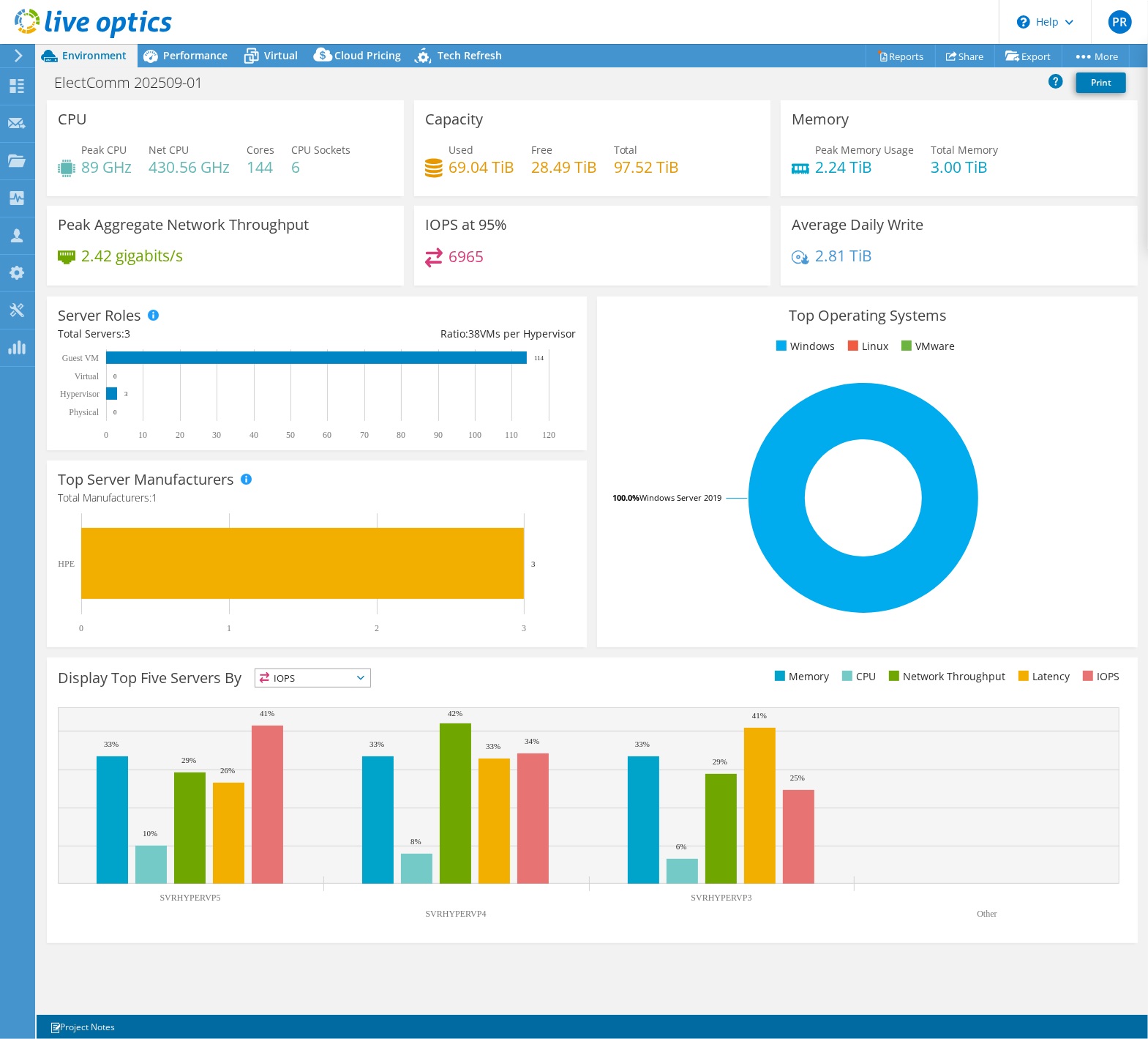
click at [512, 164] on h4 "69.04 TiB" at bounding box center [481, 167] width 66 height 16
click at [179, 48] on span "Performance" at bounding box center [195, 55] width 64 height 14
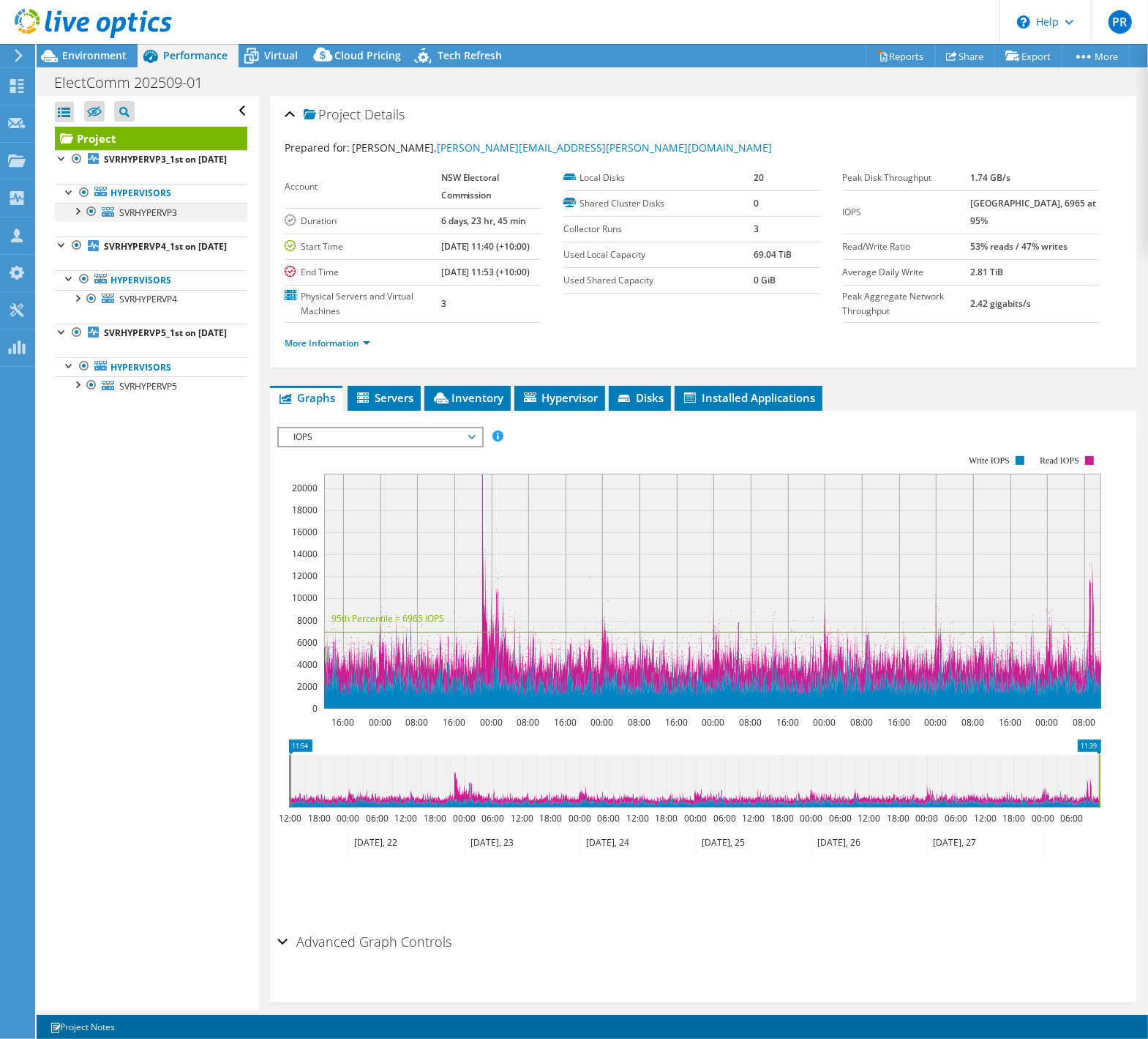
click at [76, 217] on div at bounding box center [77, 210] width 15 height 15
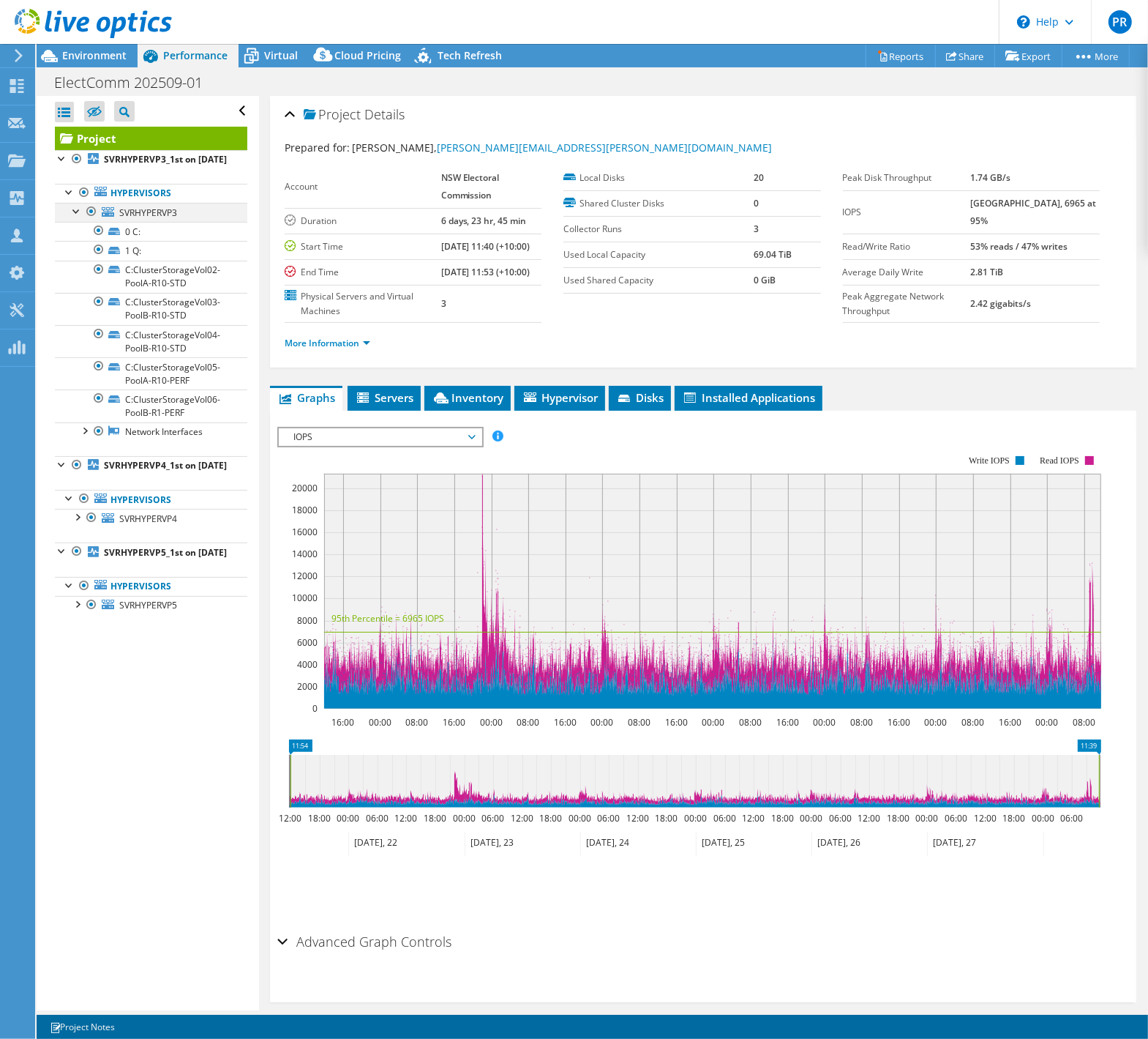
click at [76, 217] on div at bounding box center [77, 210] width 15 height 15
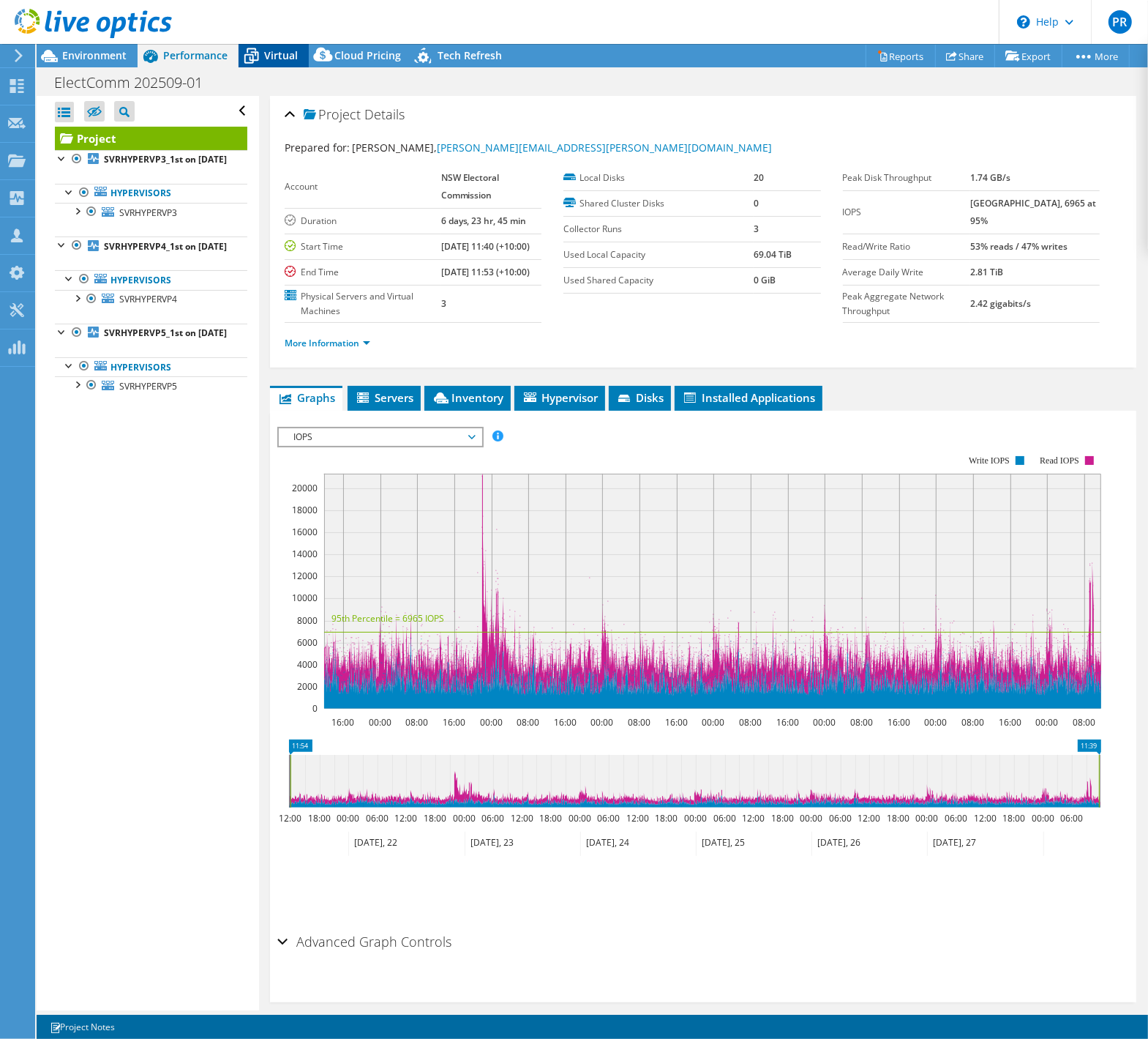
click at [261, 61] on icon at bounding box center [251, 55] width 25 height 25
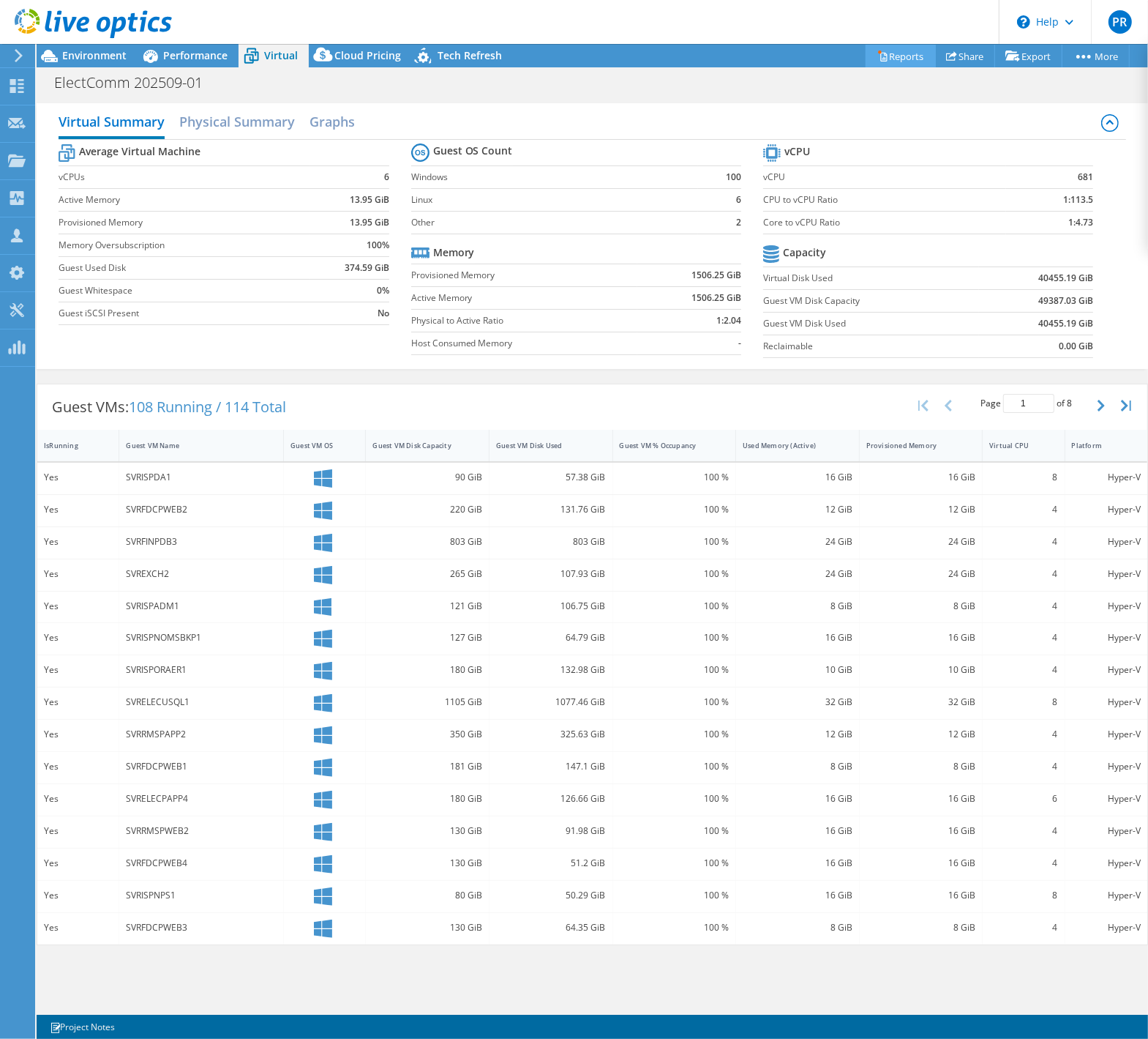
click at [884, 62] on link "Reports" at bounding box center [900, 56] width 70 height 23
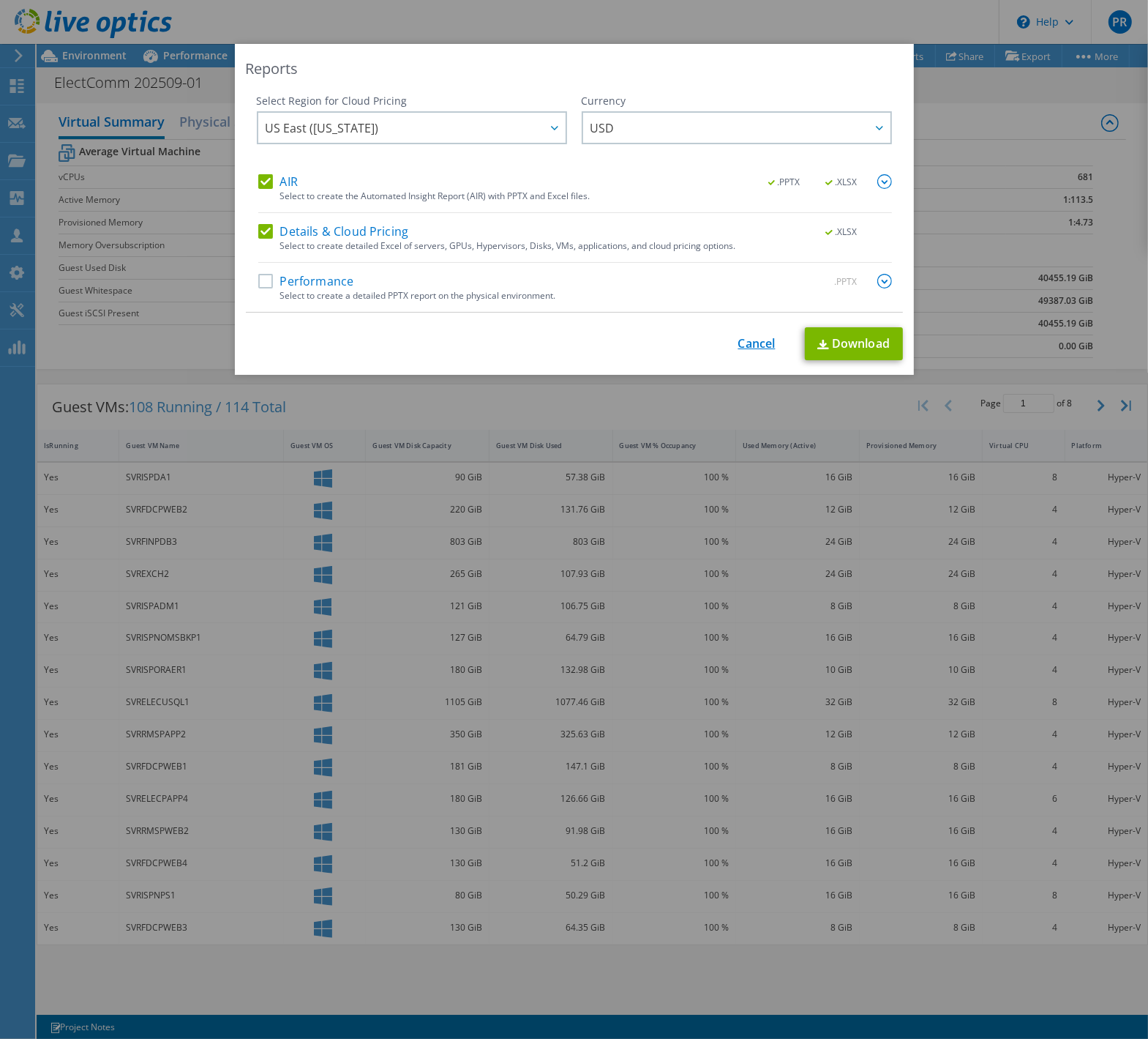
click at [744, 344] on link "Cancel" at bounding box center [757, 343] width 37 height 14
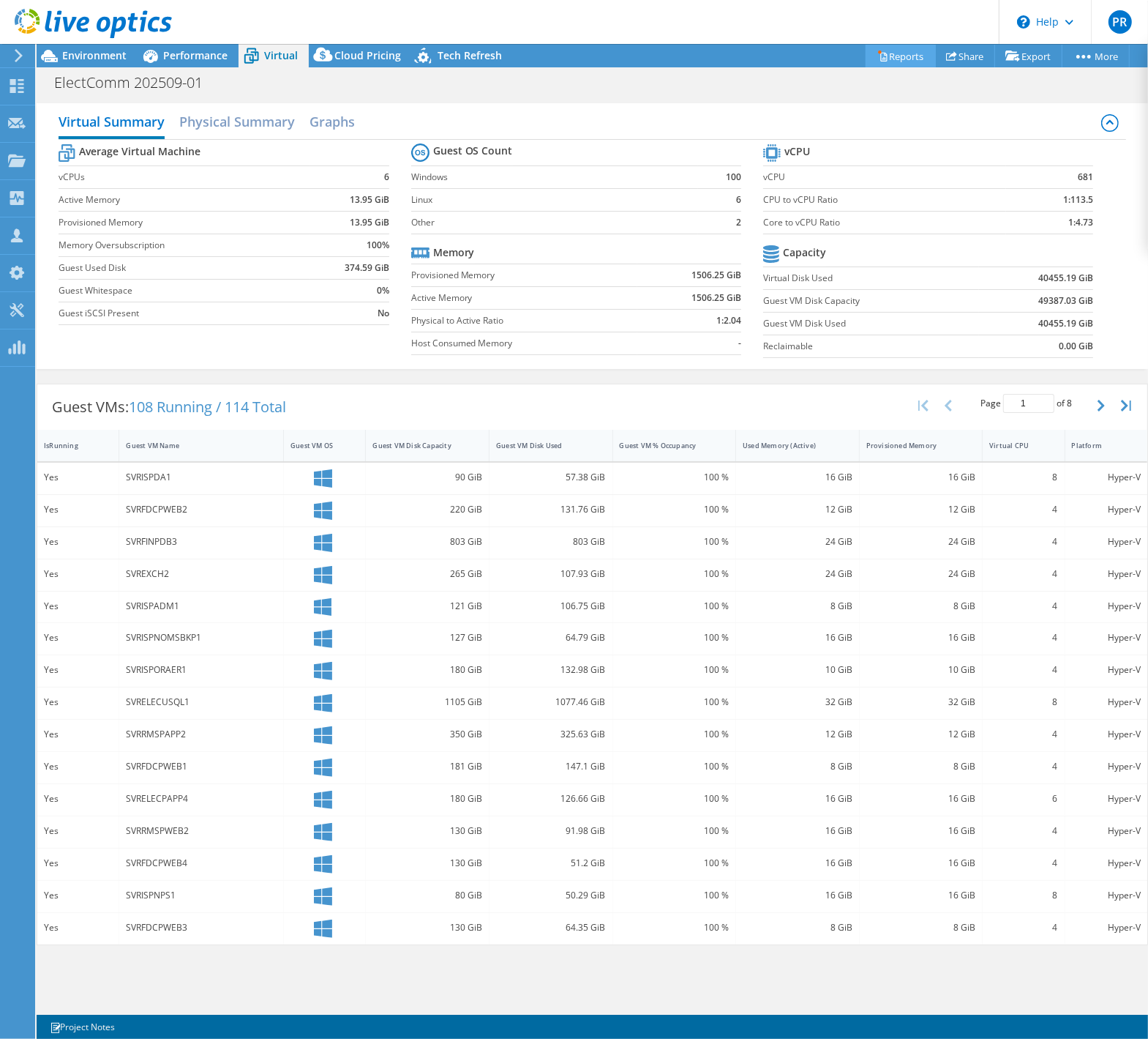
click at [881, 52] on link "Reports" at bounding box center [900, 56] width 70 height 23
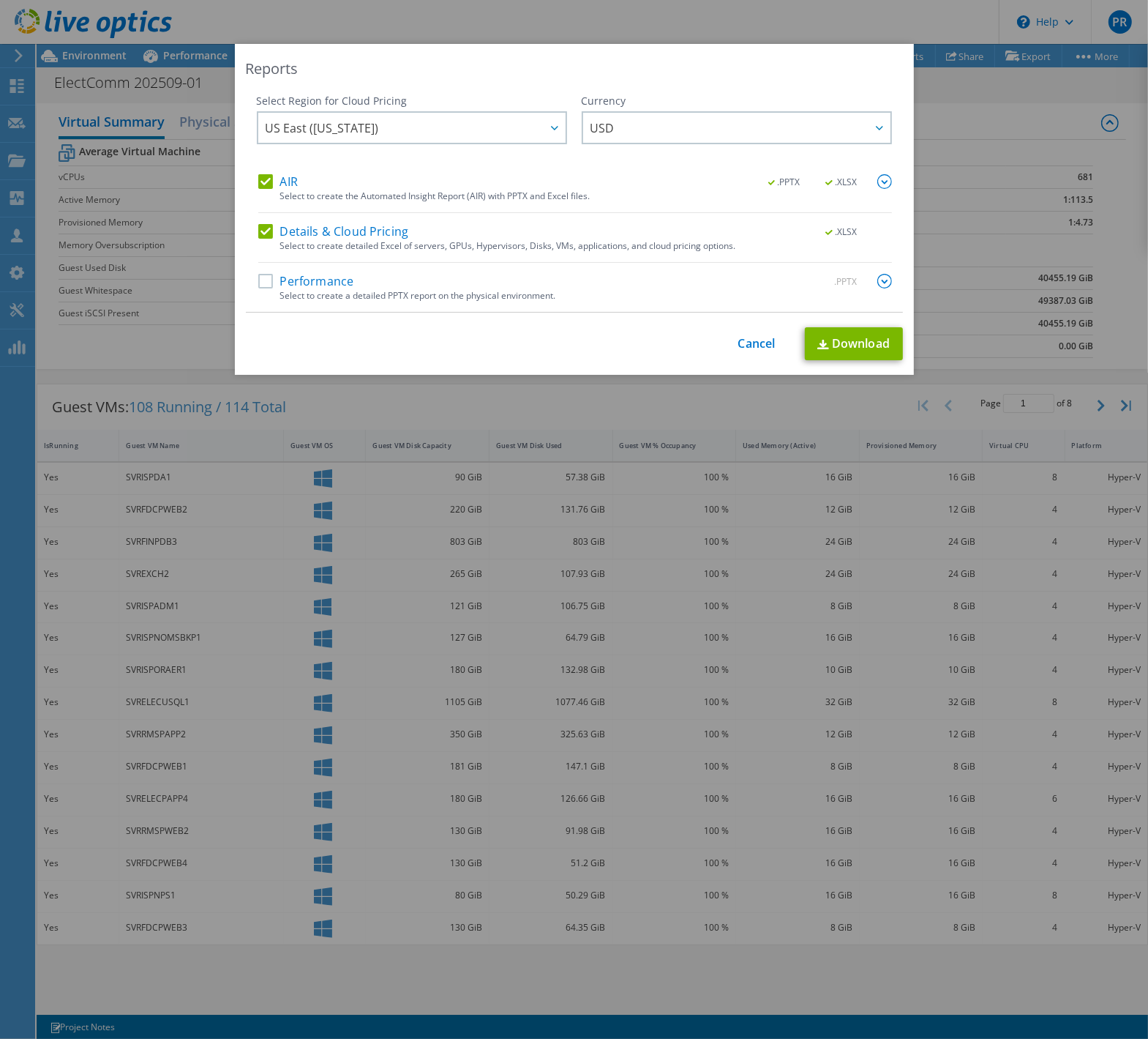
click at [258, 283] on label "Performance" at bounding box center [306, 281] width 96 height 15
click at [0, 0] on input "Performance" at bounding box center [0, 0] width 0 height 0
click at [542, 130] on div at bounding box center [554, 127] width 24 height 30
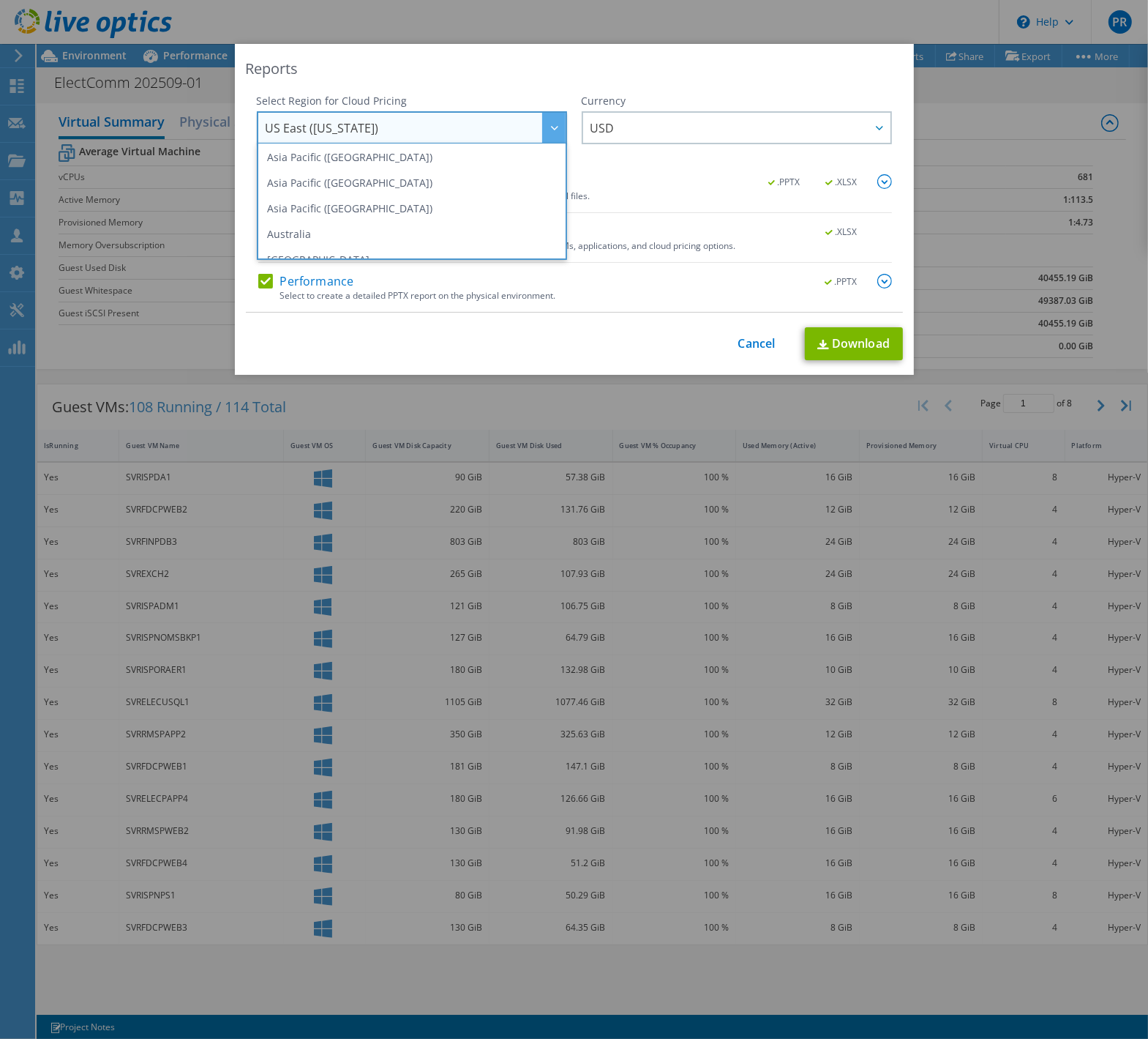
scroll to position [96, 0]
click at [293, 192] on li "Australia" at bounding box center [412, 191] width 303 height 25
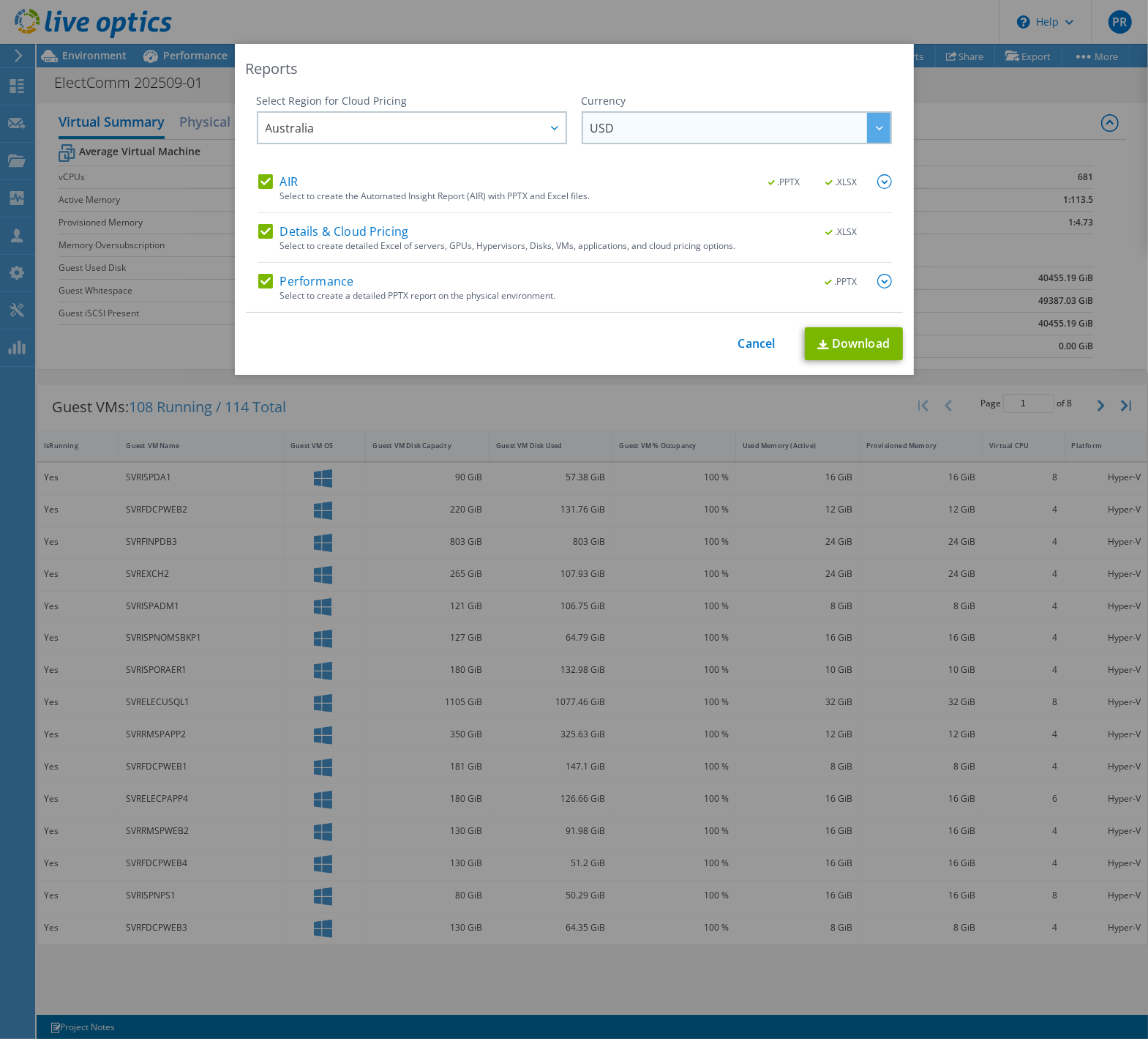
click at [655, 132] on span "USD" at bounding box center [740, 127] width 300 height 30
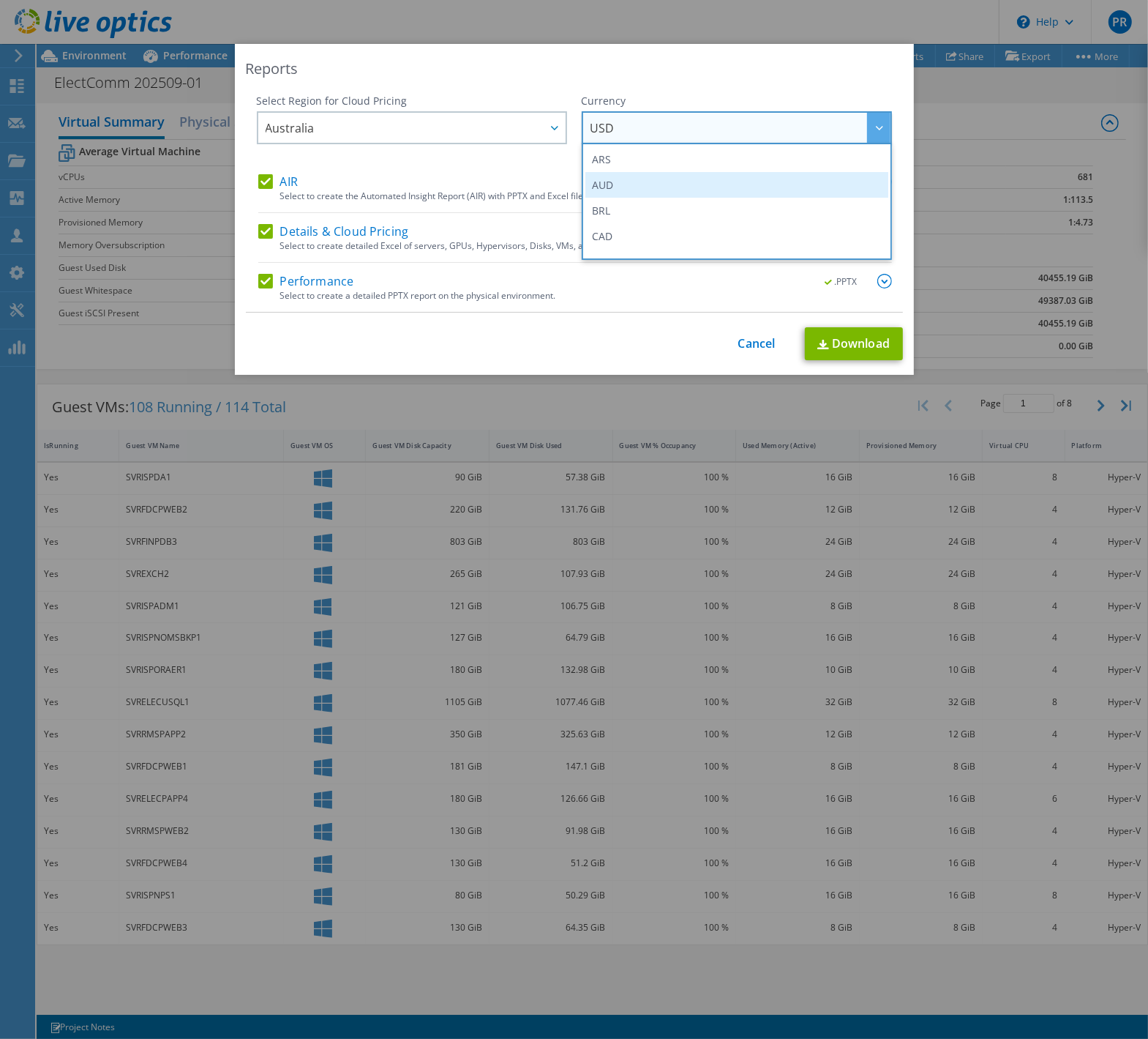
click at [629, 178] on li "AUD" at bounding box center [737, 184] width 303 height 25
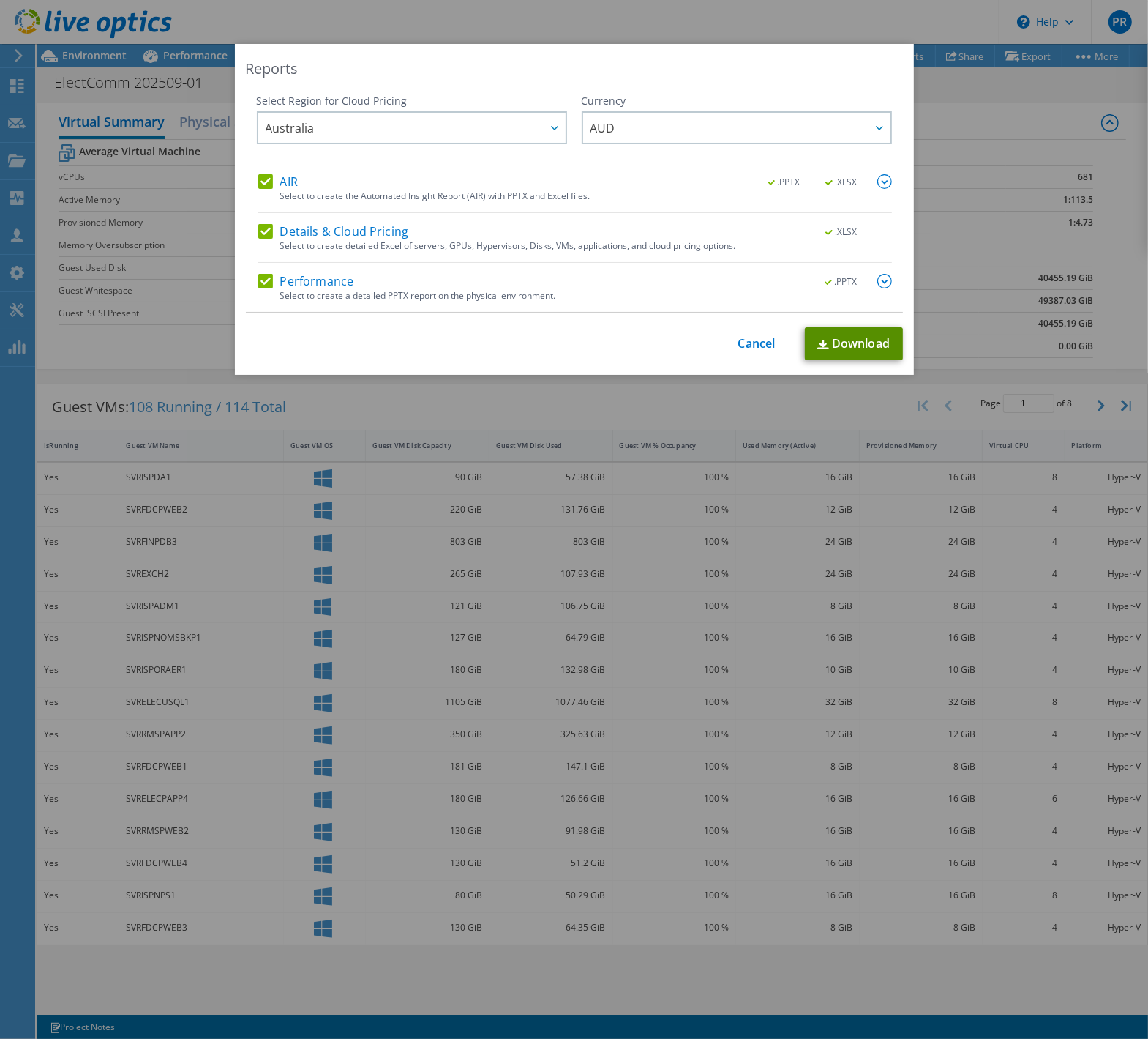
click at [844, 344] on link "Download" at bounding box center [854, 344] width 98 height 33
click at [744, 344] on link "Cancel" at bounding box center [757, 343] width 37 height 14
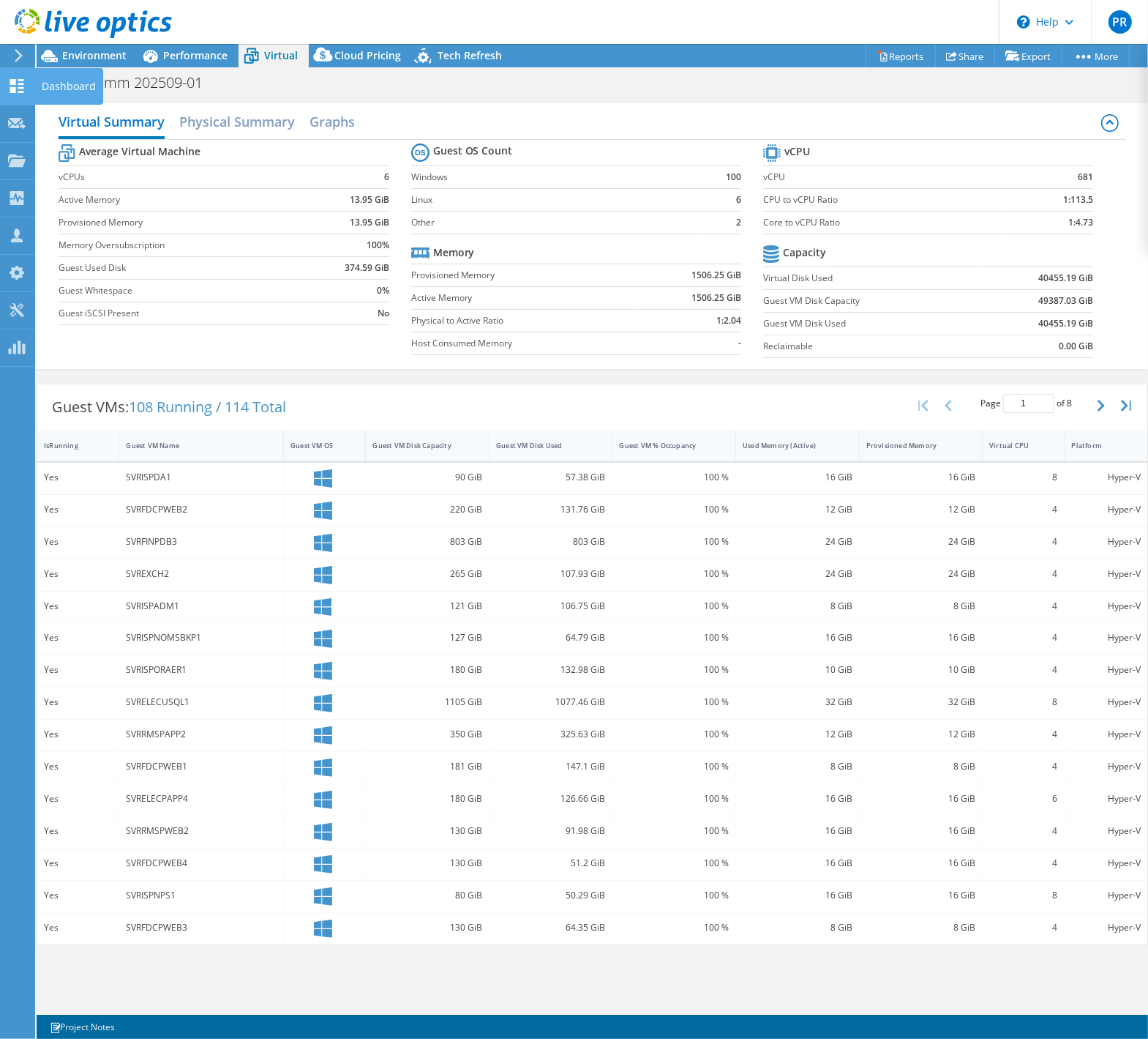
click at [51, 85] on div "Dashboard" at bounding box center [68, 86] width 68 height 37
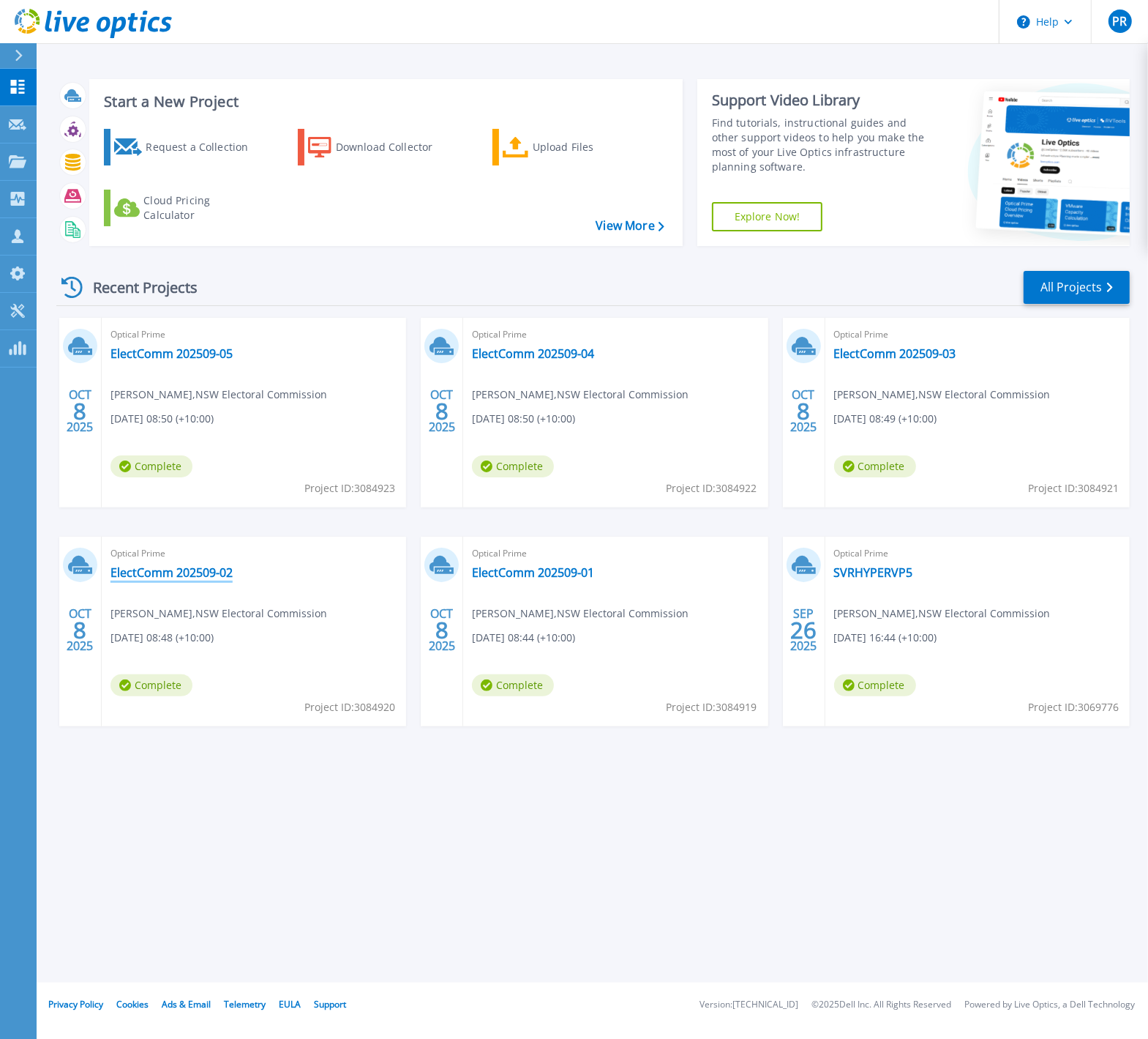
click at [148, 572] on link "ElectComm 202509-02" at bounding box center [172, 572] width 122 height 15
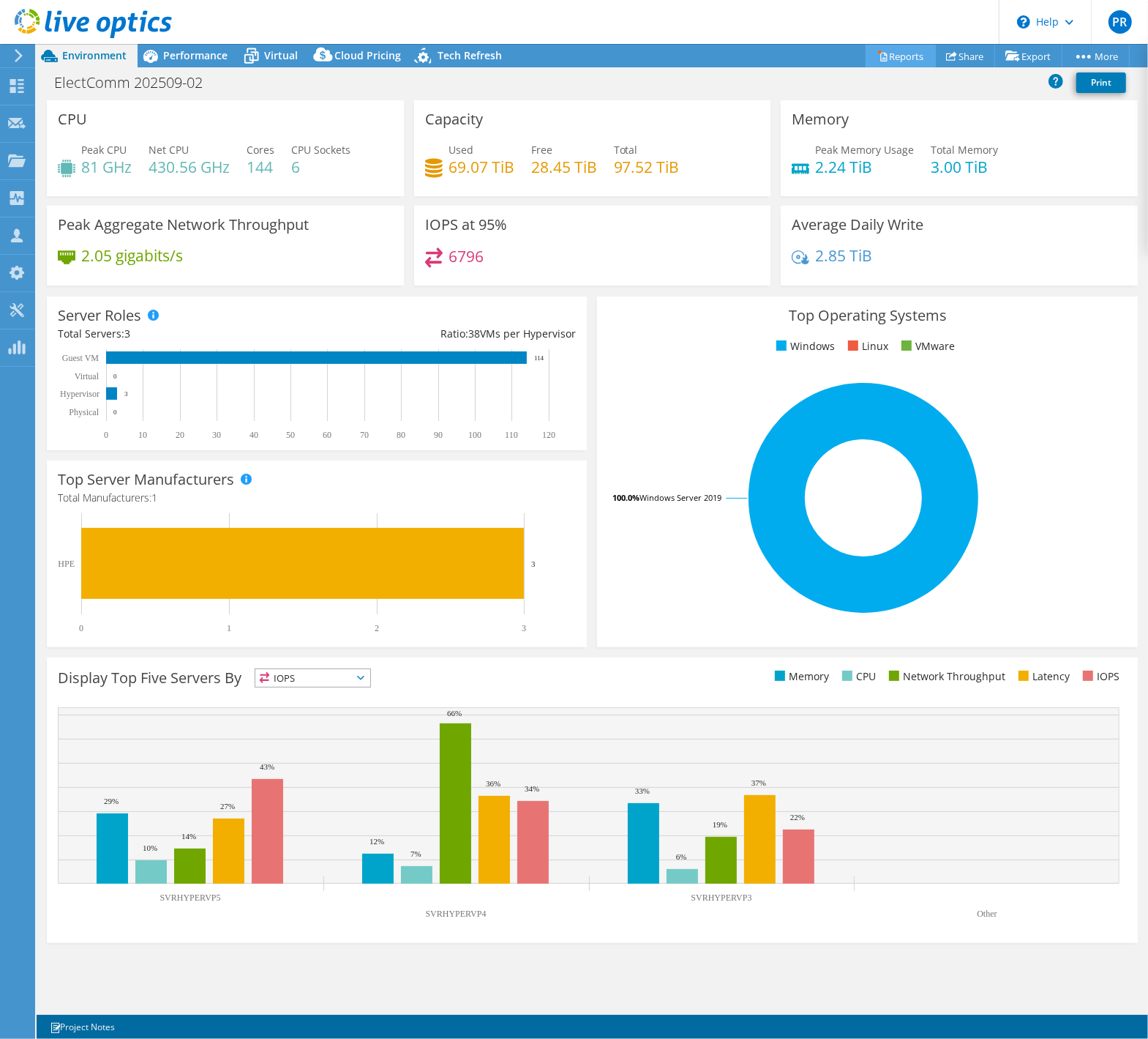
click at [895, 51] on link "Reports" at bounding box center [900, 56] width 70 height 23
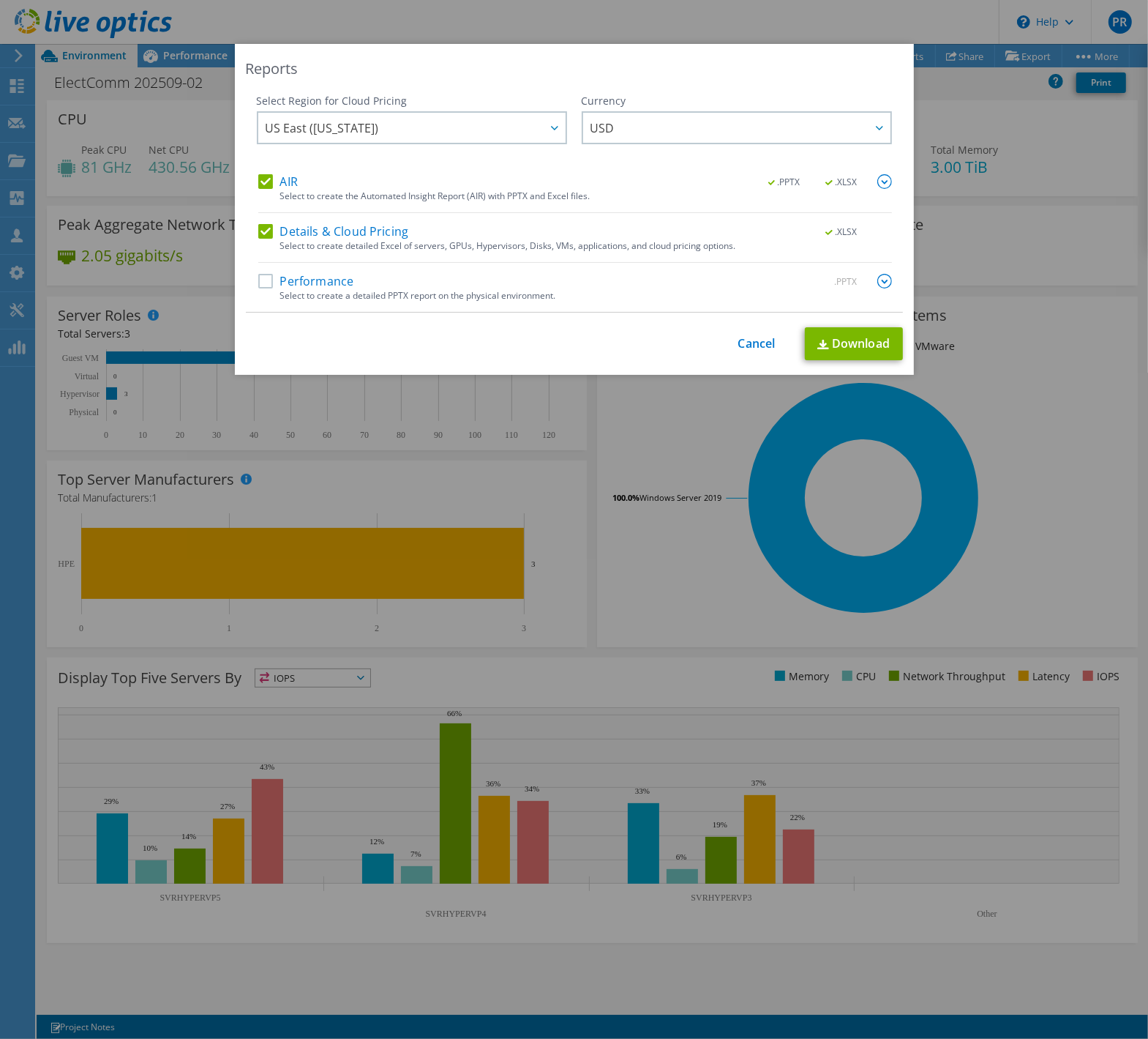
click at [260, 282] on label "Performance" at bounding box center [306, 281] width 96 height 15
click at [0, 0] on input "Performance" at bounding box center [0, 0] width 0 height 0
click at [550, 118] on div at bounding box center [554, 127] width 24 height 30
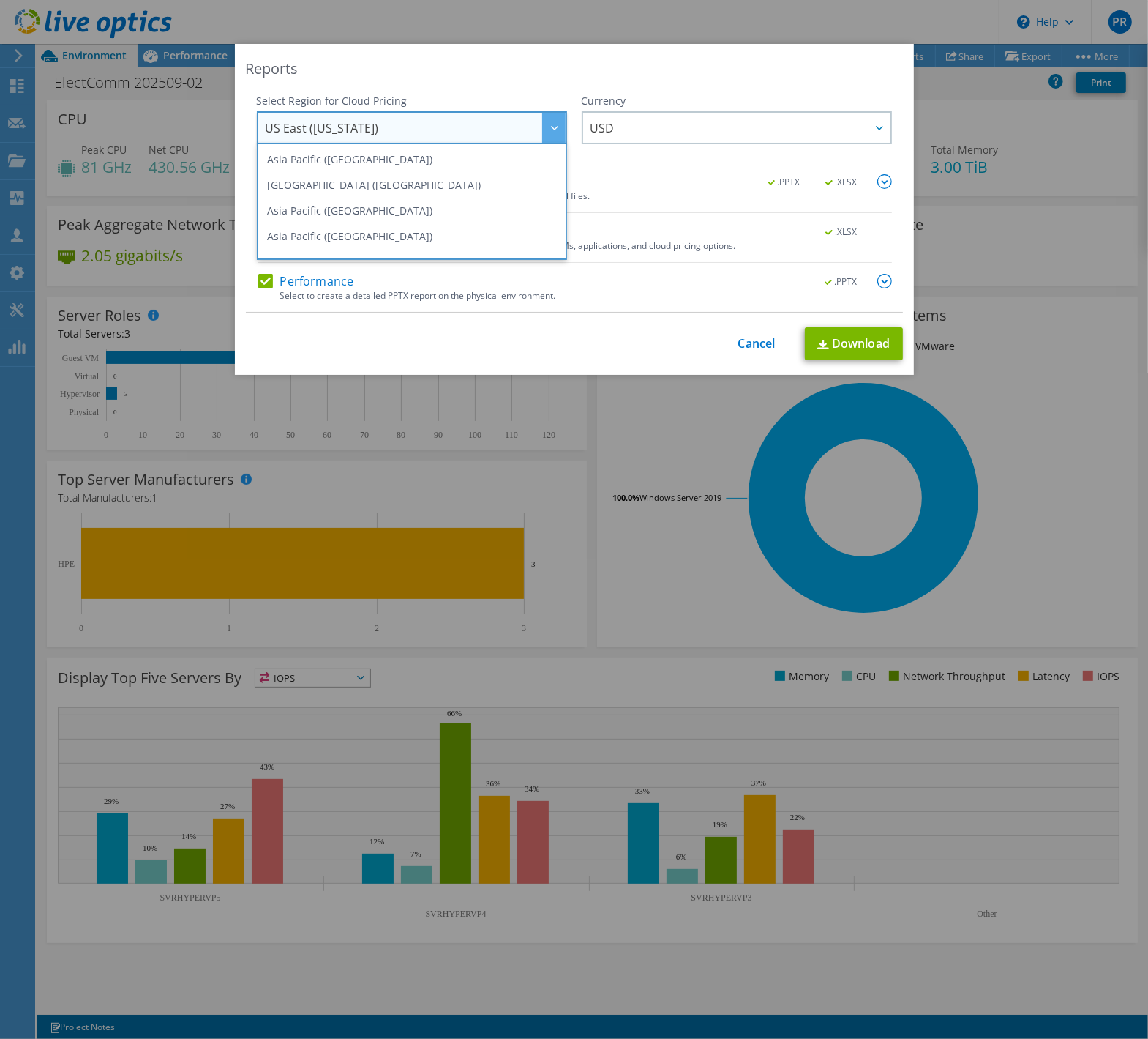
scroll to position [99, 0]
click at [418, 195] on li "Australia" at bounding box center [412, 187] width 303 height 25
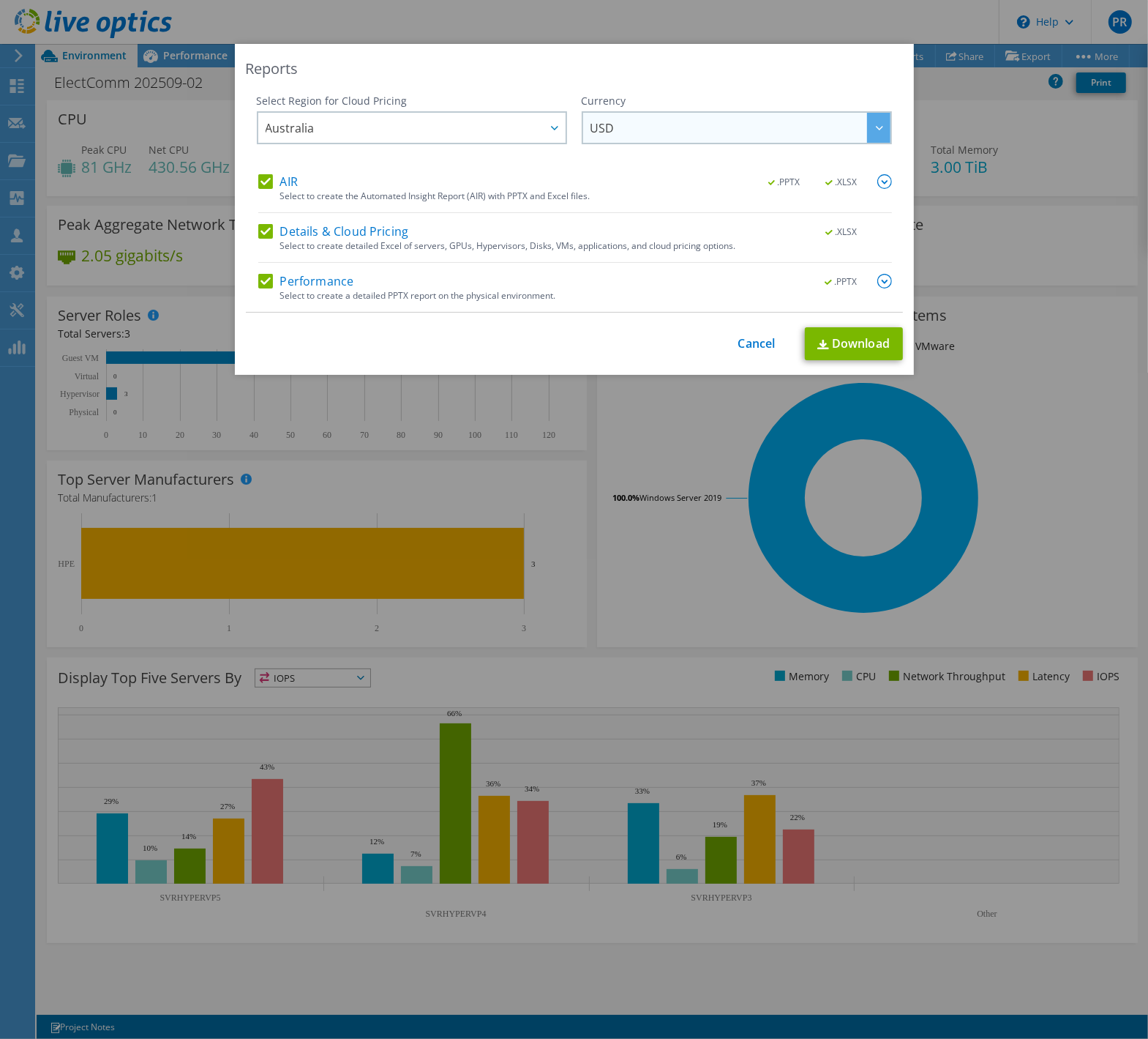
click at [632, 126] on span "USD" at bounding box center [740, 127] width 300 height 30
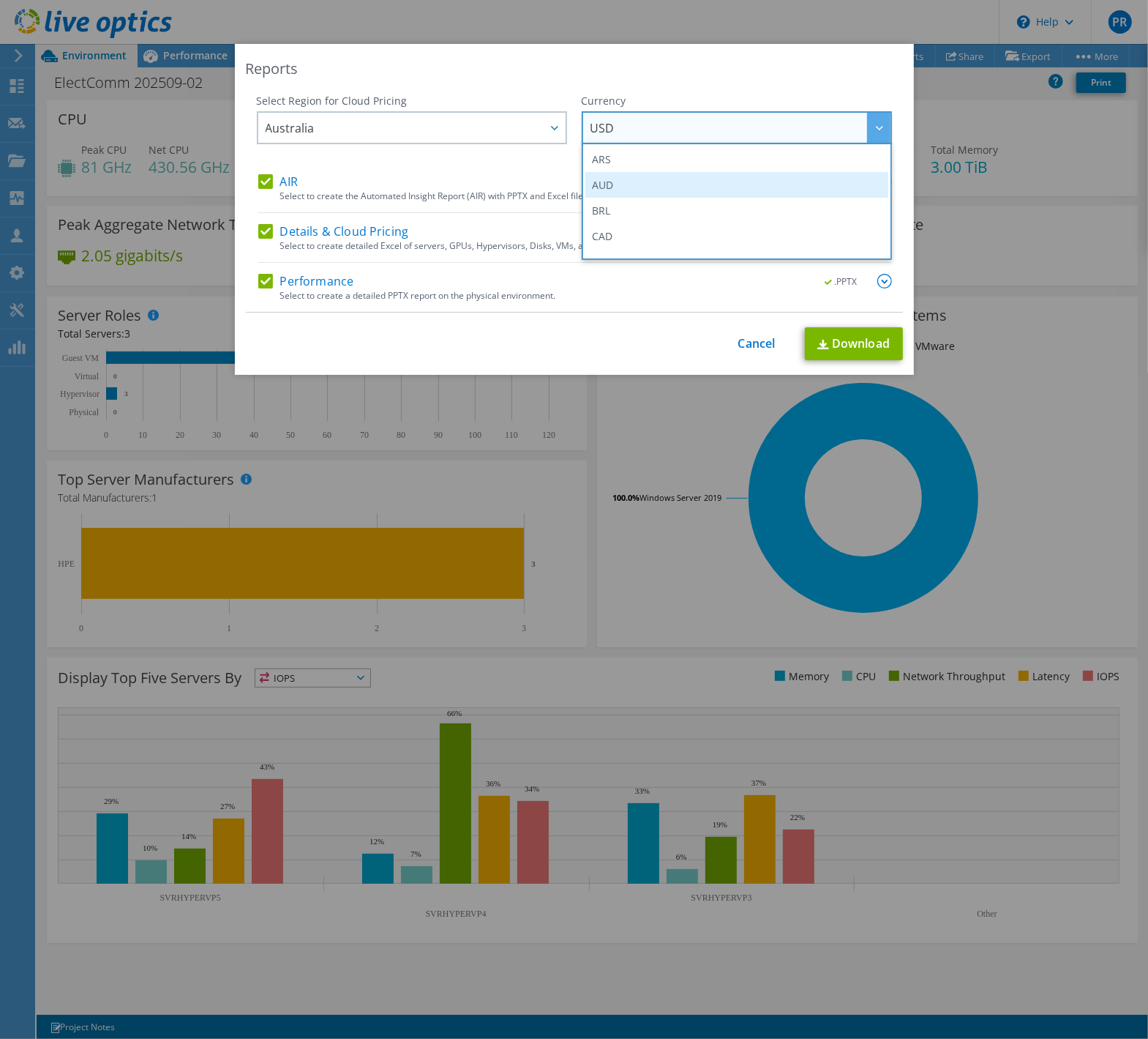
click at [628, 181] on li "AUD" at bounding box center [737, 184] width 303 height 25
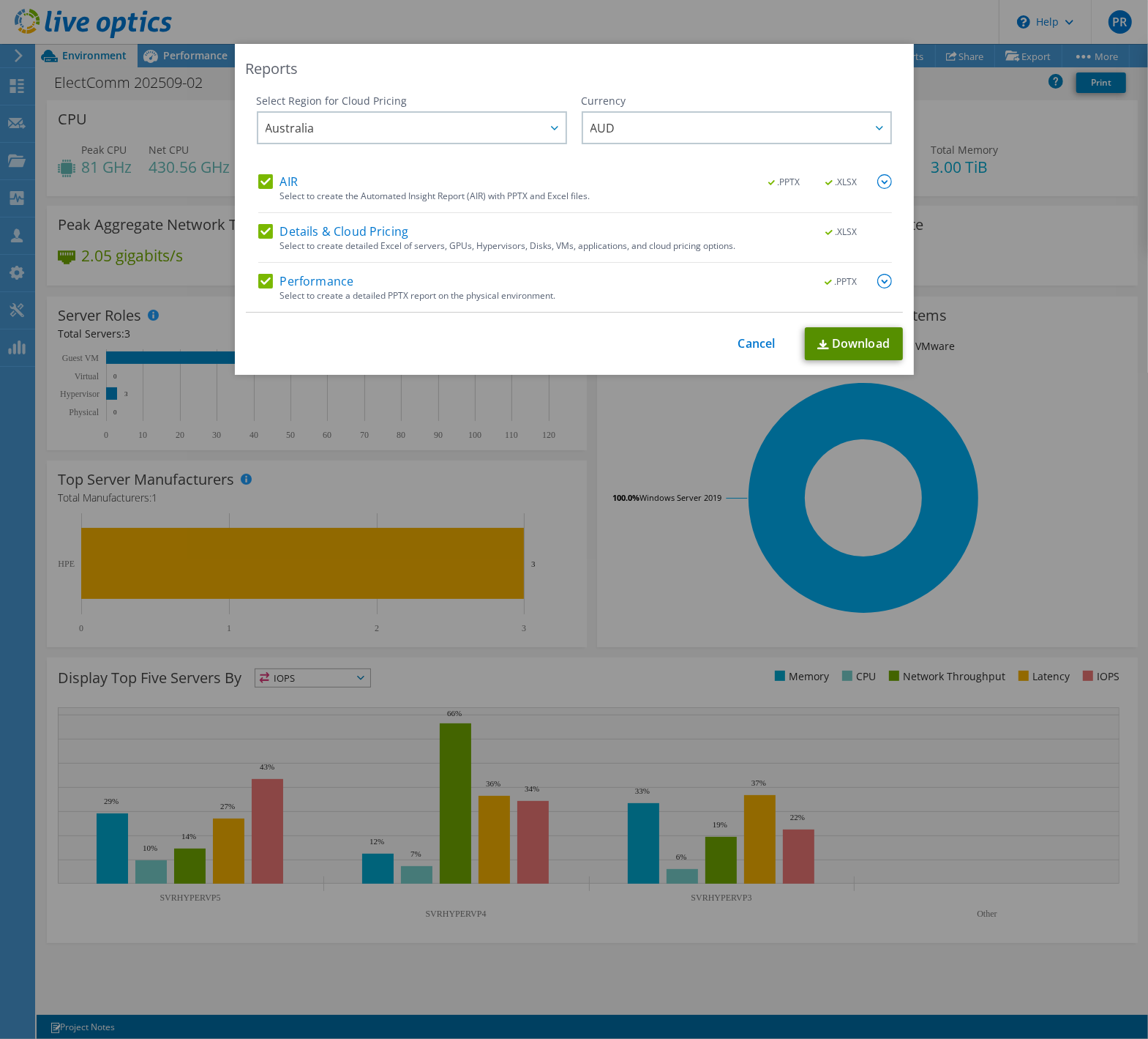
click at [831, 344] on link "Download" at bounding box center [854, 344] width 98 height 33
click at [743, 344] on link "Cancel" at bounding box center [757, 343] width 37 height 14
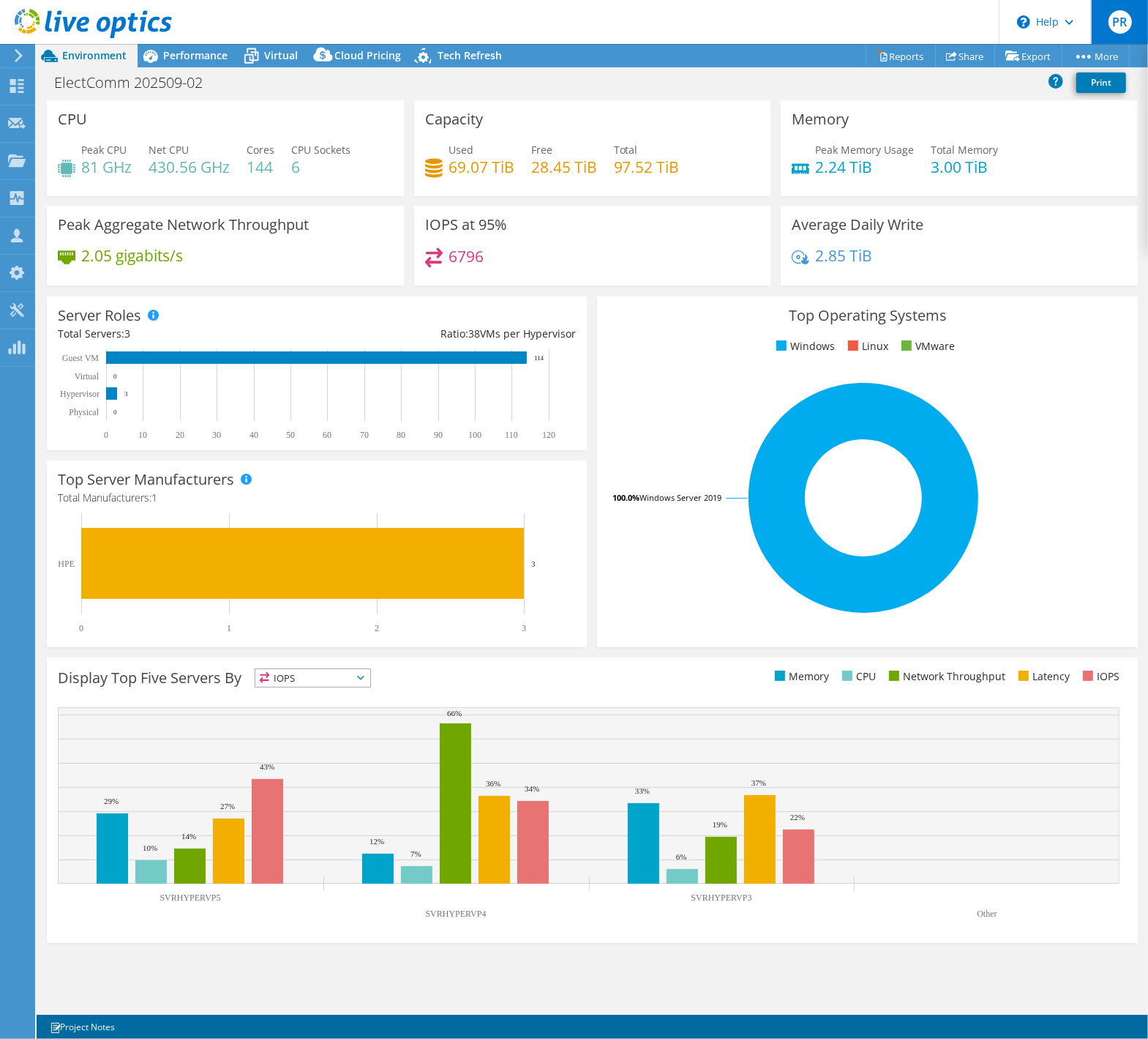
click at [1120, 21] on span "PR" at bounding box center [1120, 22] width 24 height 24
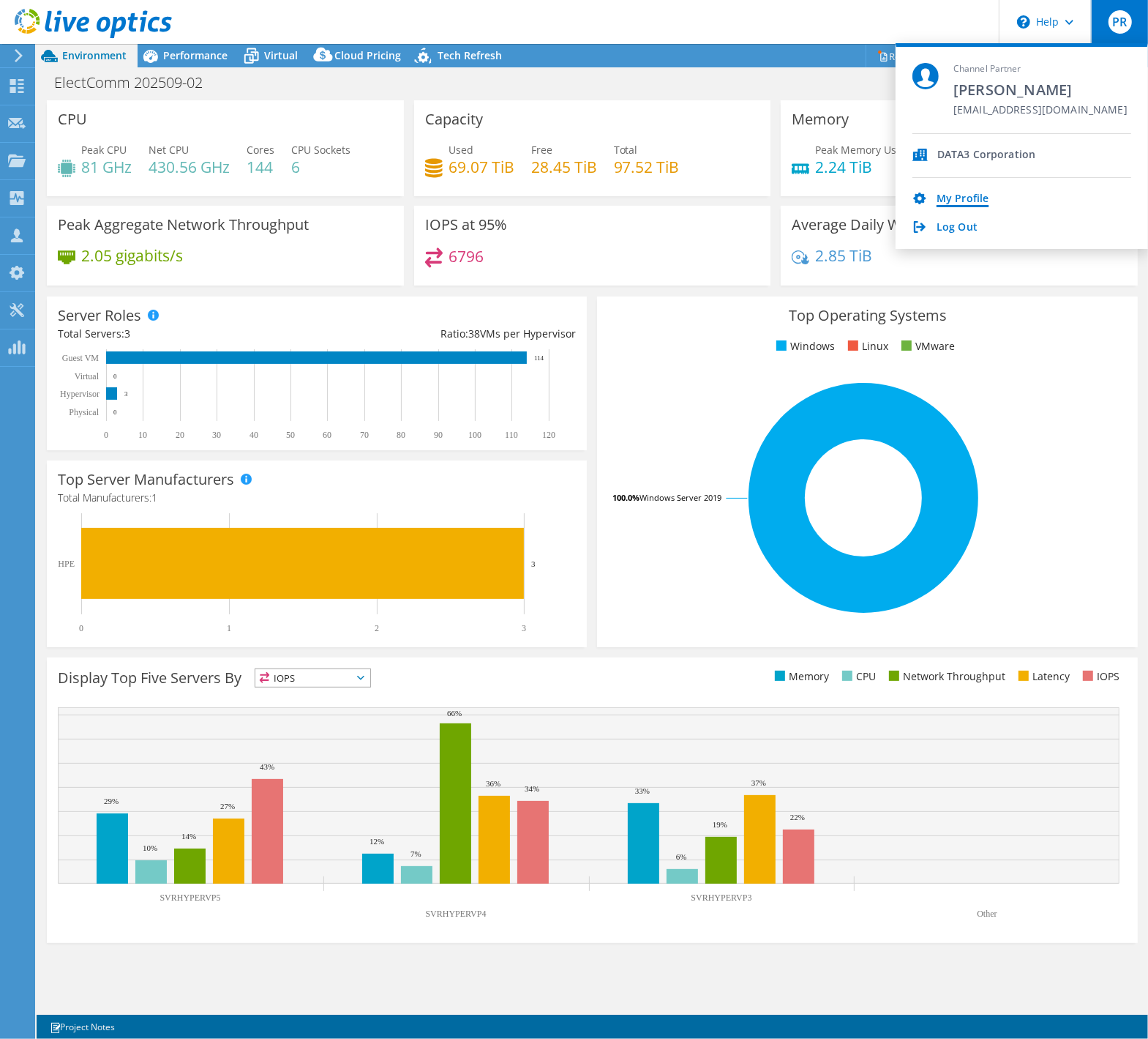
click at [948, 197] on link "My Profile" at bounding box center [963, 199] width 52 height 14
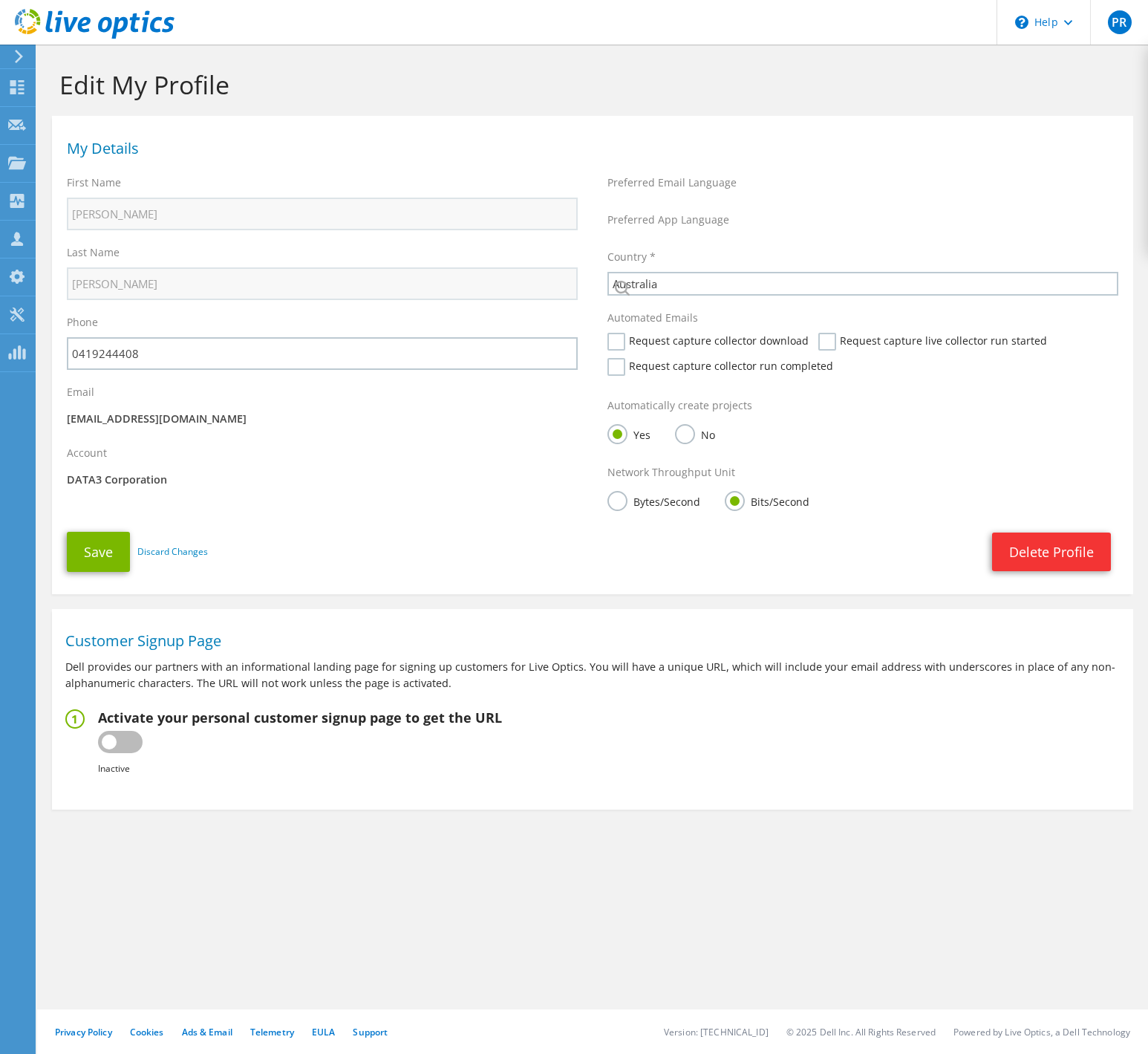
select select "12"
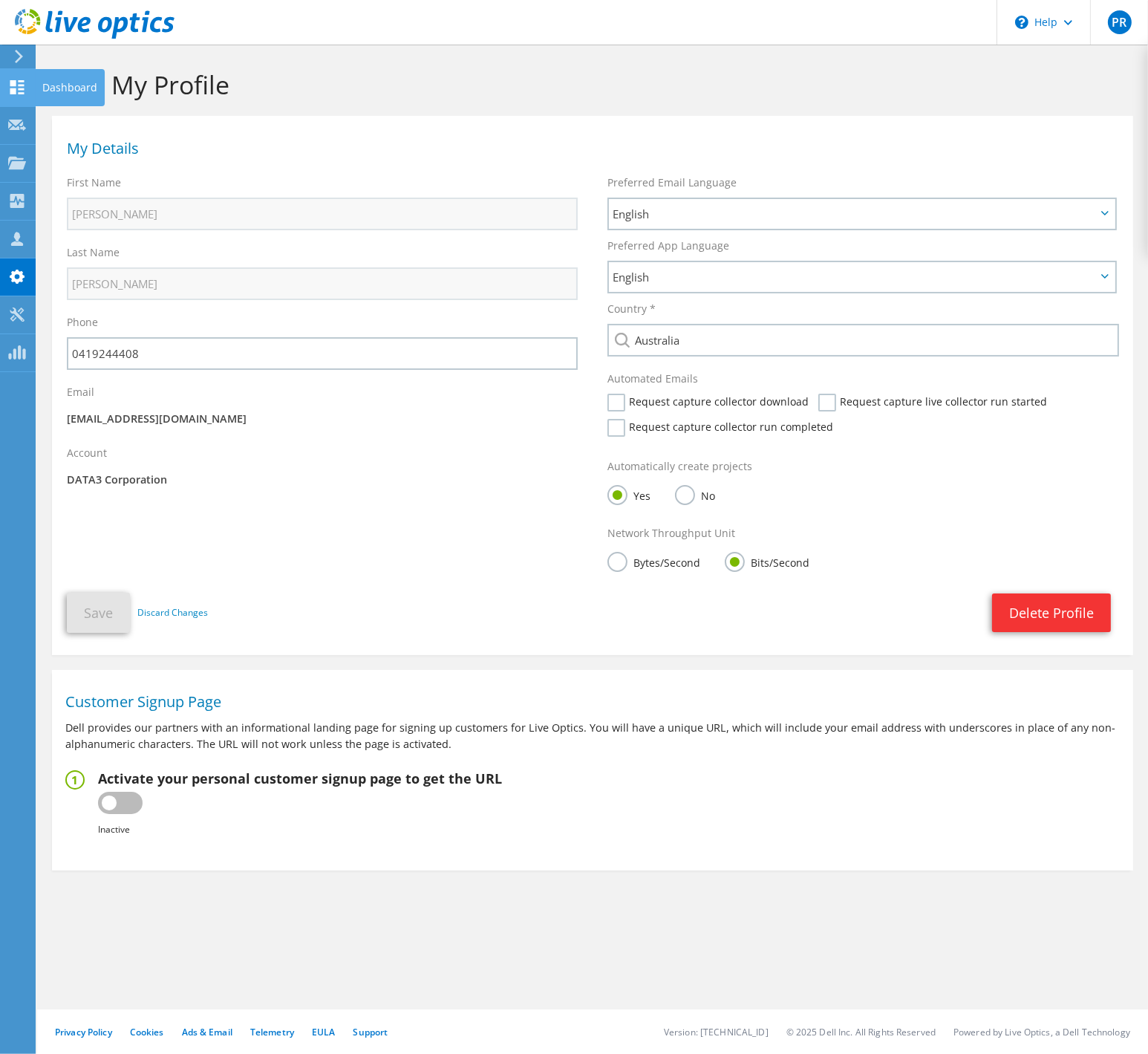
click at [63, 86] on div "Dashboard" at bounding box center [69, 88] width 69 height 37
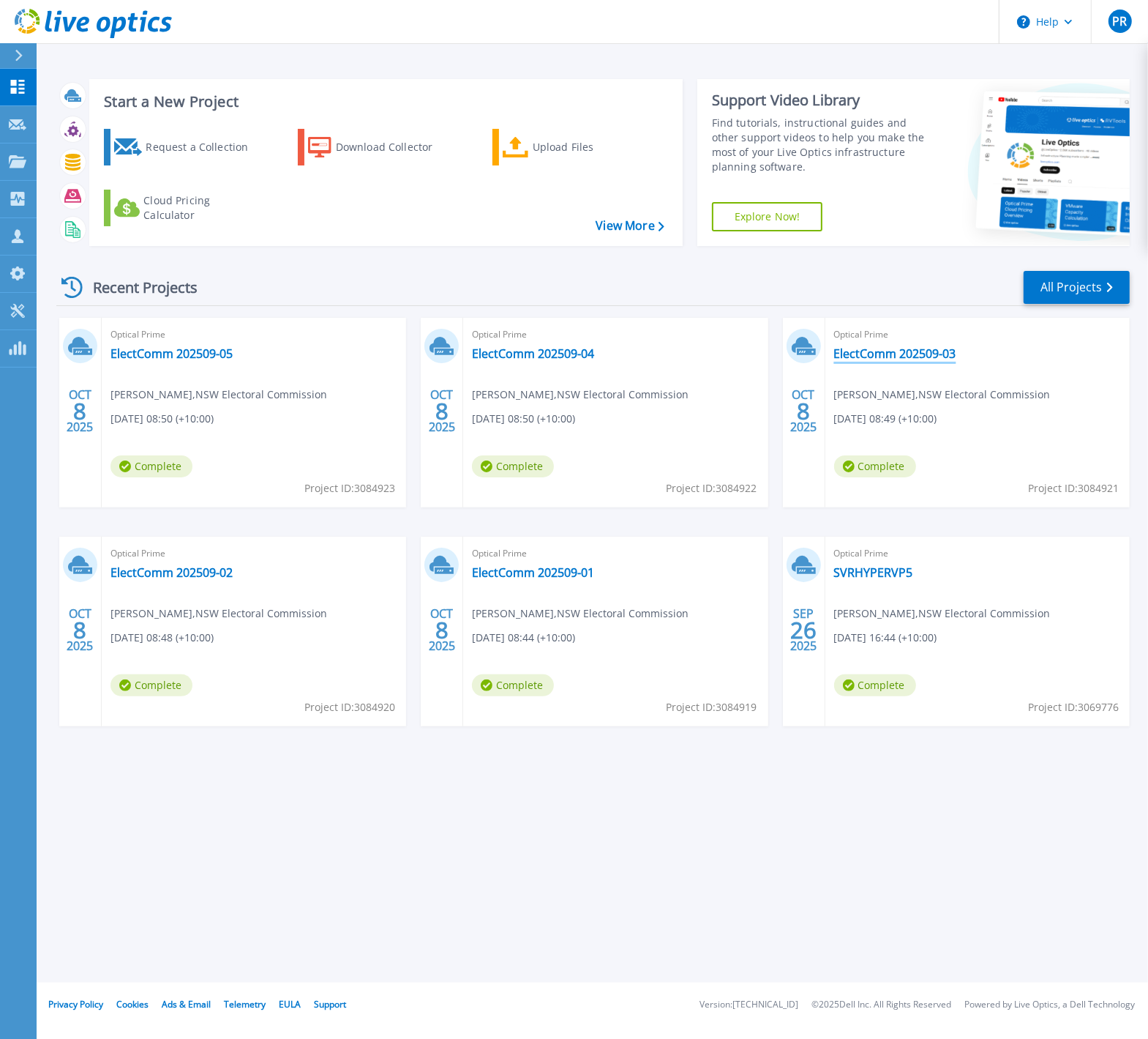
click at [887, 351] on link "ElectComm 202509-03" at bounding box center [896, 353] width 122 height 15
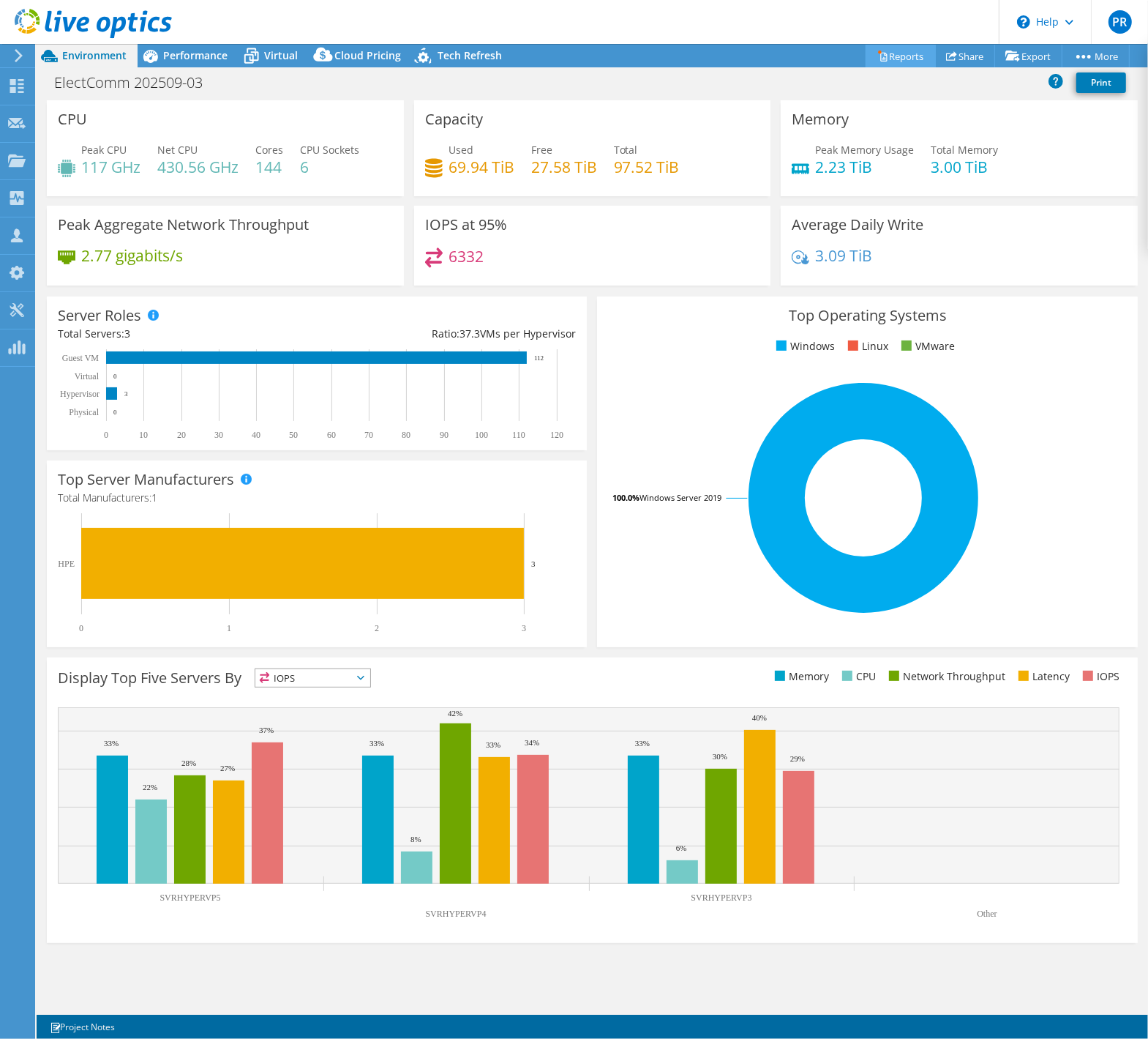
click at [898, 58] on link "Reports" at bounding box center [900, 56] width 70 height 23
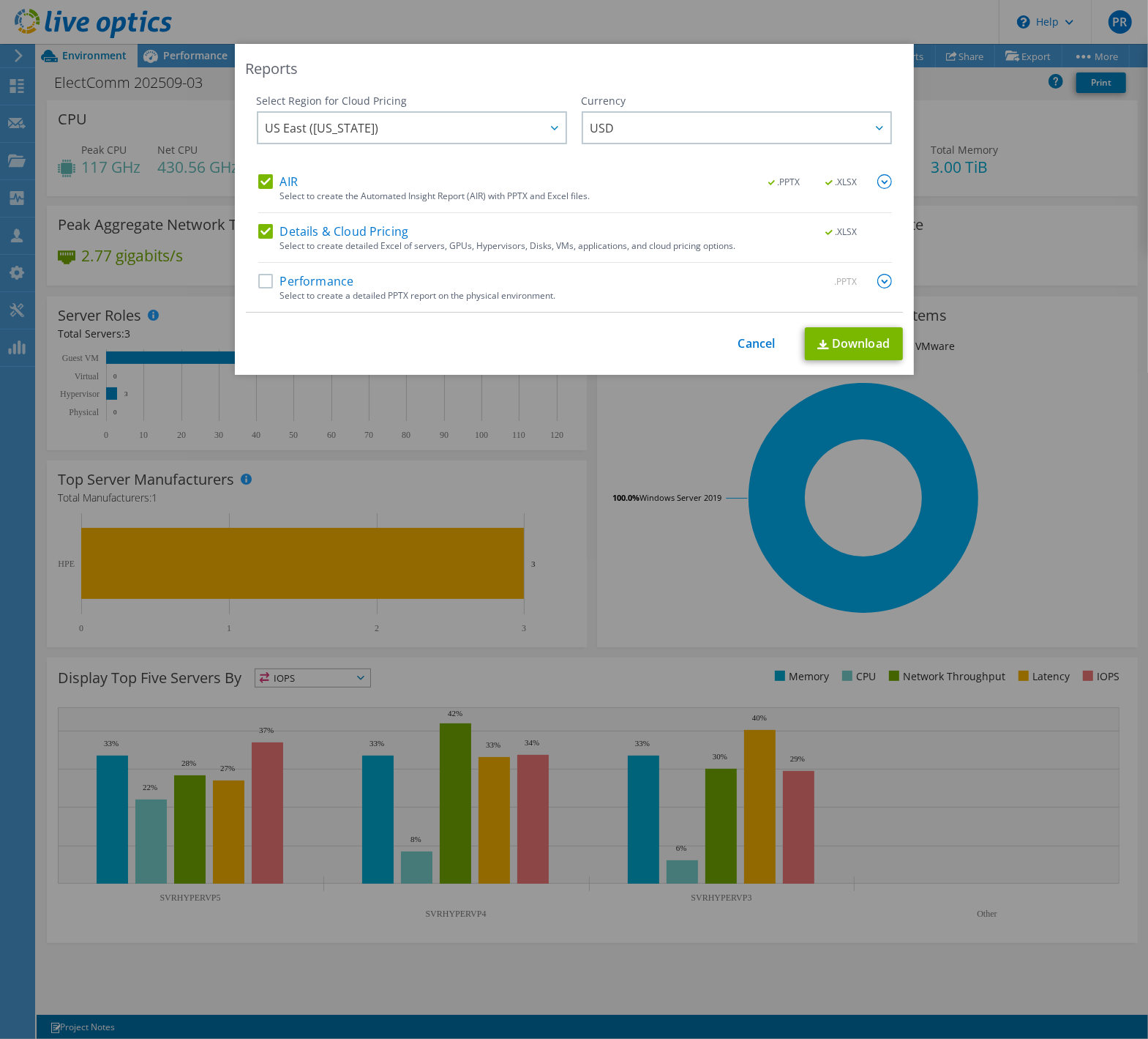
click at [258, 286] on label "Performance" at bounding box center [306, 281] width 96 height 15
click at [0, 0] on input "Performance" at bounding box center [0, 0] width 0 height 0
click at [551, 126] on icon at bounding box center [554, 128] width 7 height 4
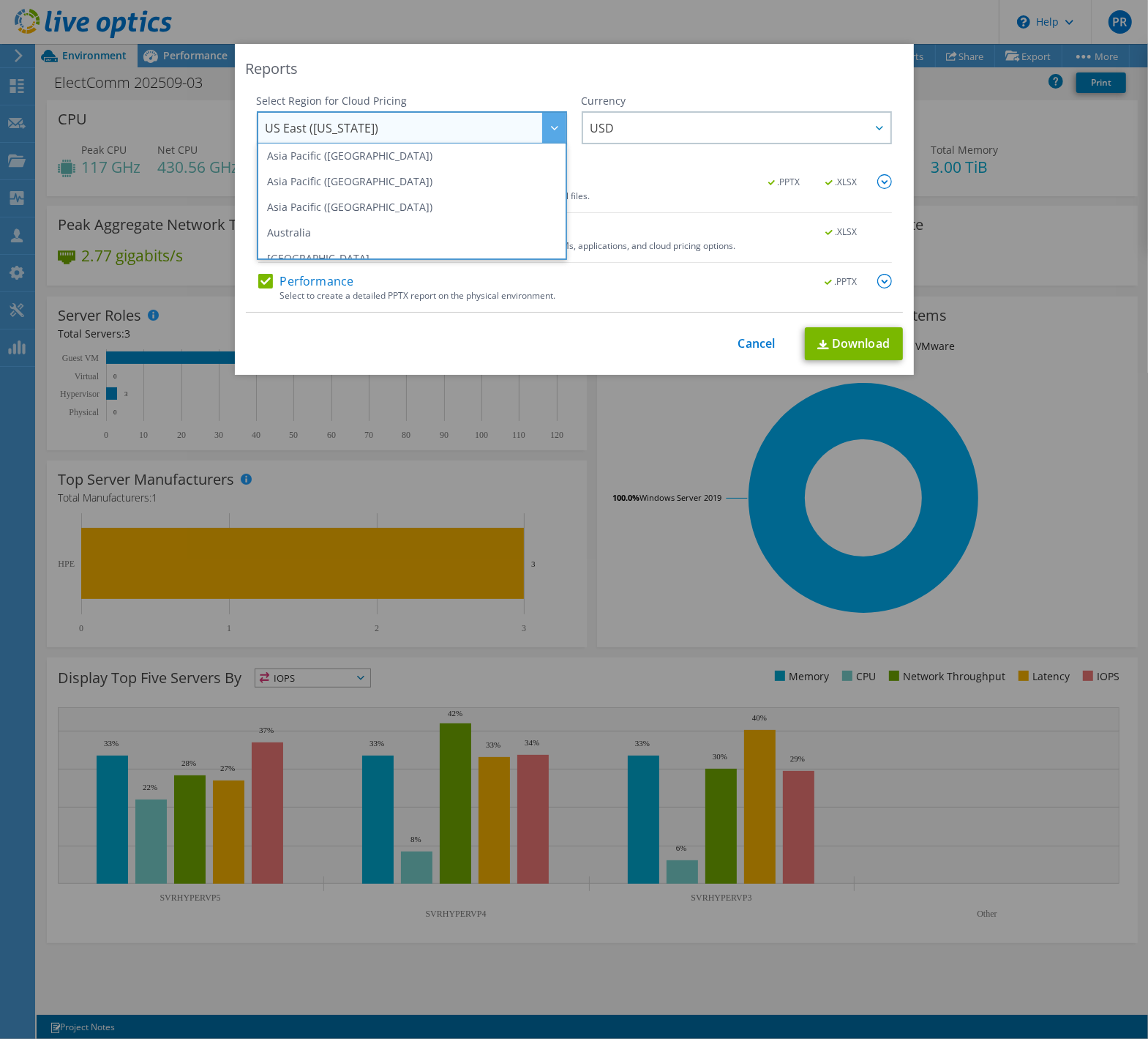
scroll to position [99, 0]
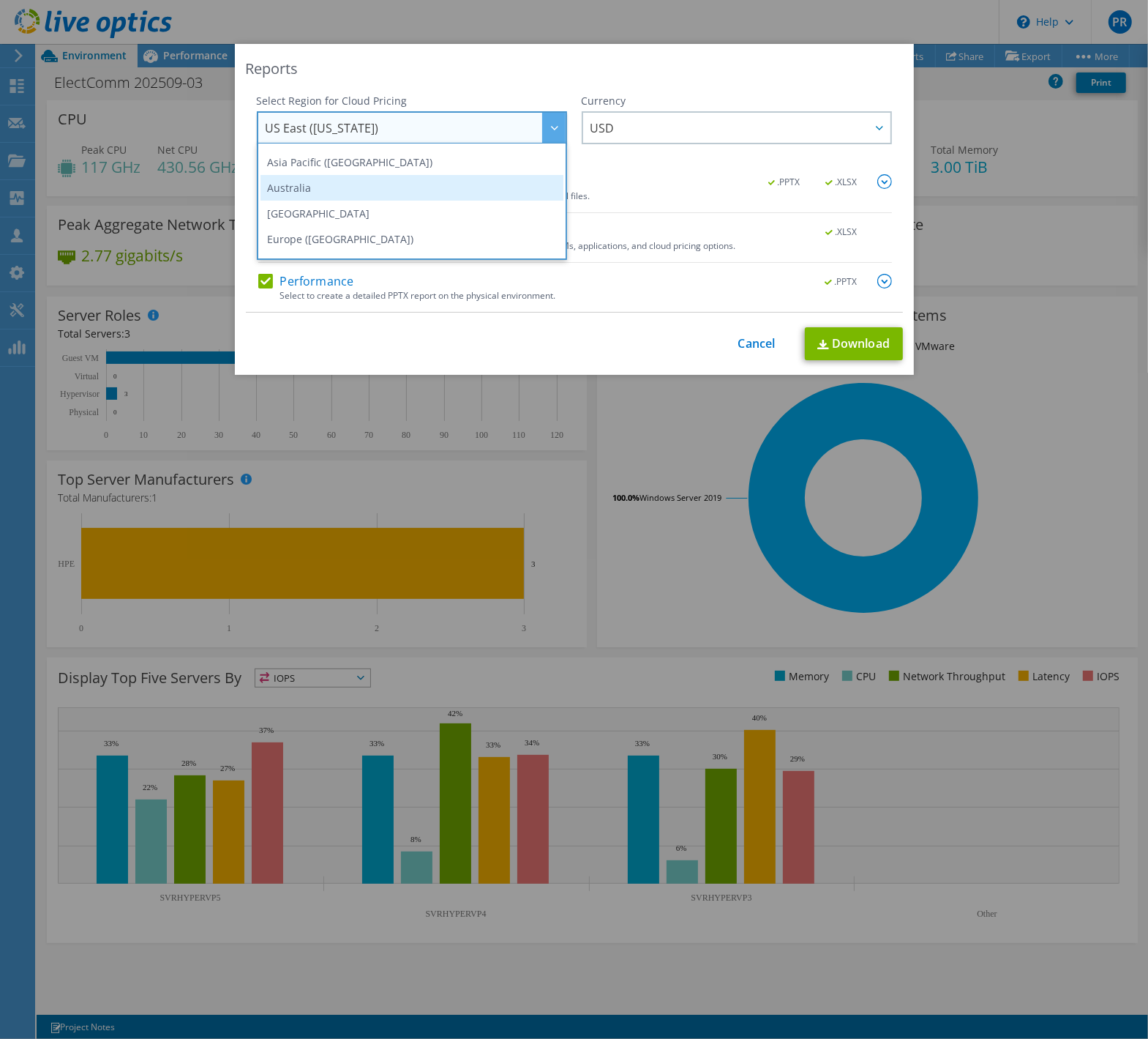
click at [441, 196] on li "Australia" at bounding box center [412, 187] width 303 height 25
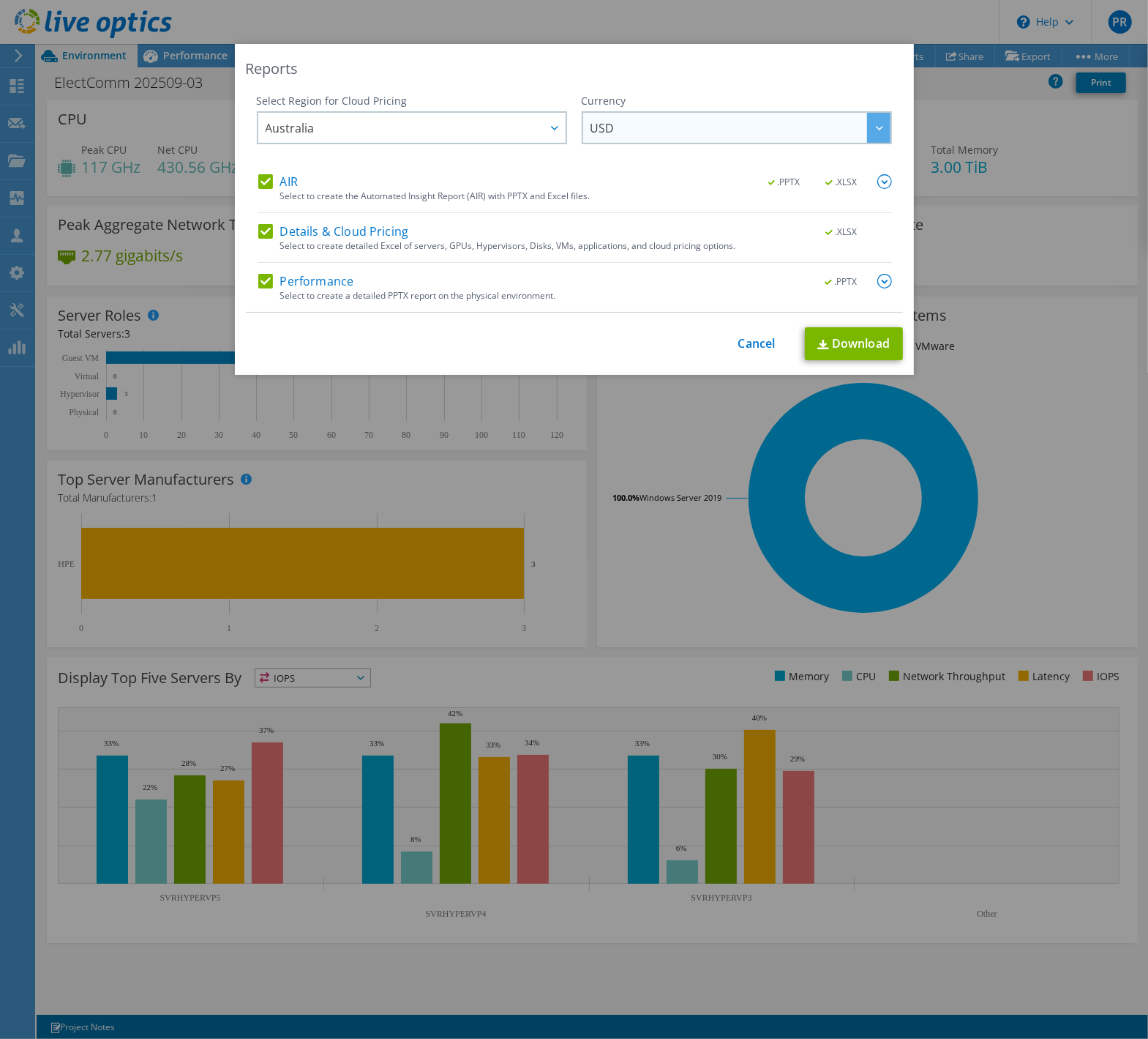
click at [760, 129] on span "USD" at bounding box center [740, 127] width 300 height 30
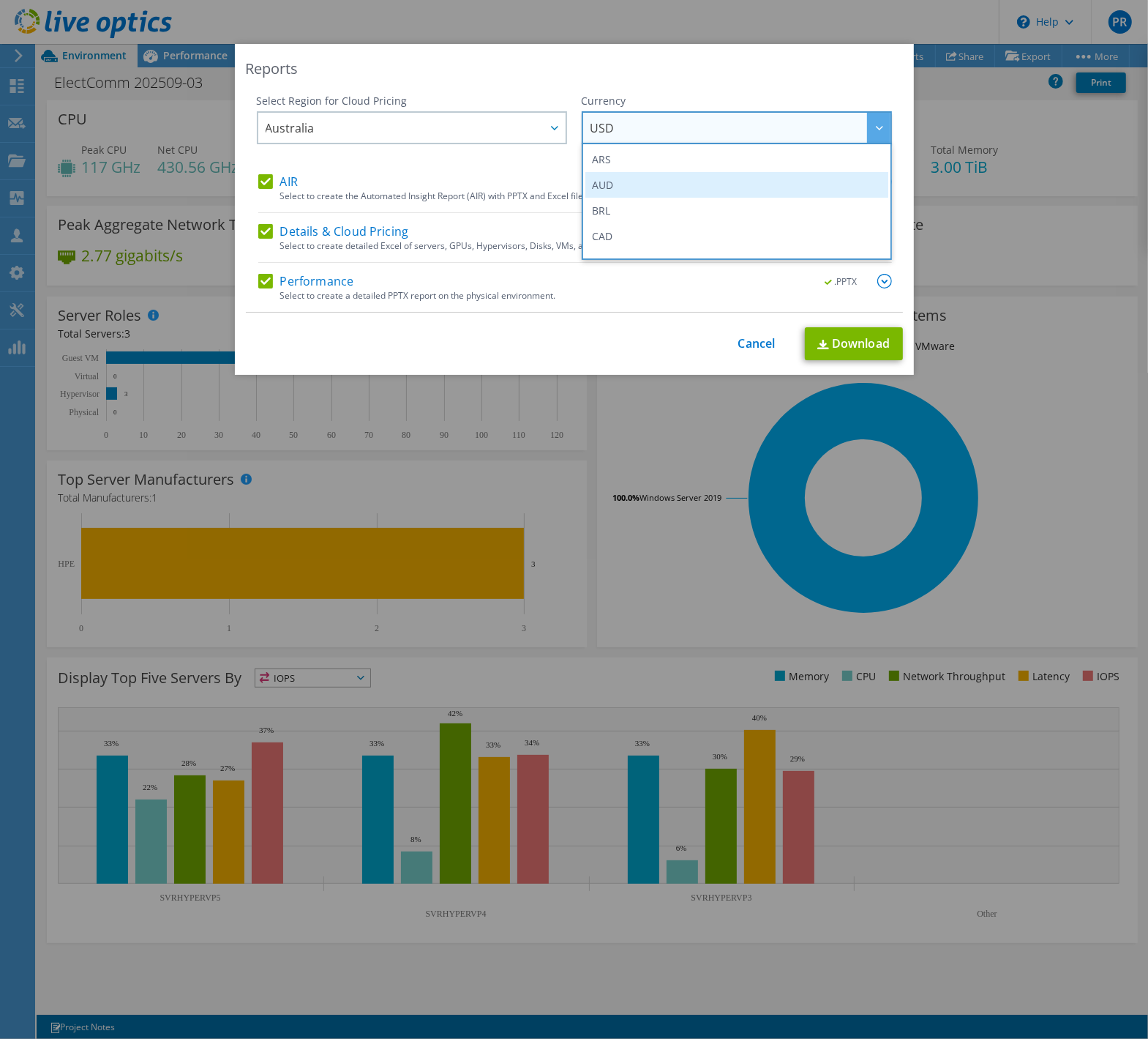
click at [734, 175] on li "AUD" at bounding box center [737, 184] width 303 height 25
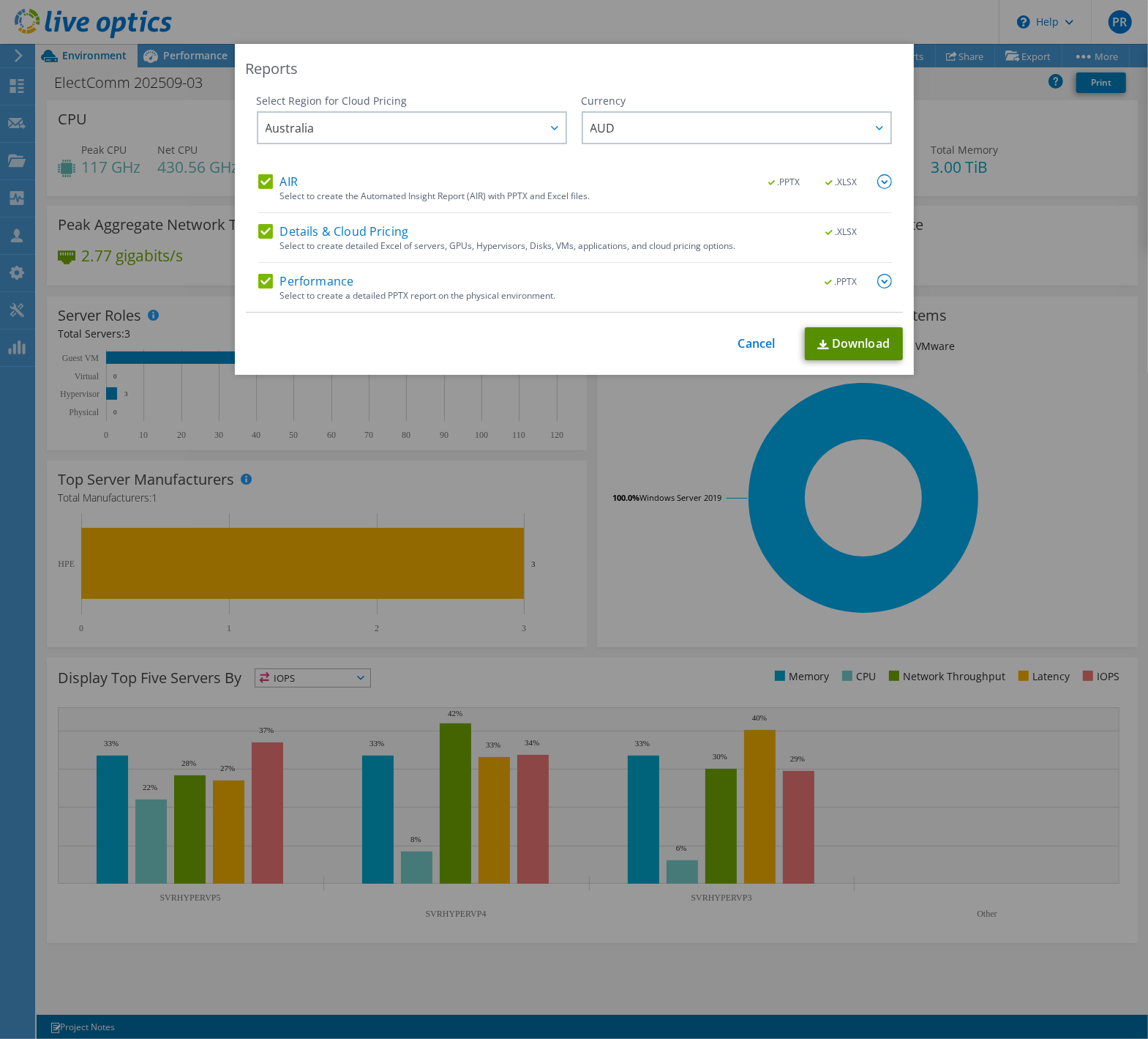
click at [848, 344] on link "Download" at bounding box center [854, 344] width 98 height 33
click at [743, 343] on link "Cancel" at bounding box center [757, 343] width 37 height 14
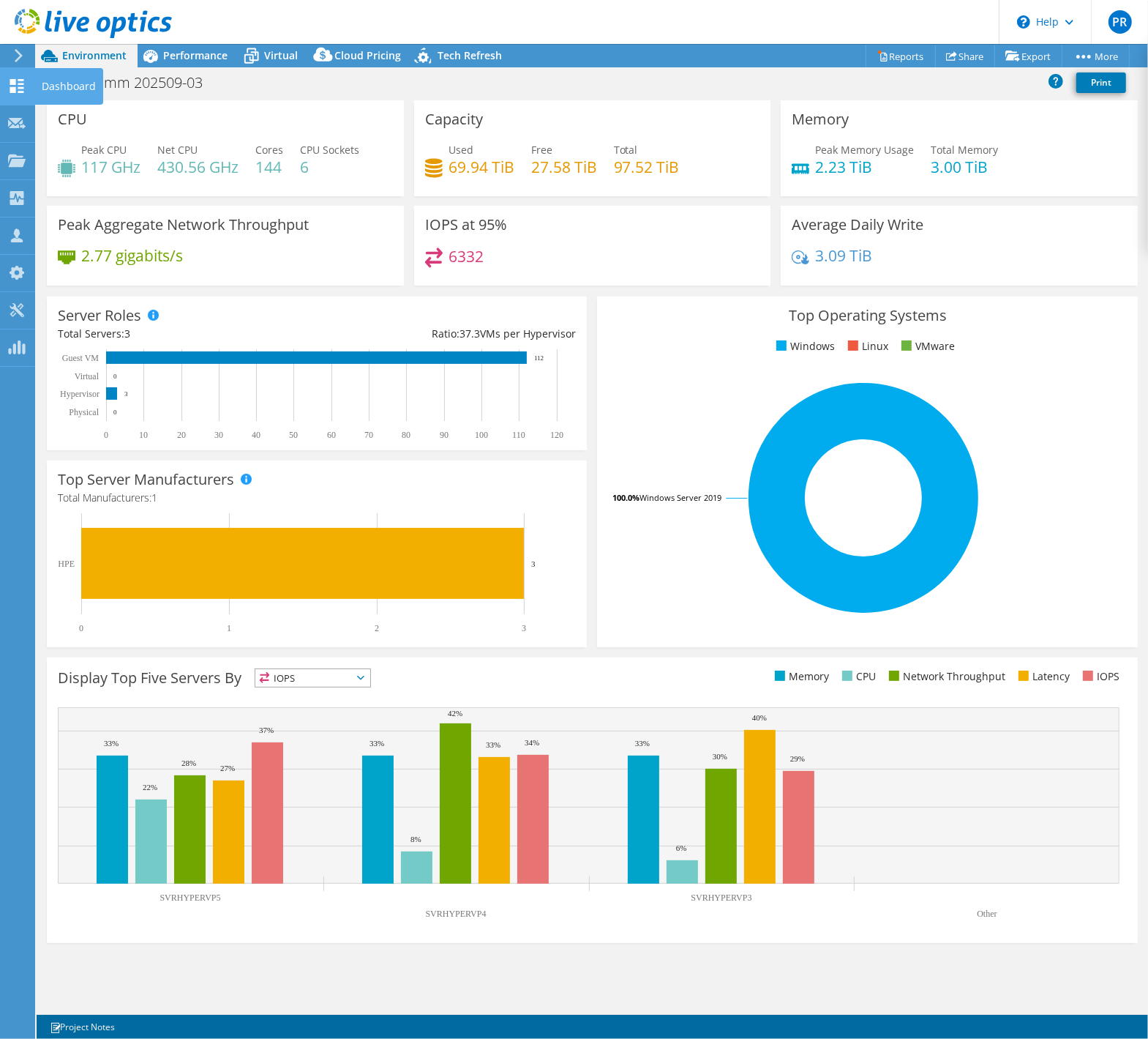
click at [55, 82] on div "Dashboard" at bounding box center [68, 86] width 68 height 37
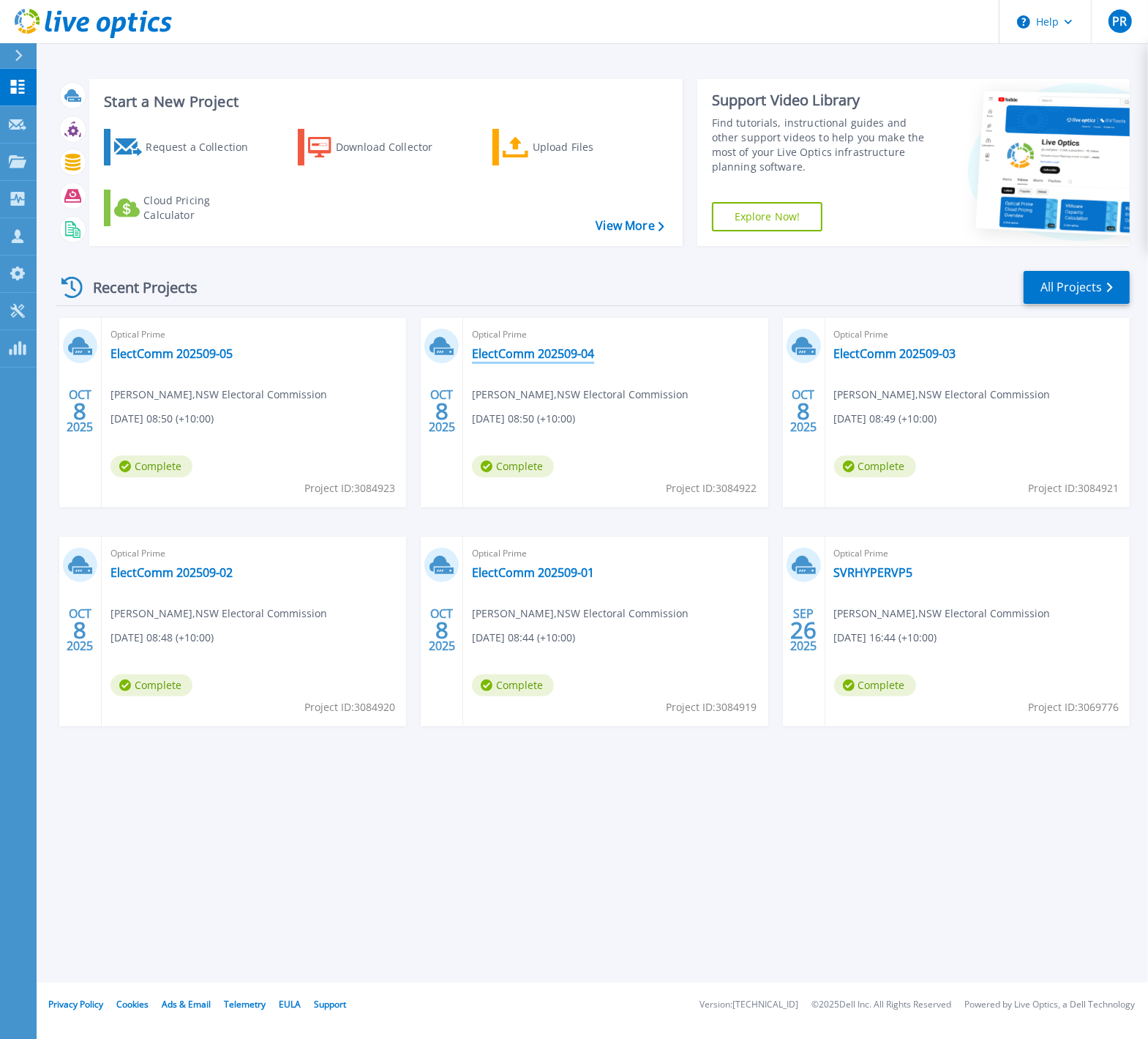
click at [547, 352] on link "ElectComm 202509-04" at bounding box center [533, 353] width 122 height 15
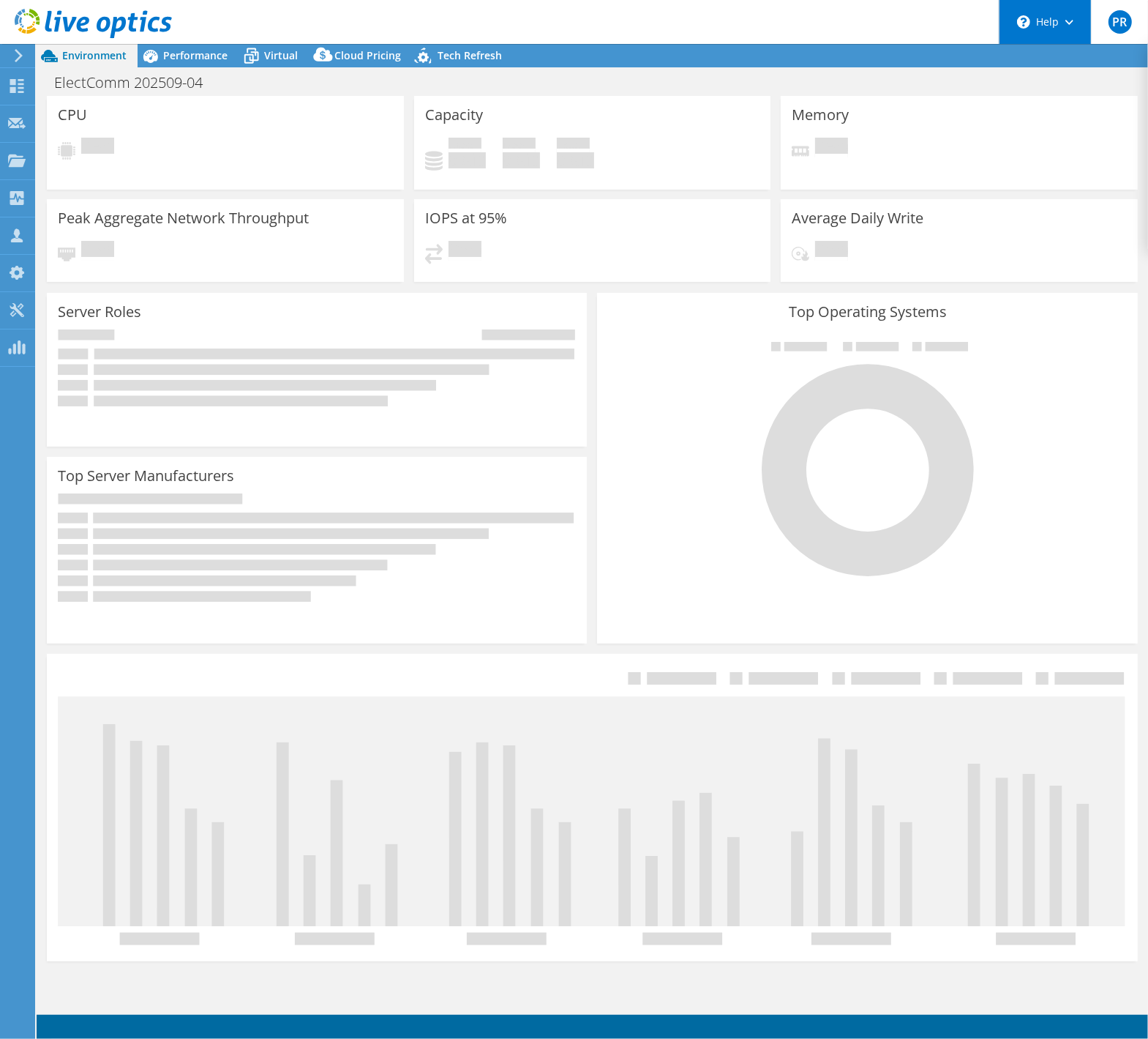
select select "USD"
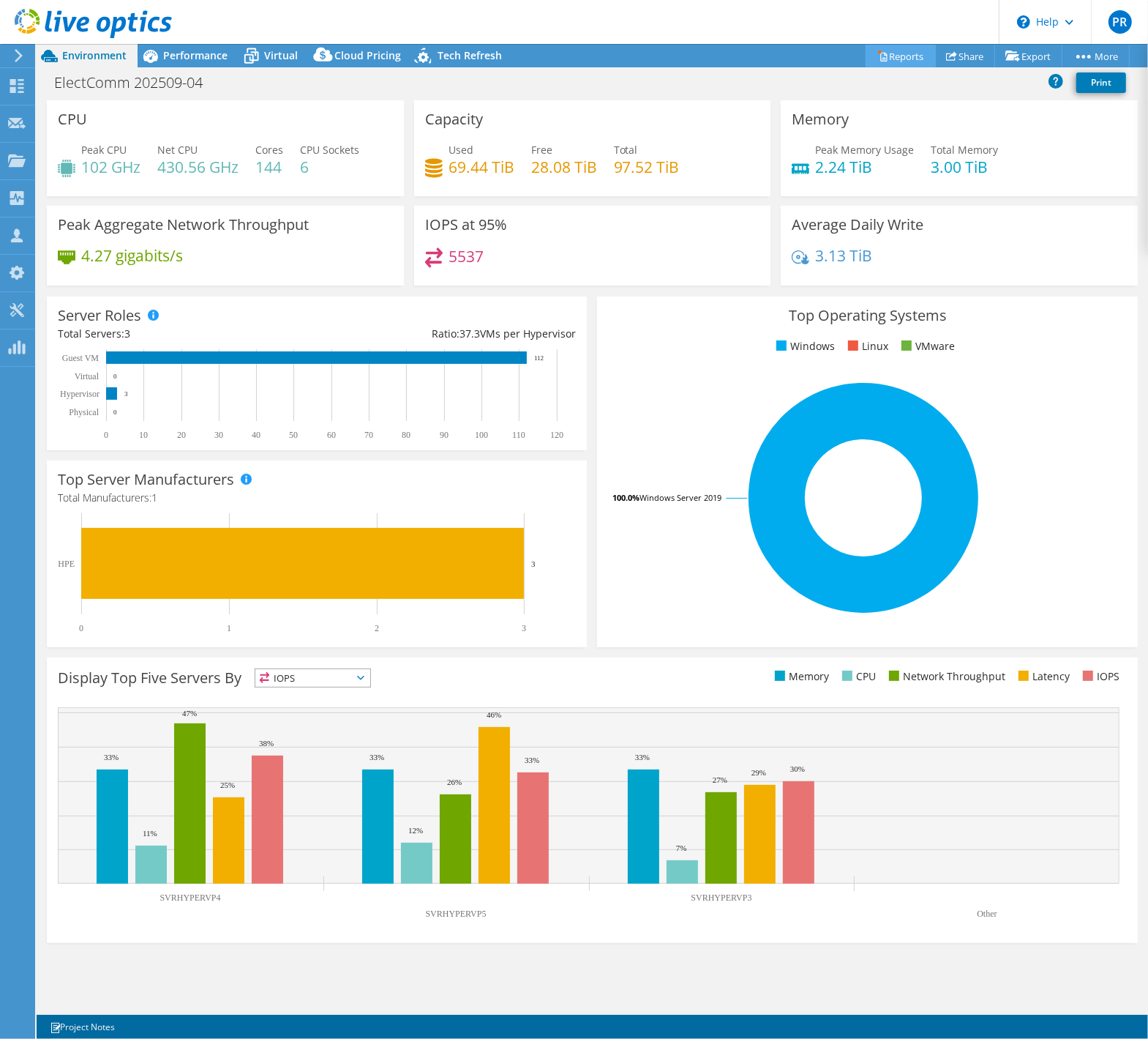
click at [892, 55] on link "Reports" at bounding box center [900, 56] width 70 height 23
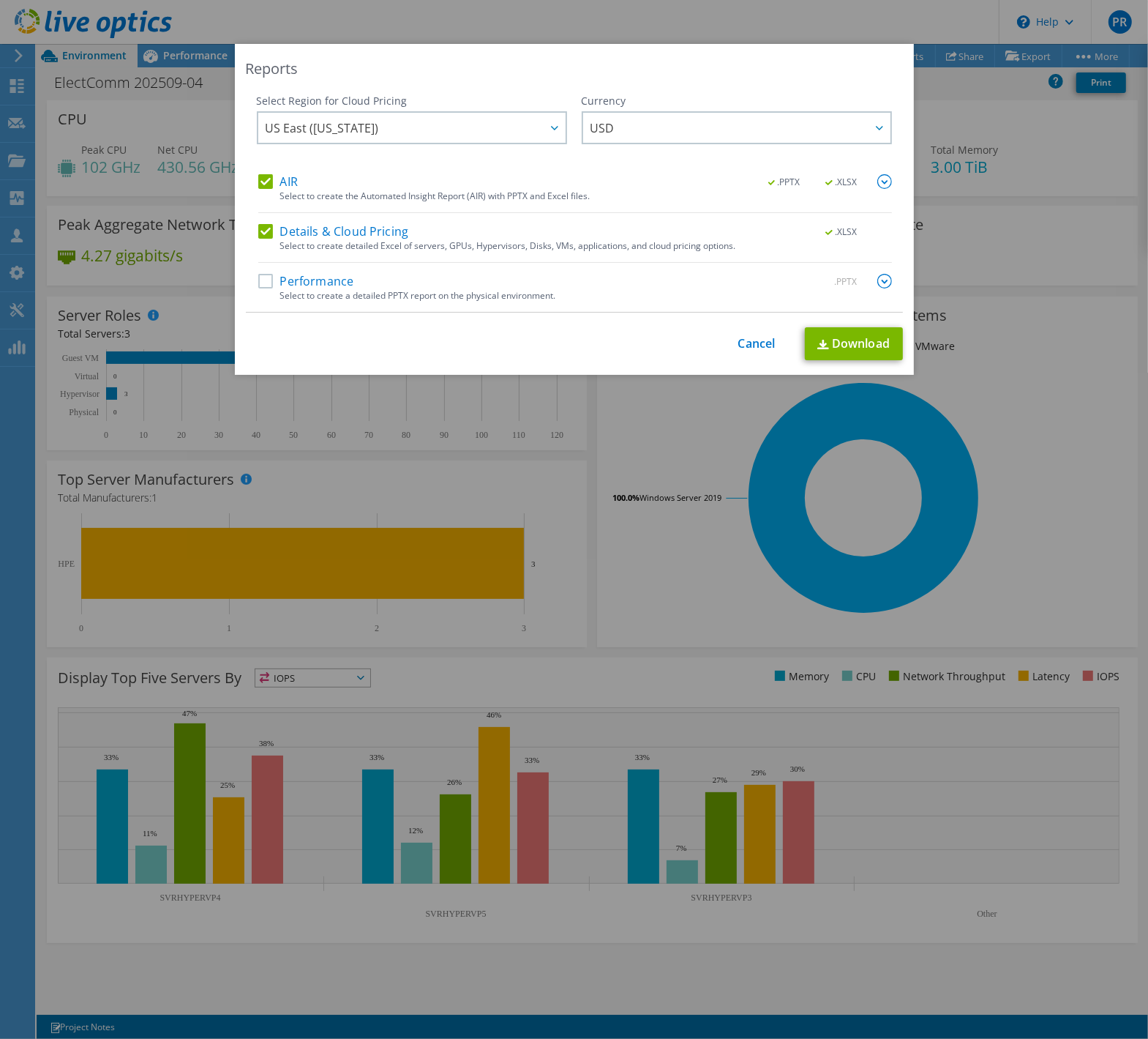
click at [262, 283] on label "Performance" at bounding box center [306, 281] width 96 height 15
click at [0, 0] on input "Performance" at bounding box center [0, 0] width 0 height 0
click at [552, 129] on div at bounding box center [554, 127] width 24 height 30
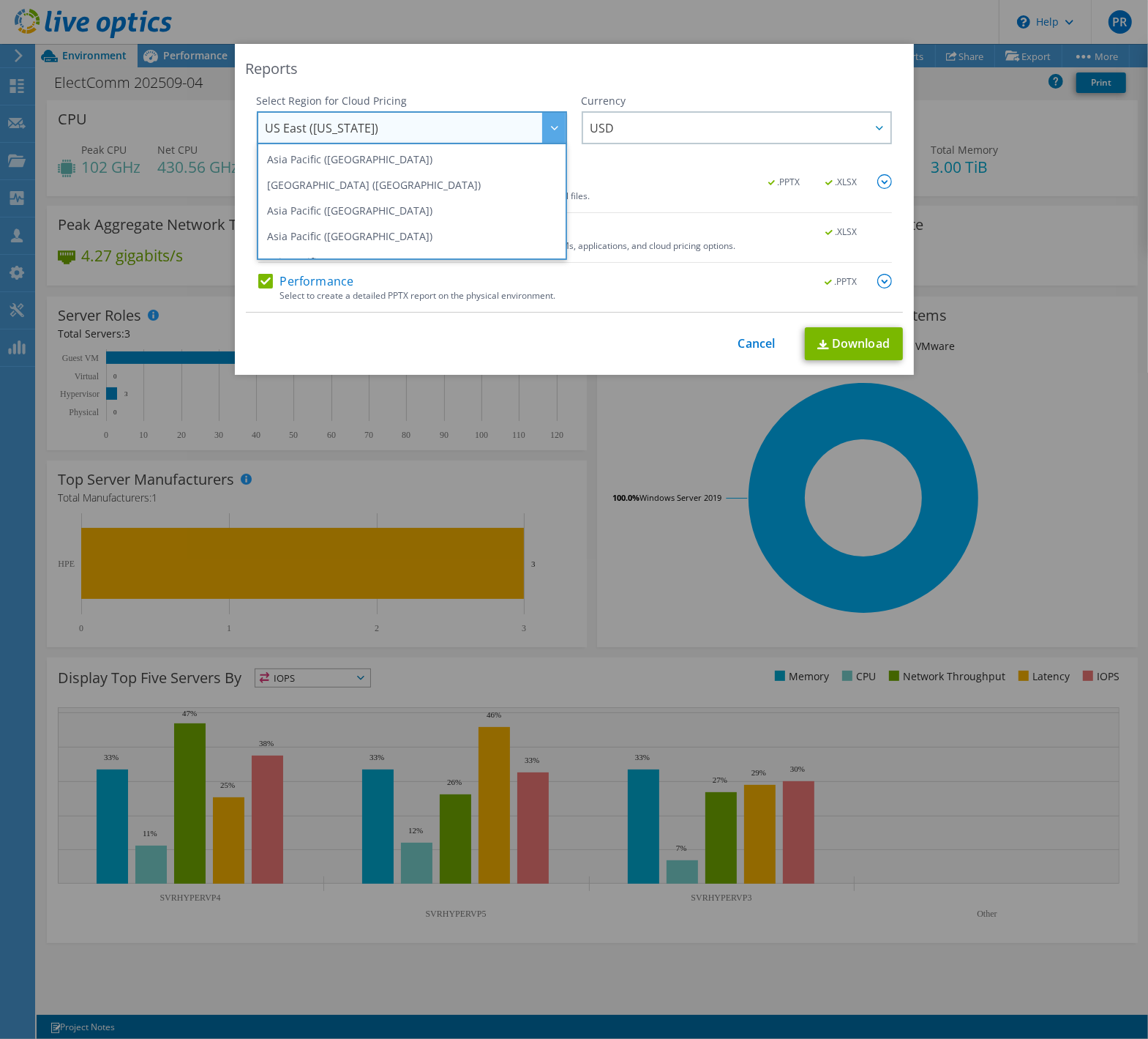
scroll to position [99, 0]
click at [344, 186] on li "Australia" at bounding box center [412, 187] width 303 height 25
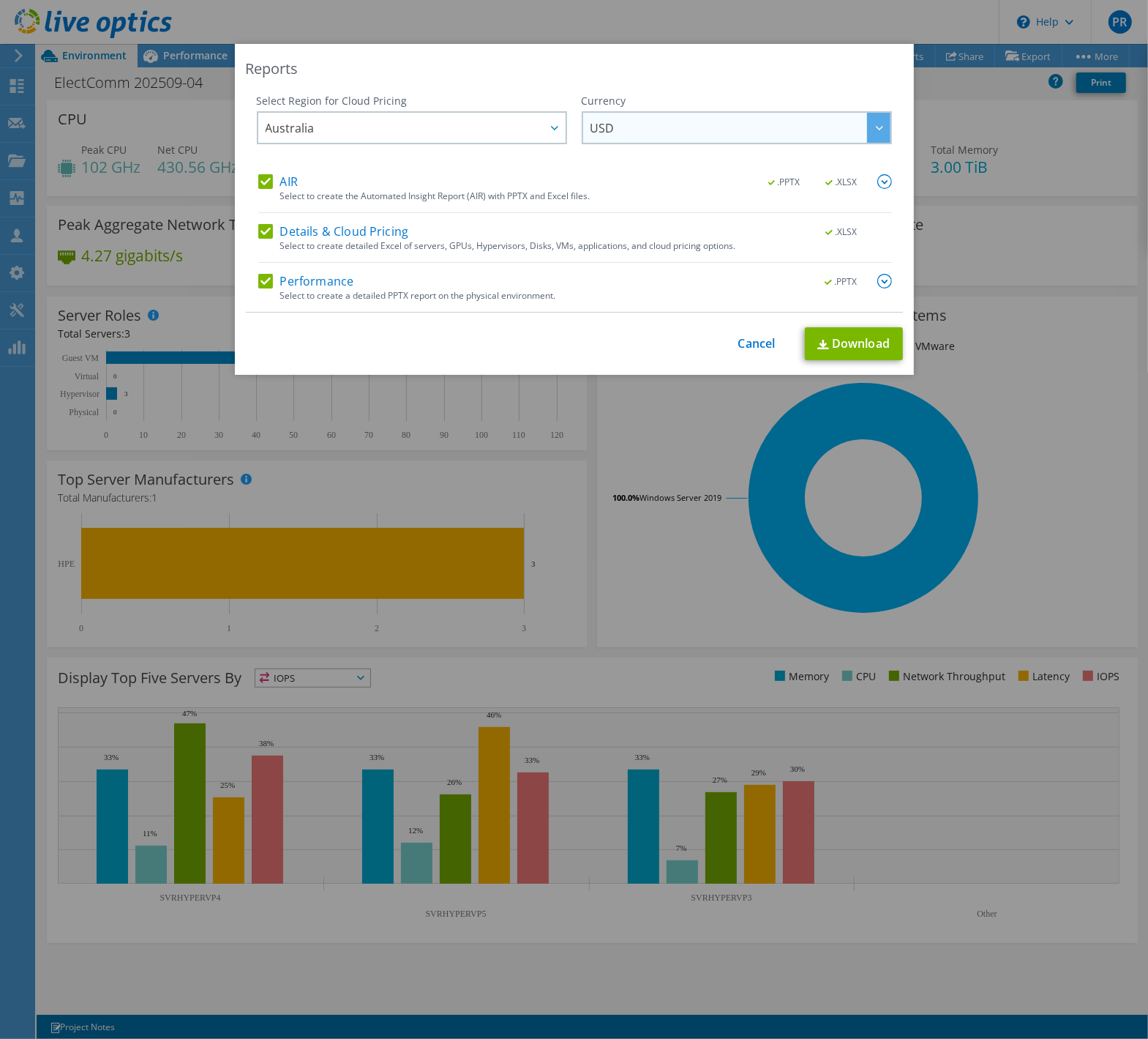
click at [670, 121] on span "USD" at bounding box center [740, 127] width 300 height 30
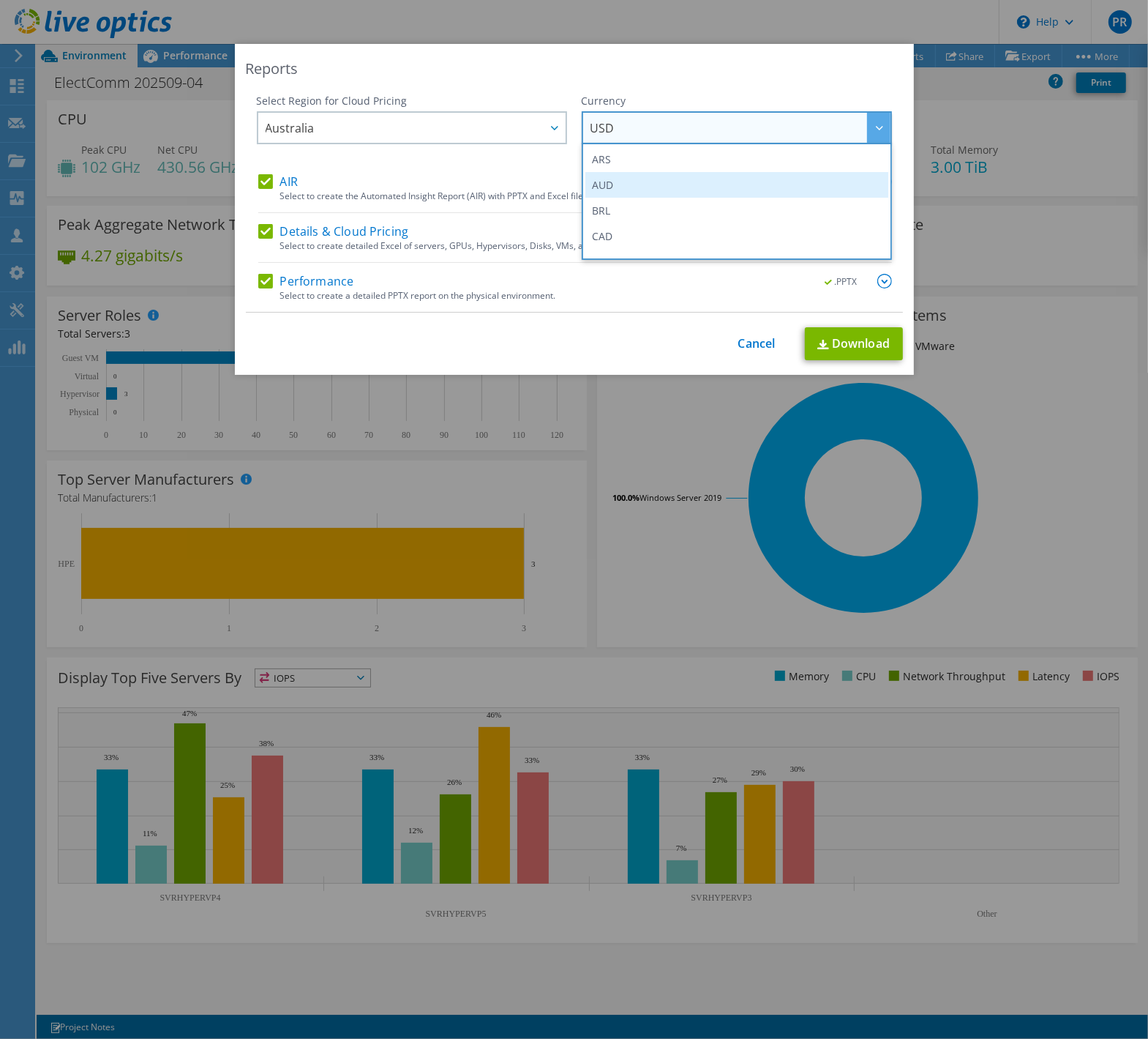
click at [671, 176] on li "AUD" at bounding box center [737, 184] width 303 height 25
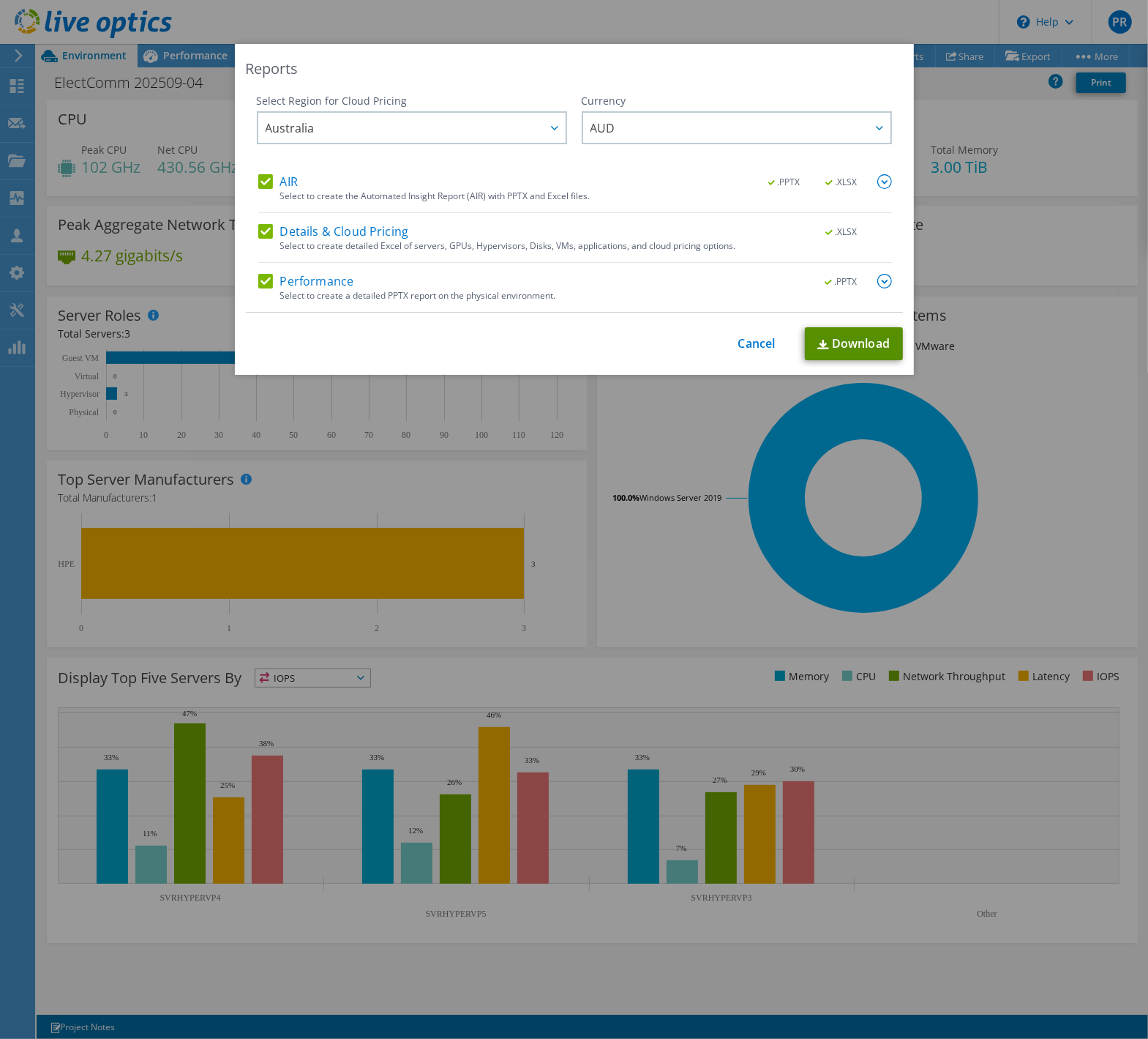
click at [832, 344] on link "Download" at bounding box center [854, 344] width 98 height 33
click at [742, 349] on link "Cancel" at bounding box center [757, 343] width 37 height 14
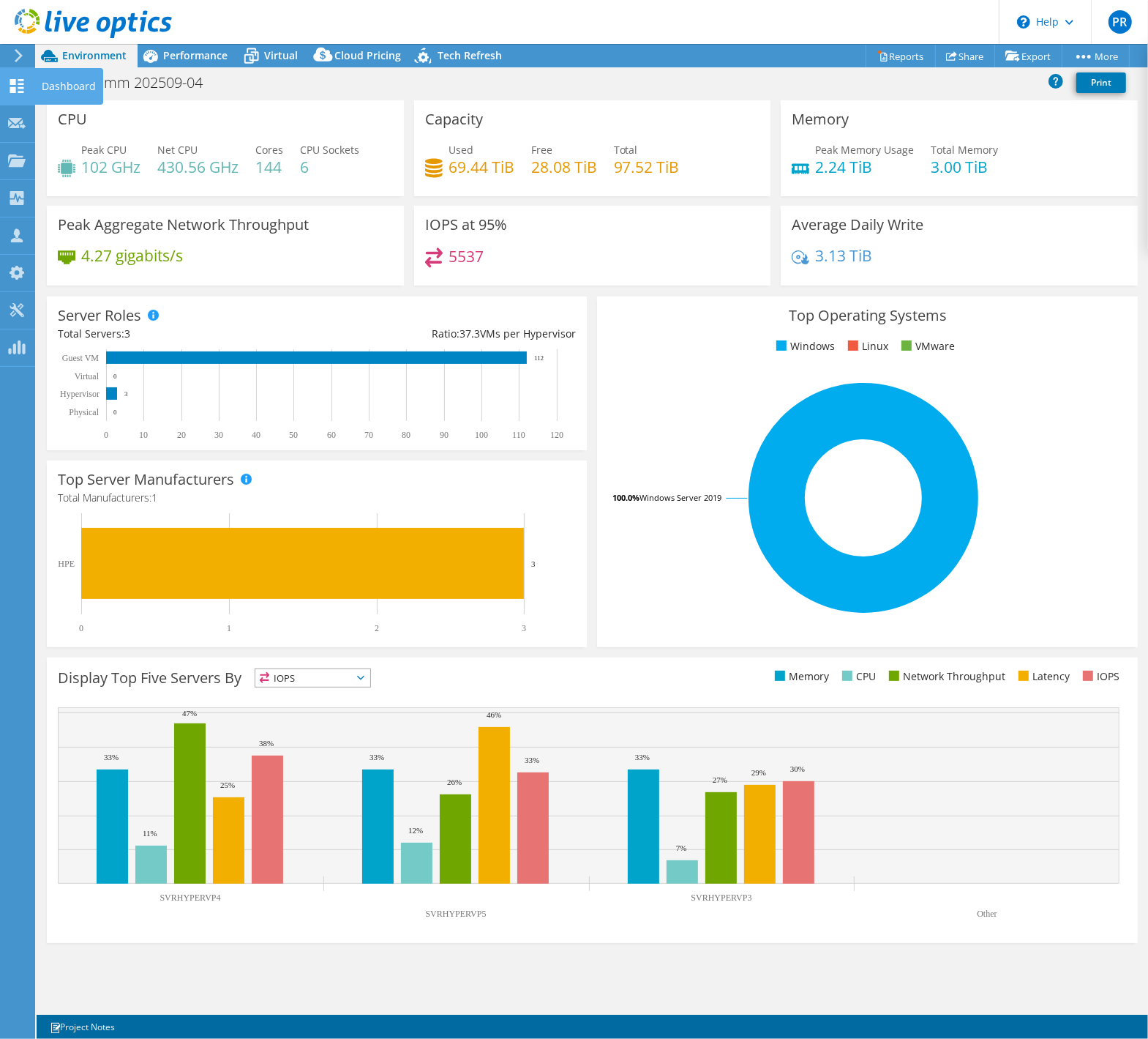
click at [78, 81] on div "Dashboard" at bounding box center [68, 86] width 68 height 37
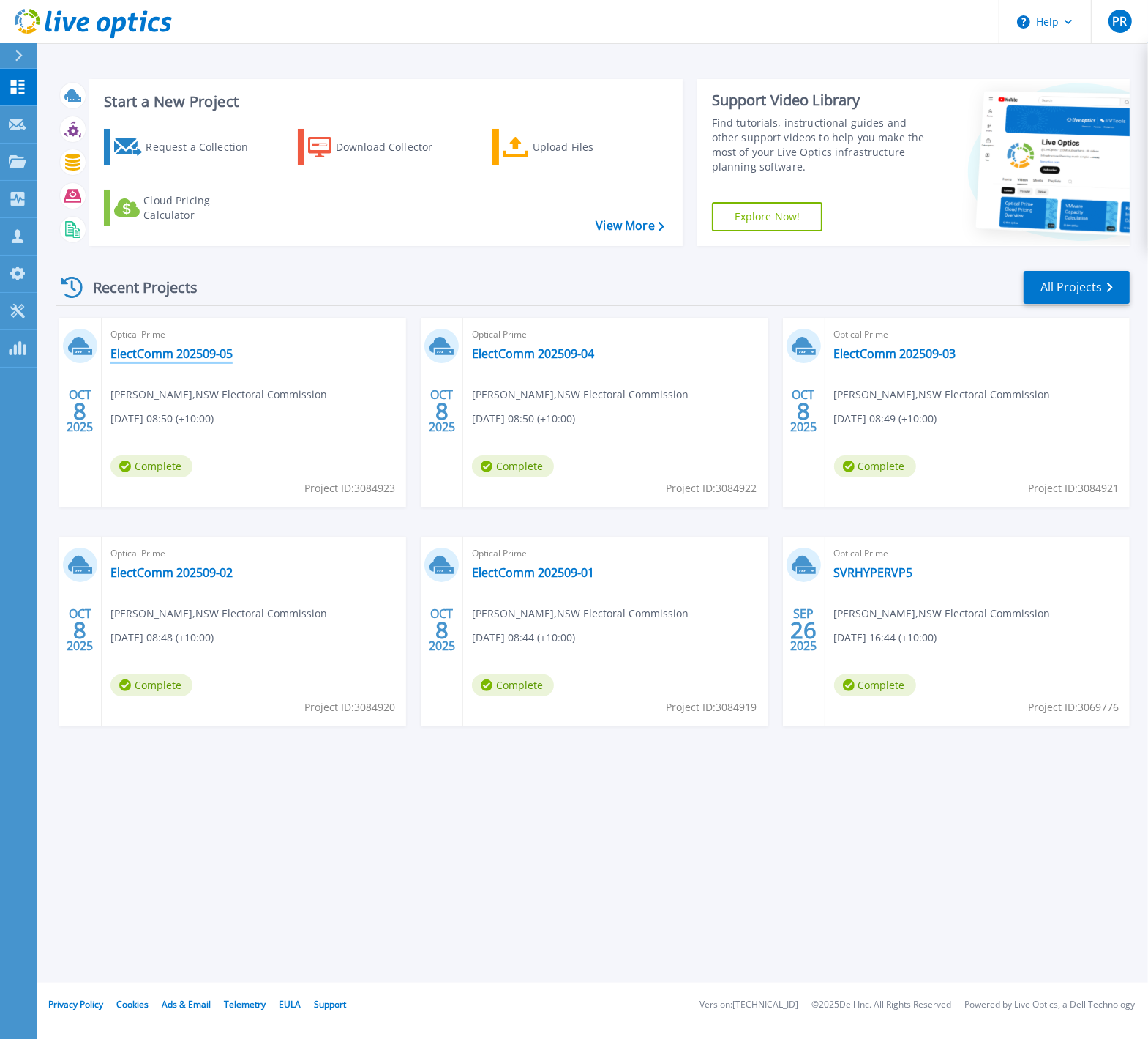
click at [192, 355] on link "ElectComm 202509-05" at bounding box center [172, 353] width 122 height 15
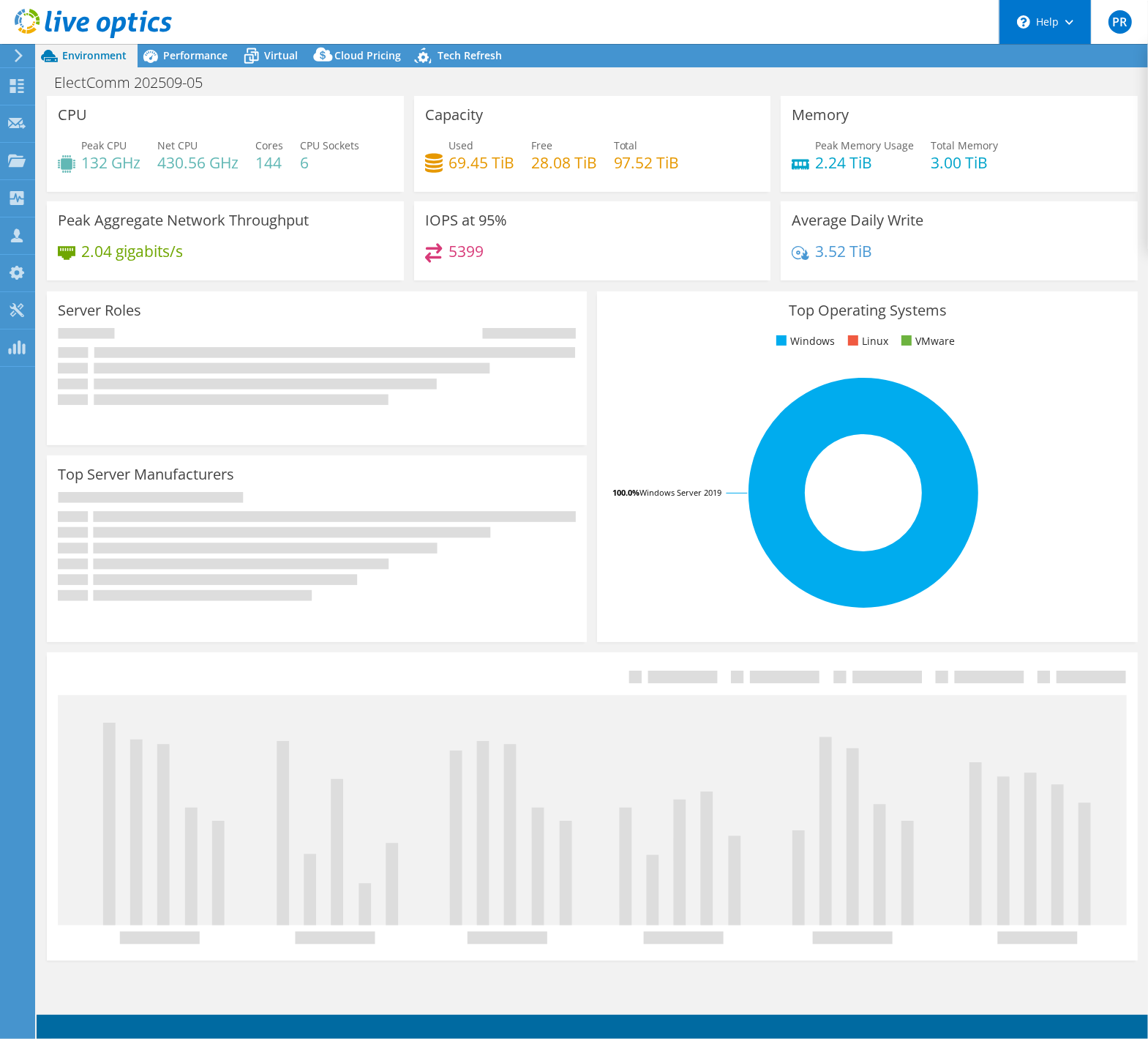
select select "USD"
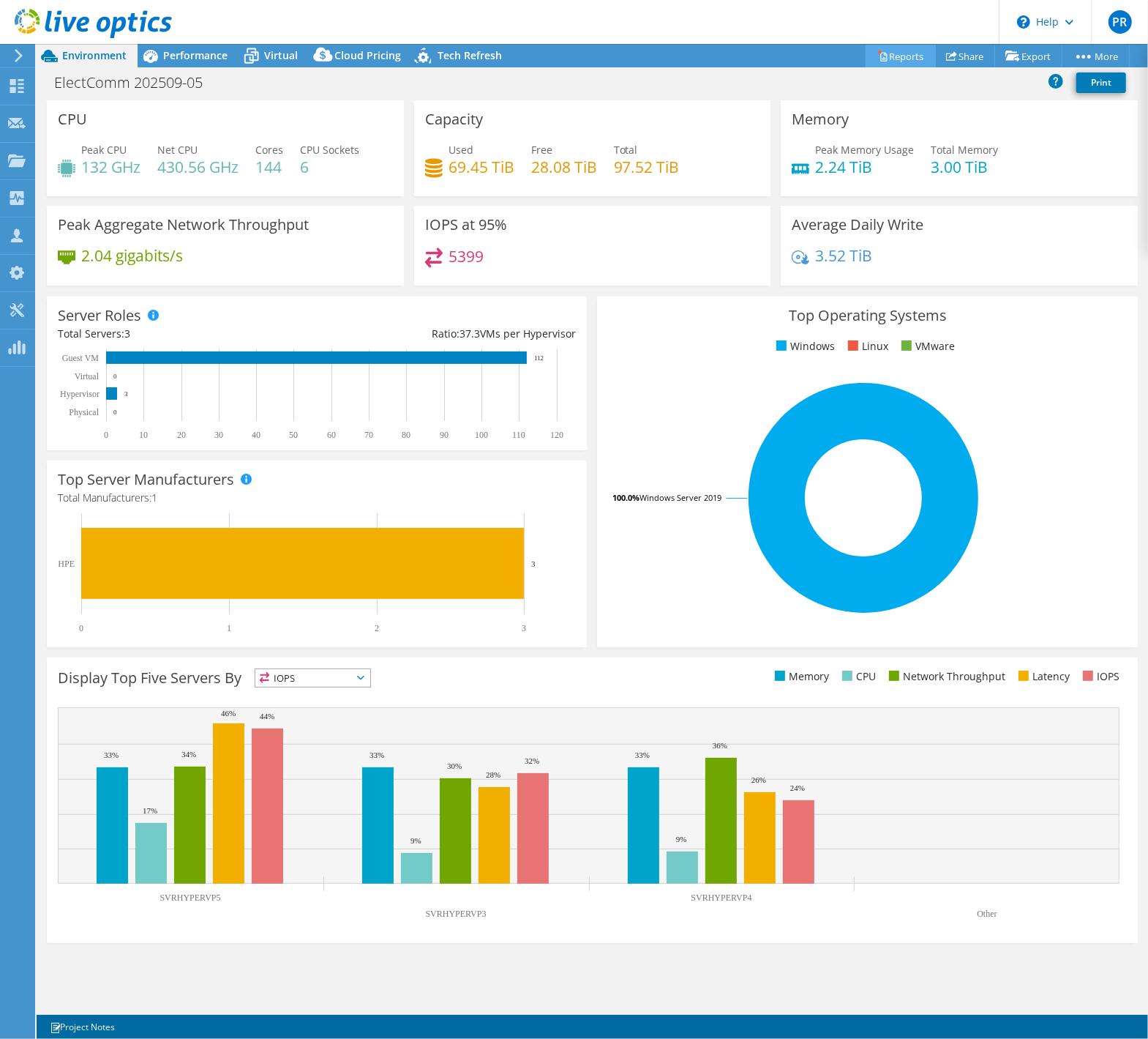
click at [889, 60] on link "Reports" at bounding box center [900, 56] width 70 height 23
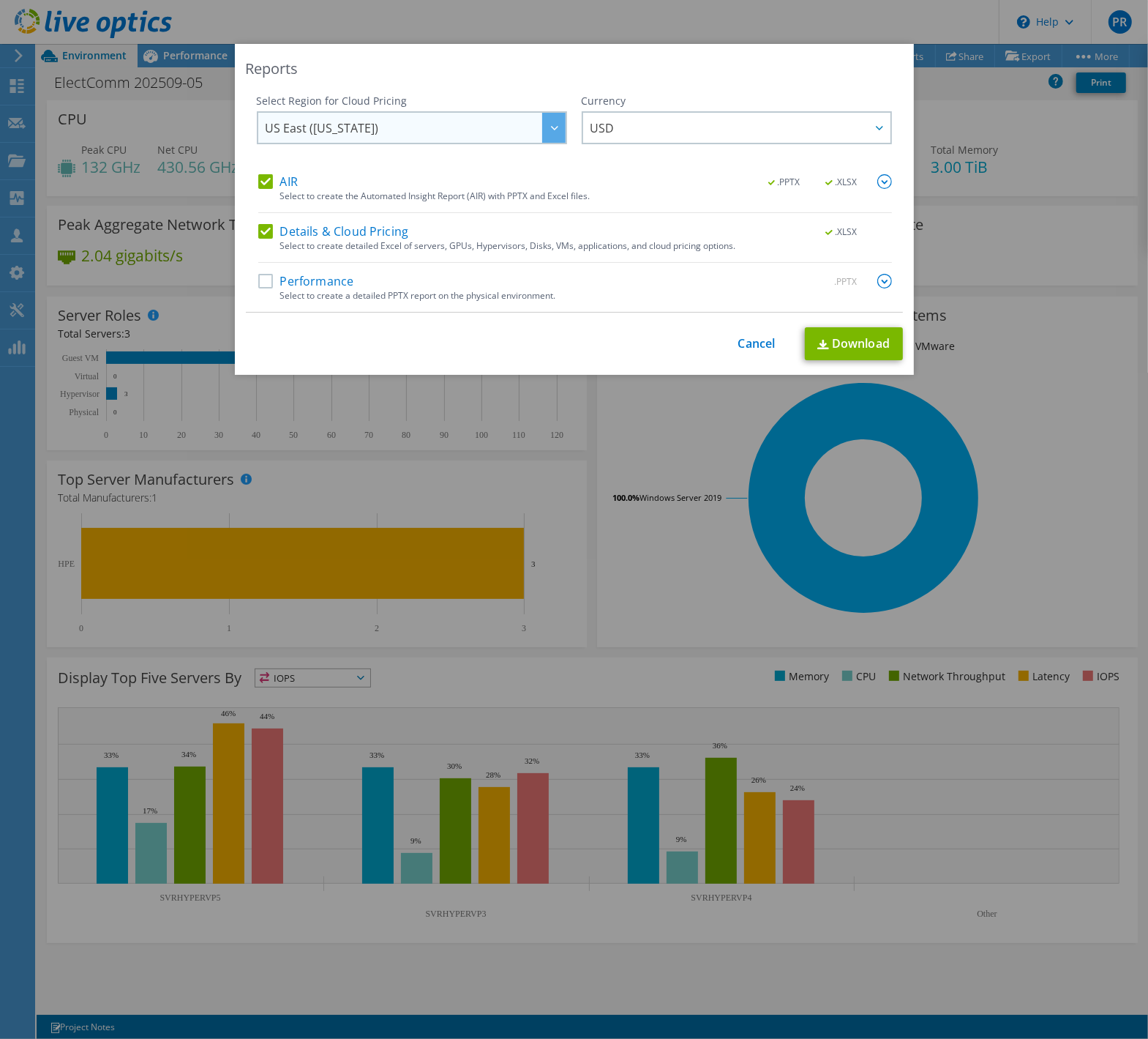
click at [427, 133] on span "US East ([US_STATE])" at bounding box center [415, 127] width 300 height 30
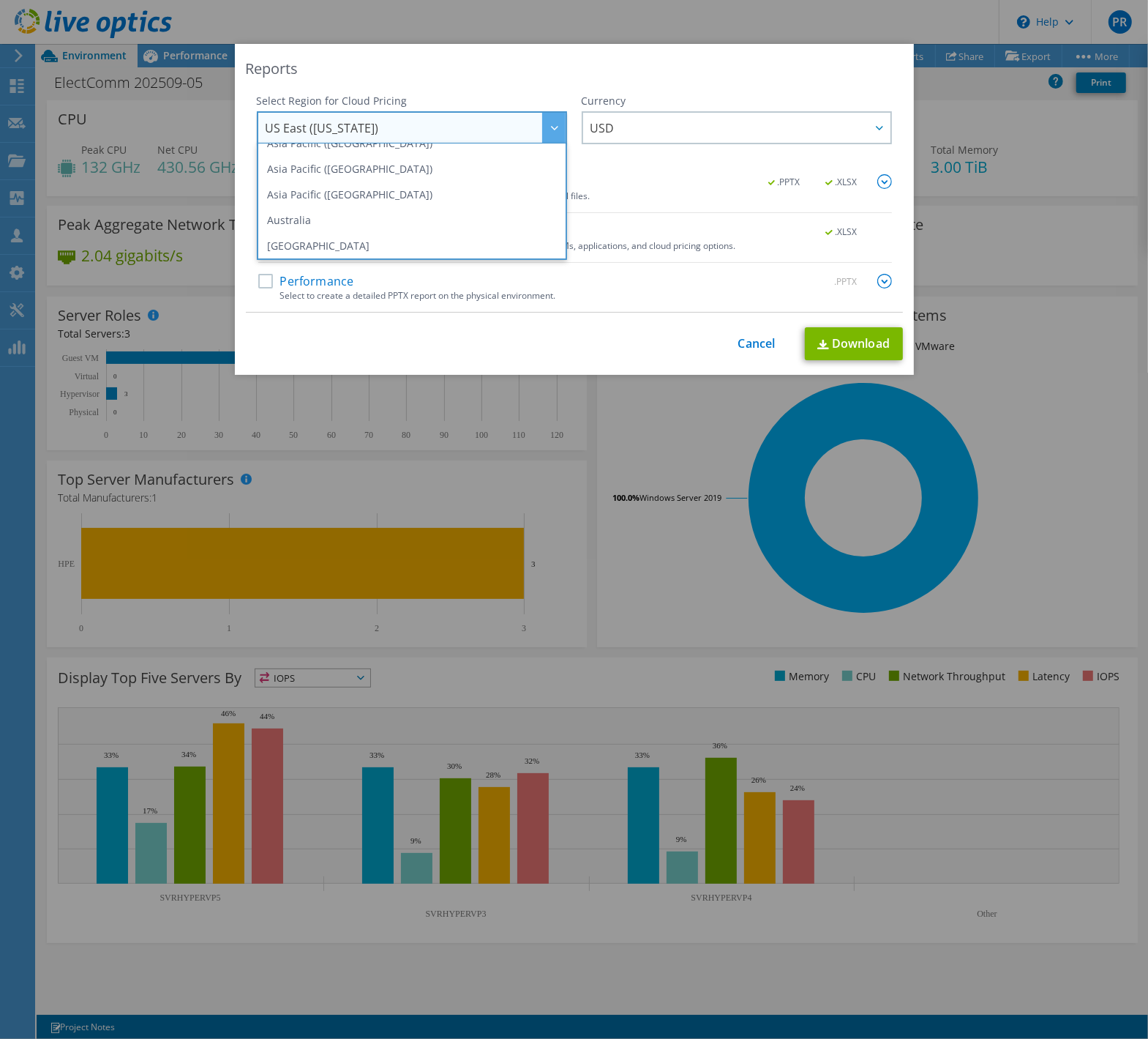
scroll to position [99, 0]
click at [300, 187] on li "Australia" at bounding box center [412, 187] width 303 height 25
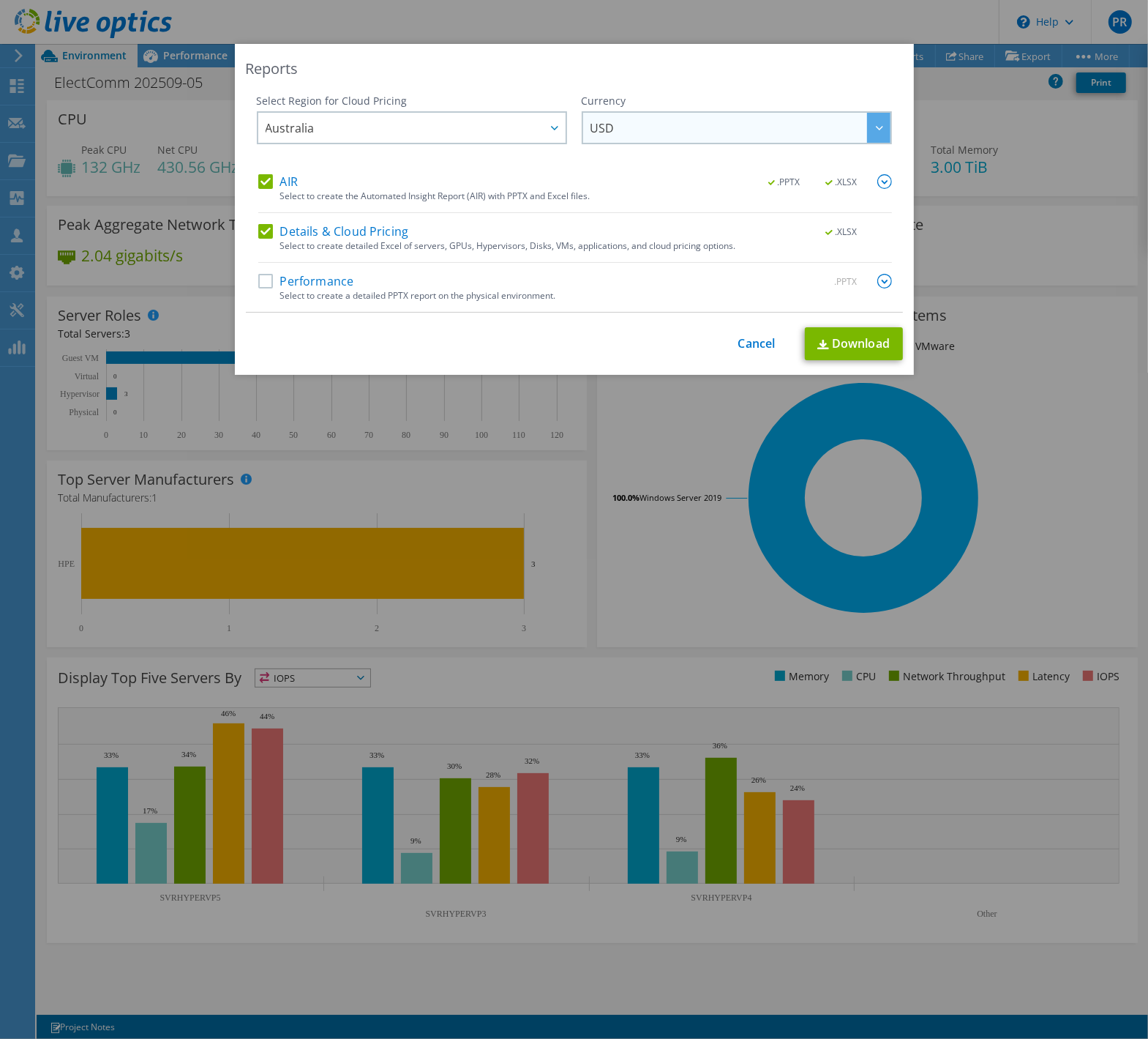
click at [677, 129] on span "USD" at bounding box center [740, 127] width 300 height 30
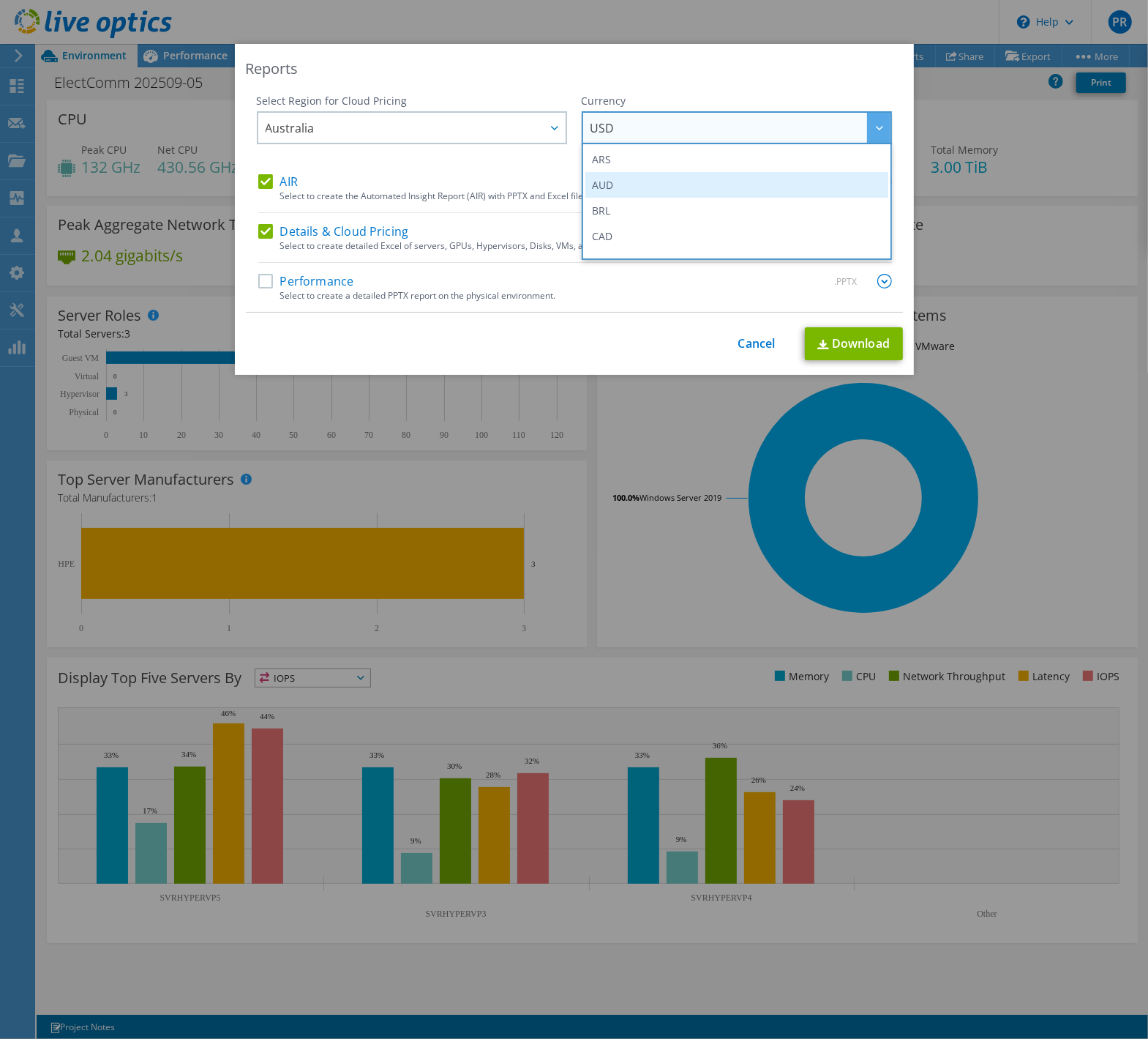
click at [630, 190] on li "AUD" at bounding box center [737, 184] width 303 height 25
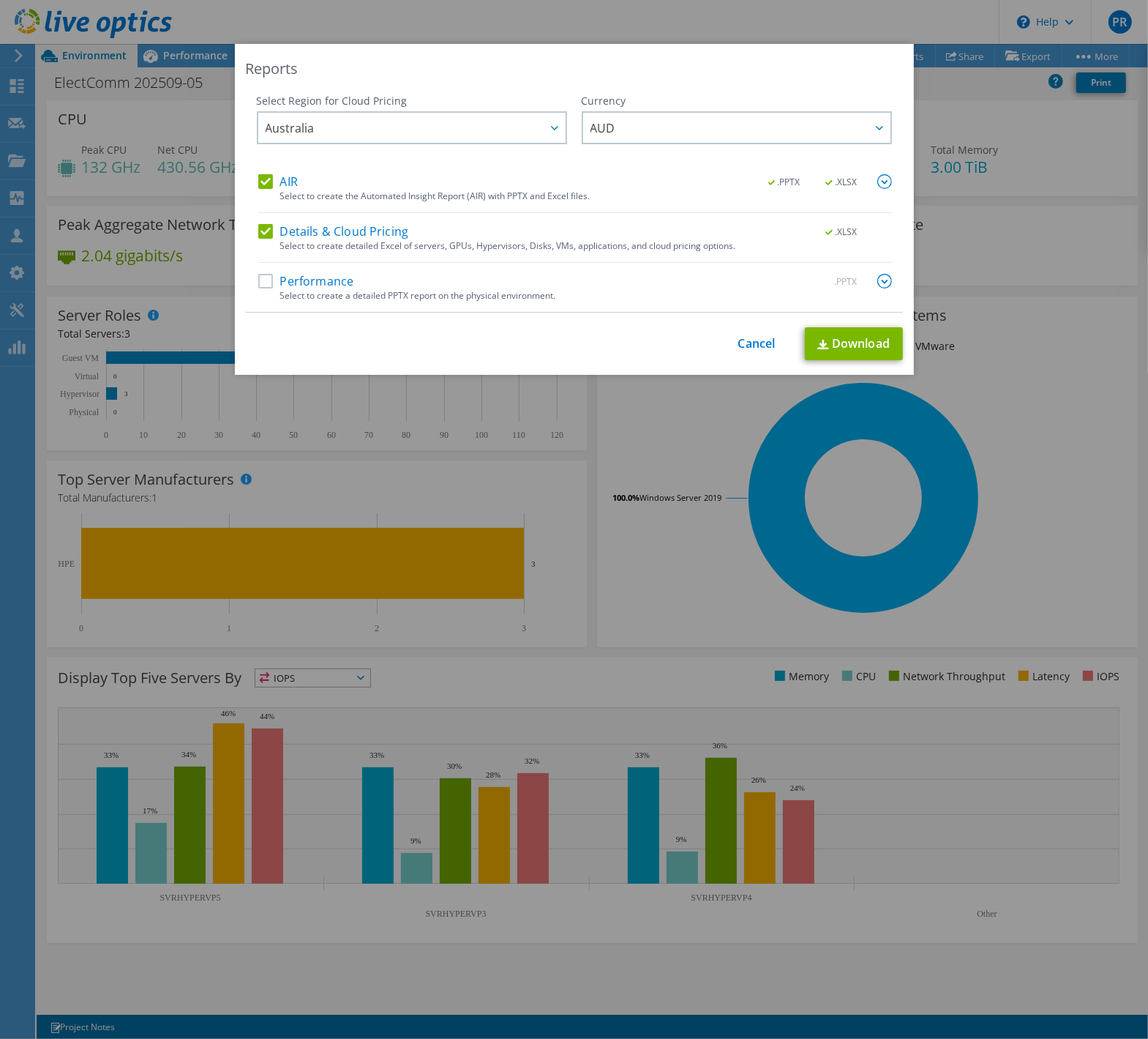
click at [258, 284] on label "Performance" at bounding box center [306, 281] width 96 height 15
click at [0, 0] on input "Performance" at bounding box center [0, 0] width 0 height 0
click at [825, 345] on link "Download" at bounding box center [854, 344] width 98 height 33
click at [747, 345] on link "Cancel" at bounding box center [757, 343] width 37 height 14
